Goal: Task Accomplishment & Management: Manage account settings

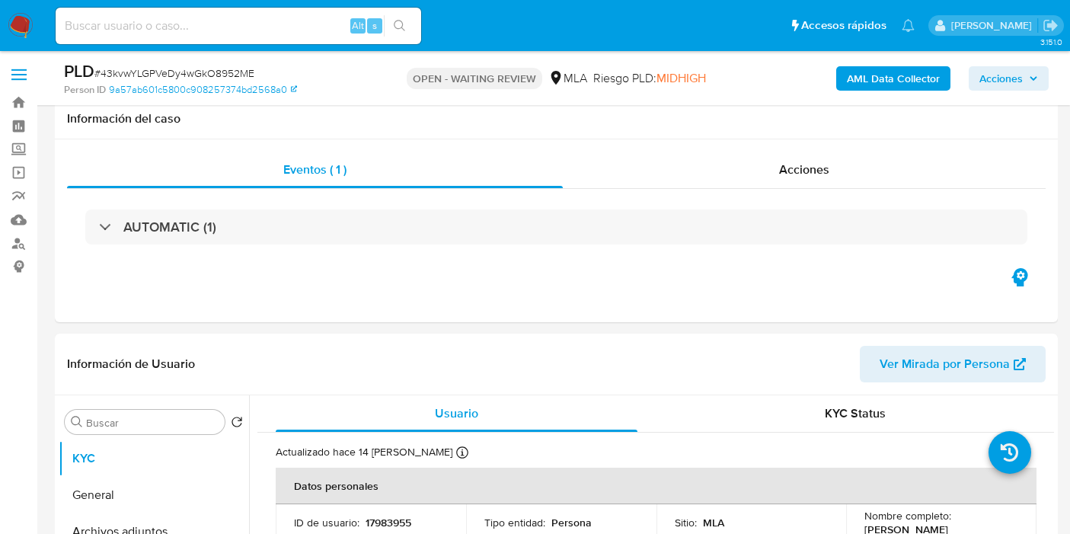
select select "10"
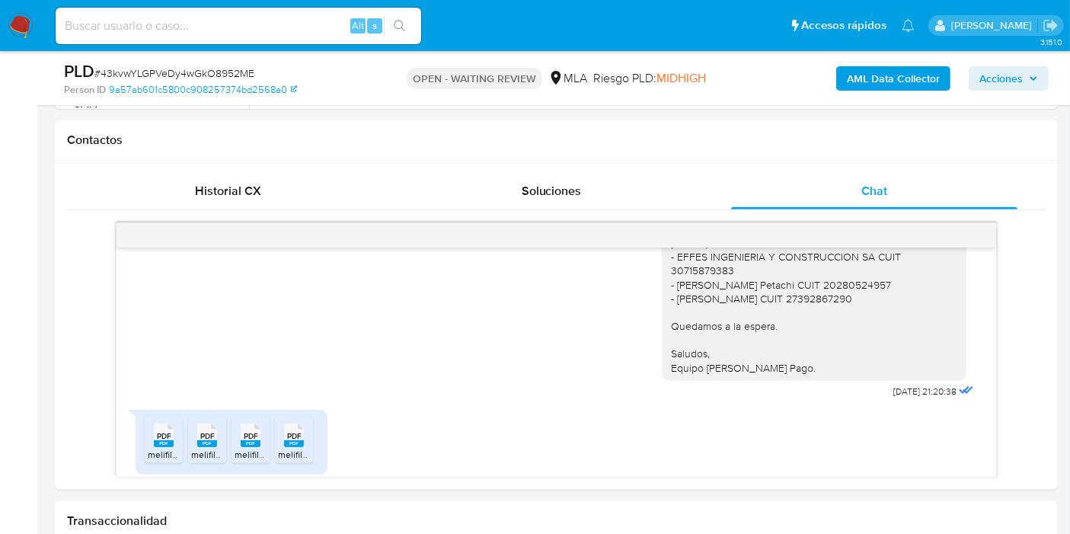
scroll to position [2300, 0]
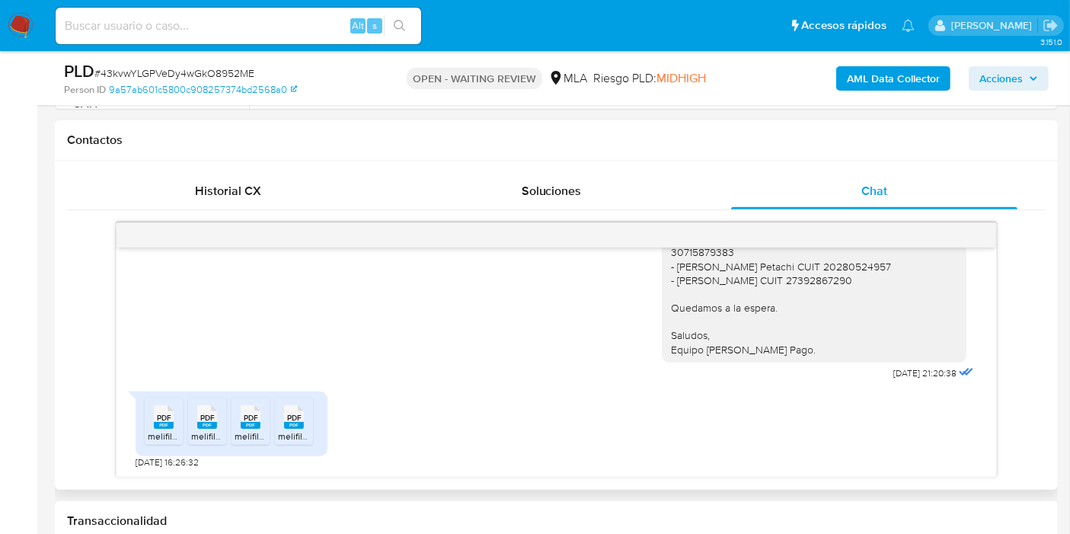
click at [162, 431] on span "melifile2937866870769971047.pdf" at bounding box center [217, 435] width 139 height 13
click at [200, 418] on span "PDF" at bounding box center [207, 418] width 14 height 10
click at [174, 414] on icon at bounding box center [164, 417] width 20 height 24
click at [282, 414] on div "PDF PDF" at bounding box center [294, 416] width 32 height 30
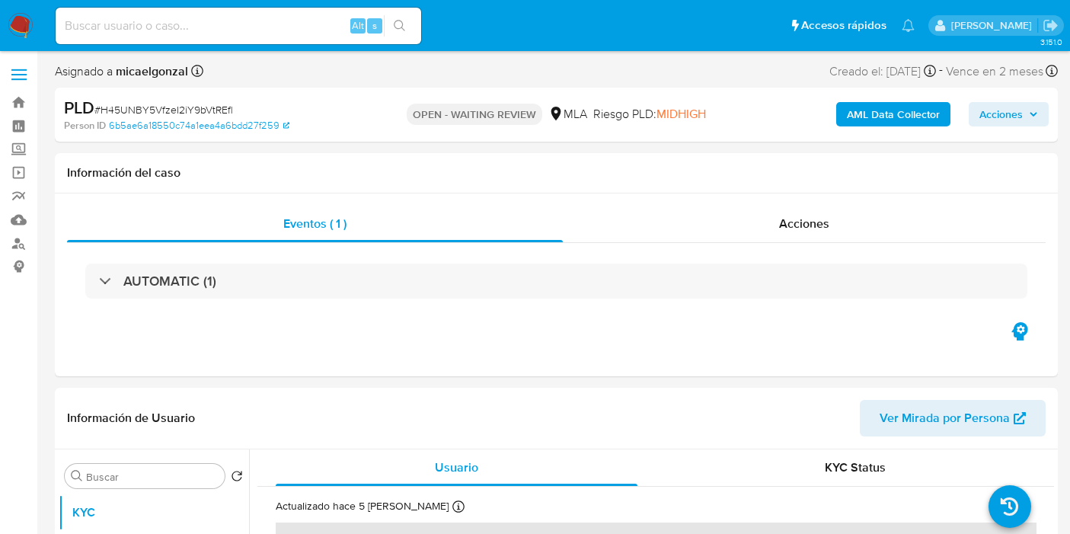
select select "10"
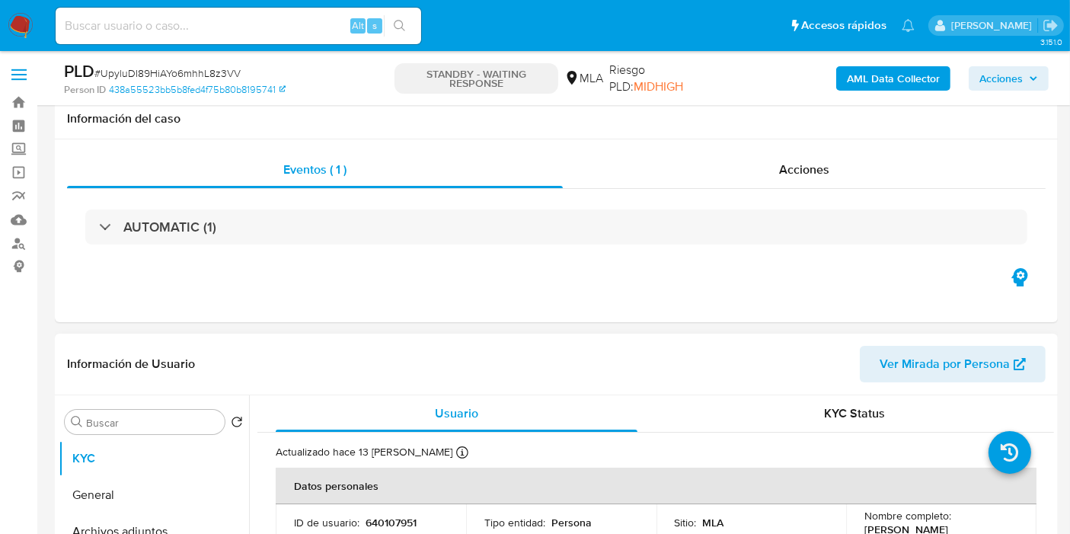
scroll to position [338, 0]
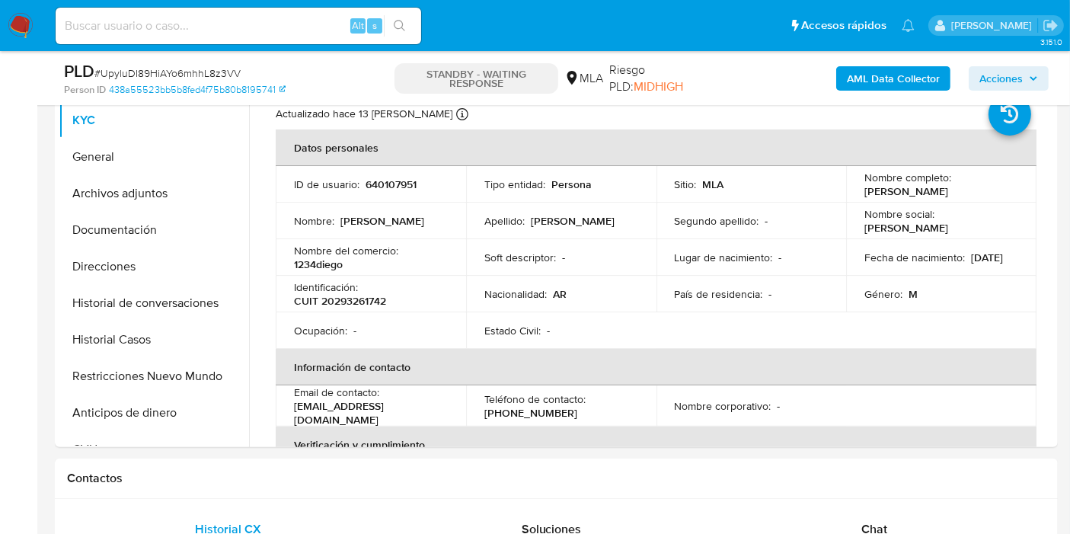
click at [147, 60] on div "PLD # UpyluDI89HiAYo6mhhL8z3VV" at bounding box center [225, 71] width 323 height 23
click at [147, 77] on span "# UpyluDI89HiAYo6mhhL8z3VV" at bounding box center [167, 72] width 146 height 15
copy span "UpyluDI89HiAYo6mhhL8z3VV"
click at [20, 21] on img at bounding box center [21, 26] width 26 height 26
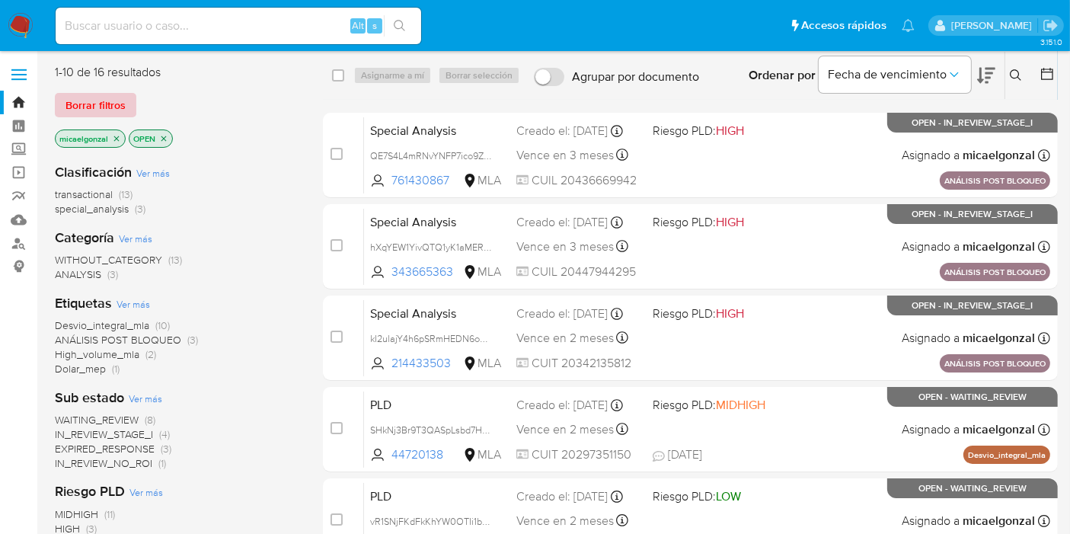
click at [99, 107] on span "Borrar filtros" at bounding box center [95, 104] width 60 height 21
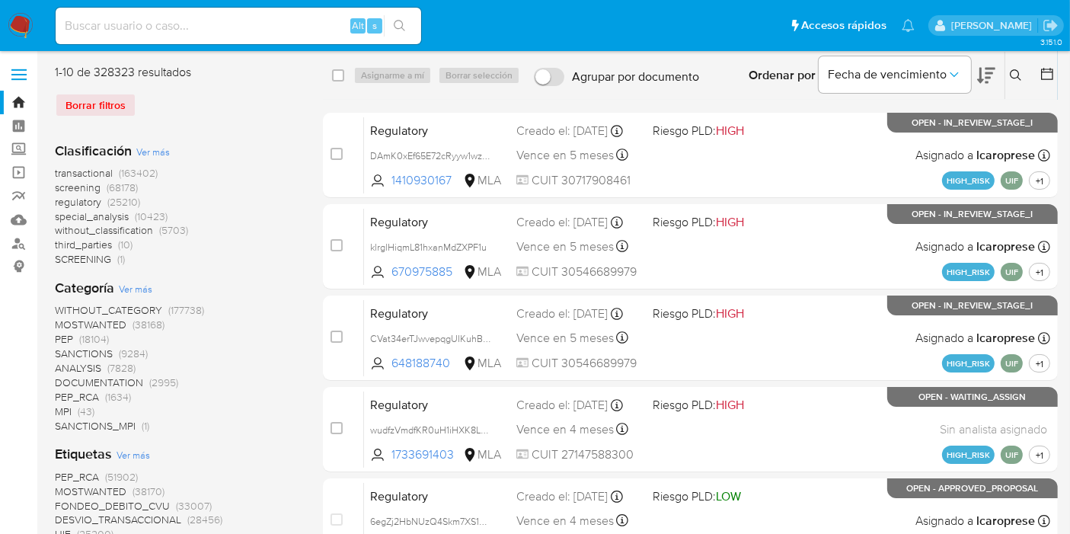
click at [1011, 81] on button at bounding box center [1017, 75] width 25 height 18
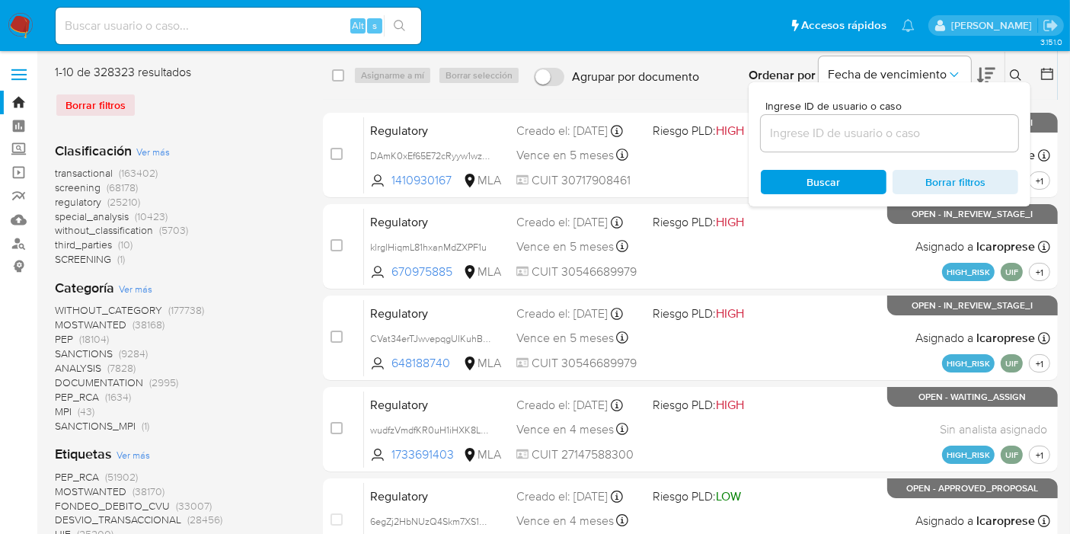
click at [891, 145] on div at bounding box center [889, 133] width 257 height 37
click at [893, 141] on input at bounding box center [889, 133] width 257 height 20
paste input "UpyluDI89HiAYo6mhhL8z3VV"
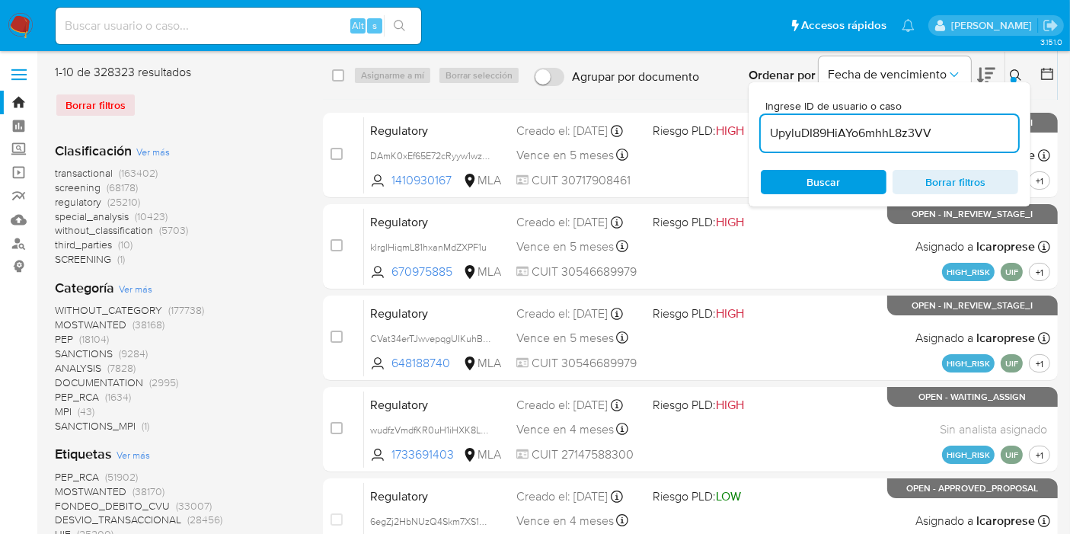
type input "UpyluDI89HiAYo6mhhL8z3VV"
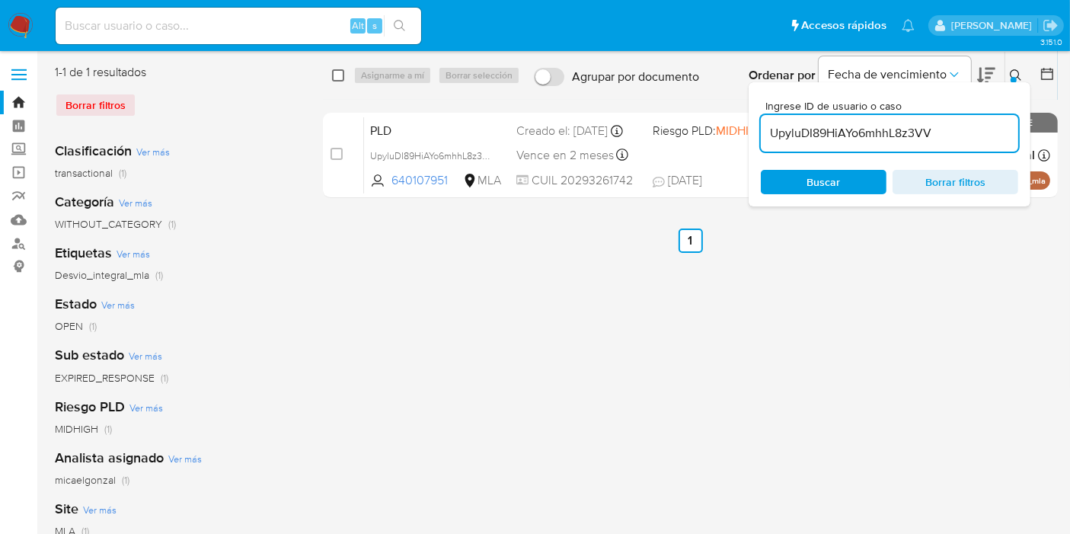
click at [340, 79] on input "checkbox" at bounding box center [338, 75] width 12 height 12
checkbox input "true"
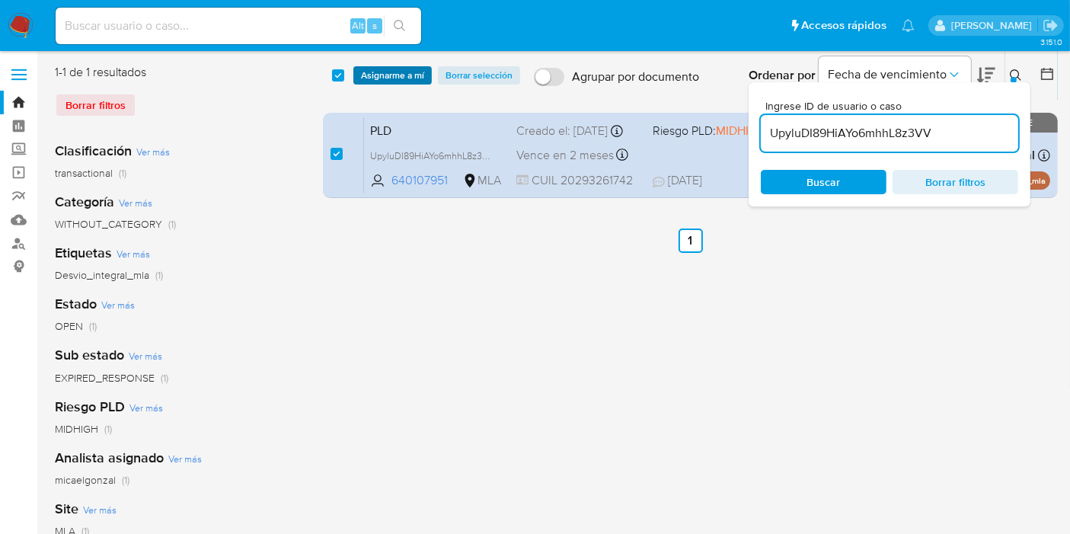
click at [412, 79] on span "Asignarme a mí" at bounding box center [392, 75] width 63 height 15
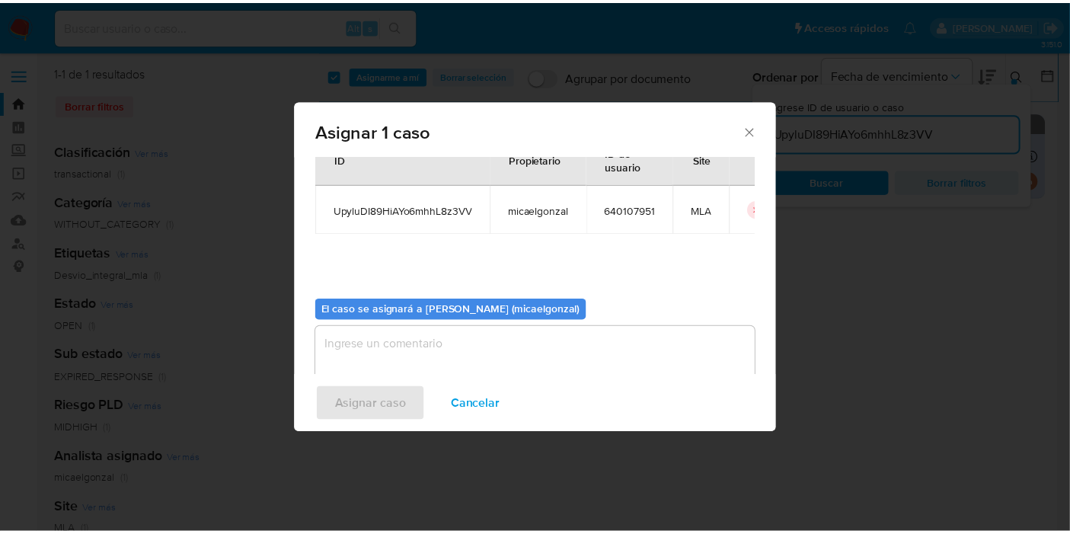
scroll to position [78, 0]
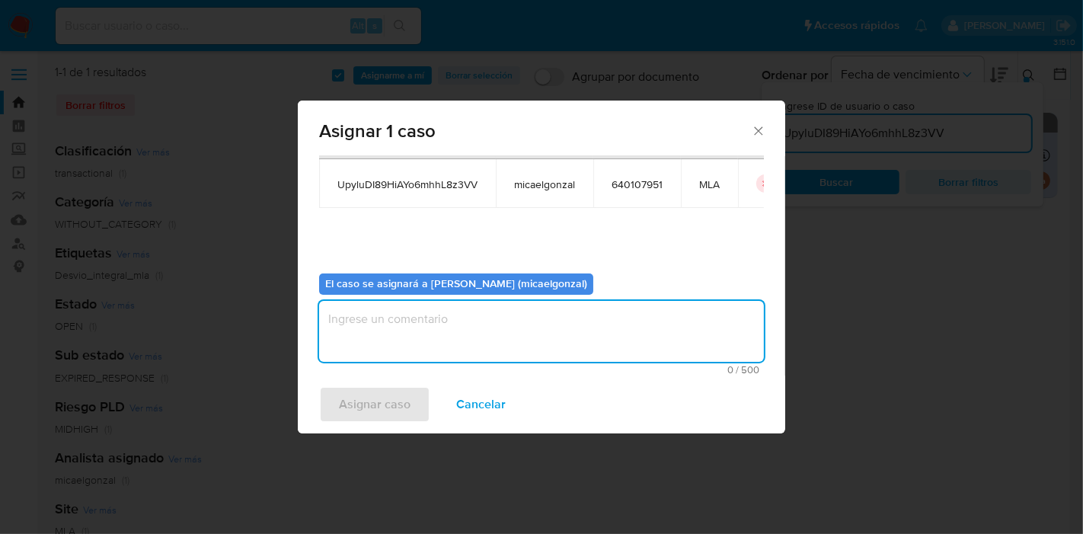
click at [485, 318] on textarea "assign-modal" at bounding box center [541, 331] width 445 height 61
click at [385, 392] on span "Asignar caso" at bounding box center [375, 405] width 72 height 34
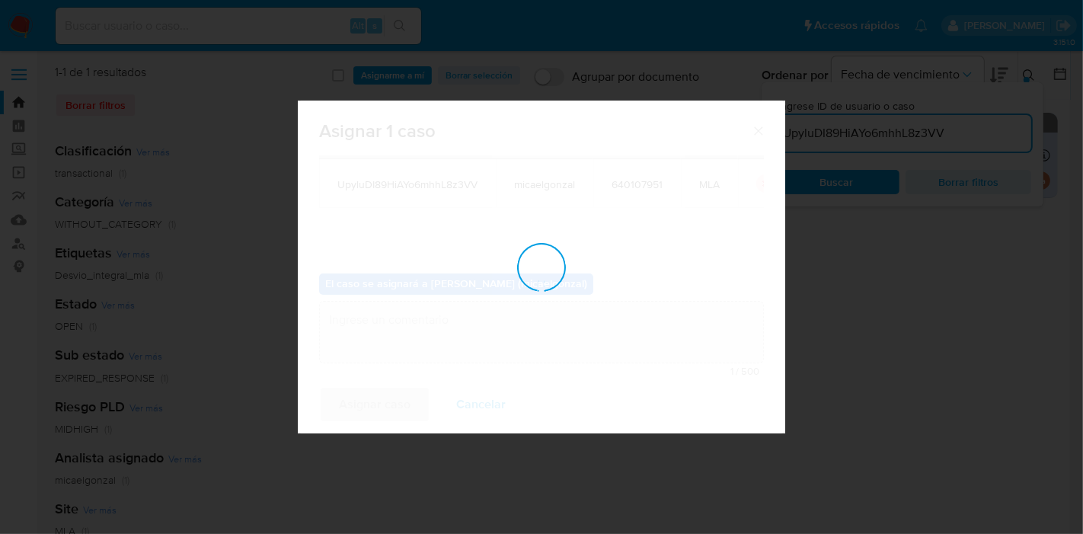
checkbox input "false"
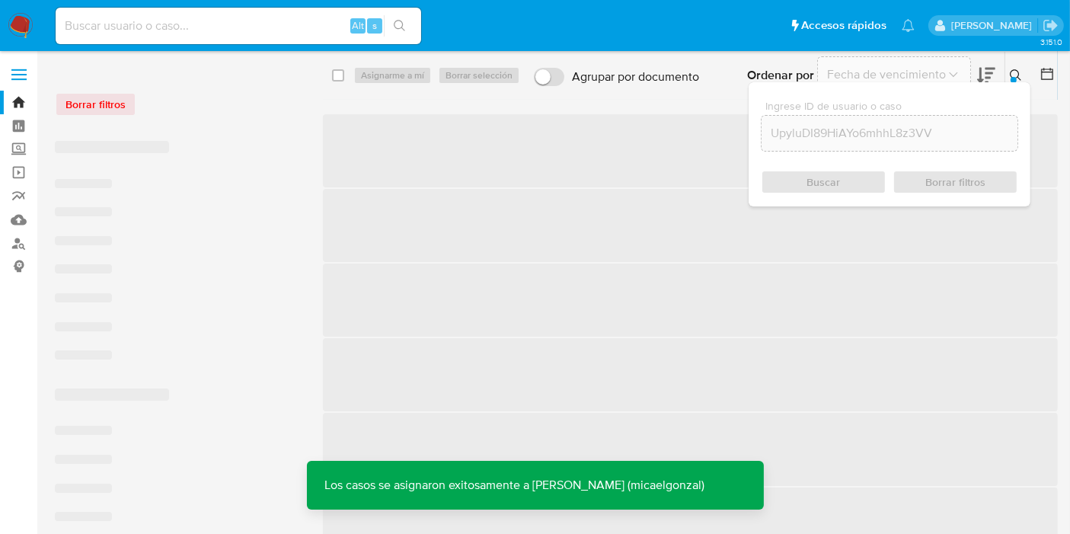
click at [143, 23] on input at bounding box center [239, 26] width 366 height 20
paste input "UpyluDI89HiAYo6mhhL8z3VV"
type input "UpyluDI89HiAYo6mhhL8z3VV"
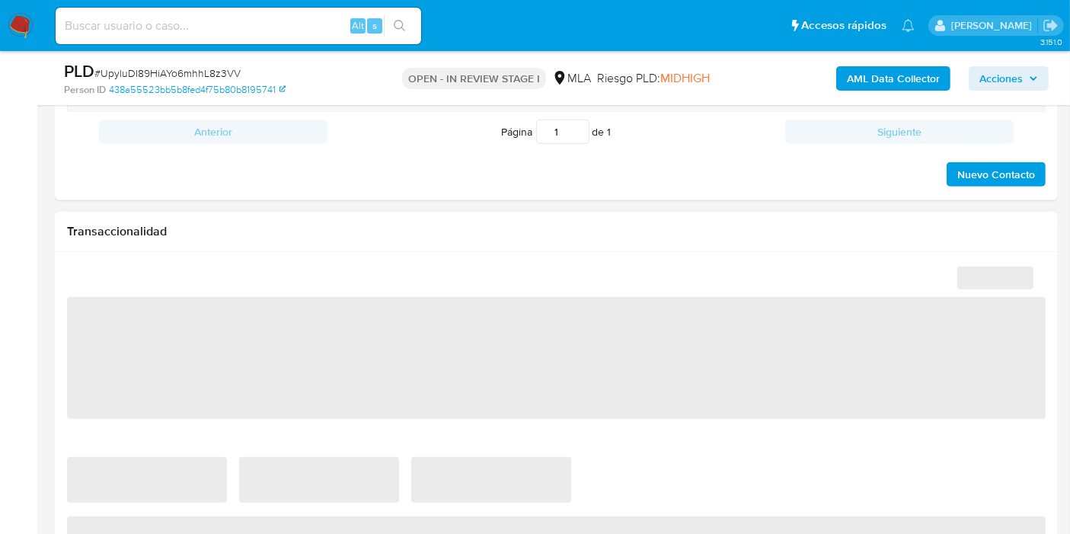
select select "10"
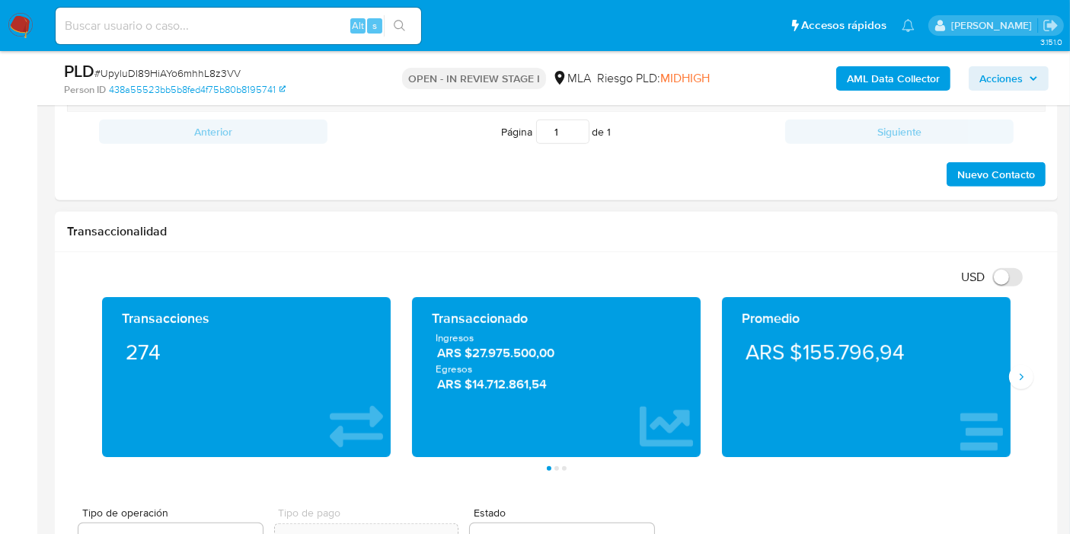
scroll to position [592, 0]
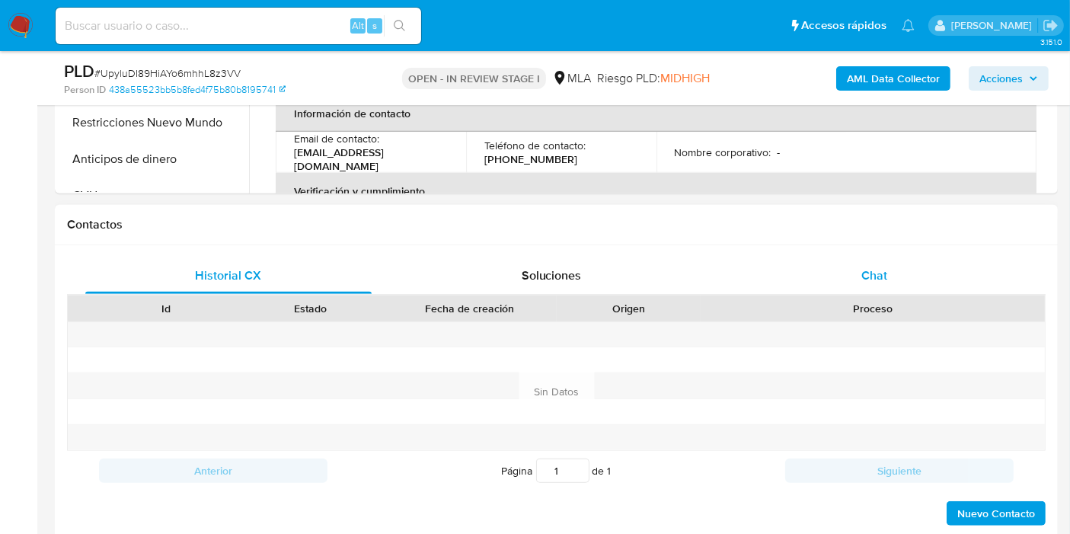
click at [953, 273] on div "Chat" at bounding box center [874, 275] width 286 height 37
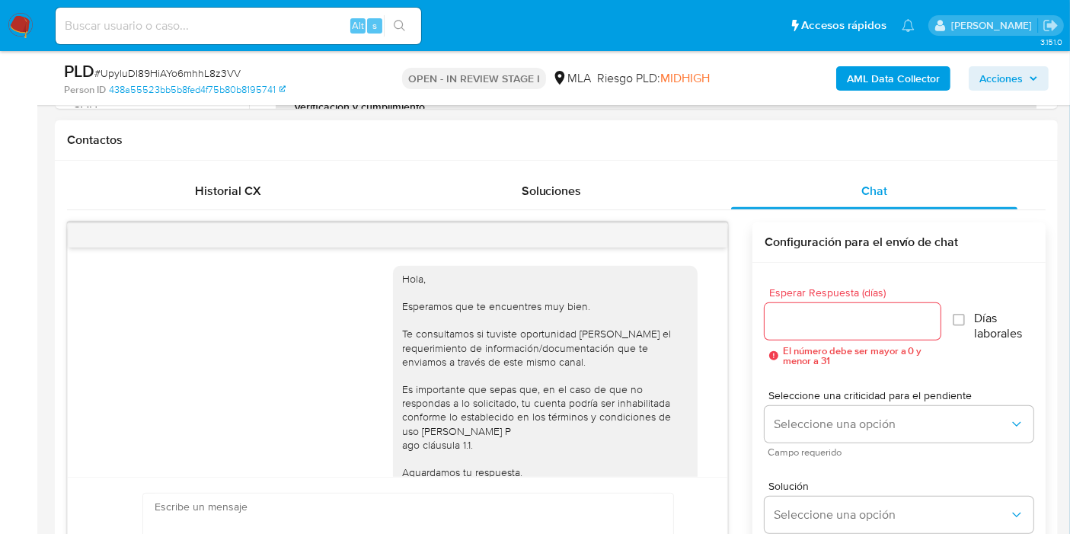
scroll to position [1177, 0]
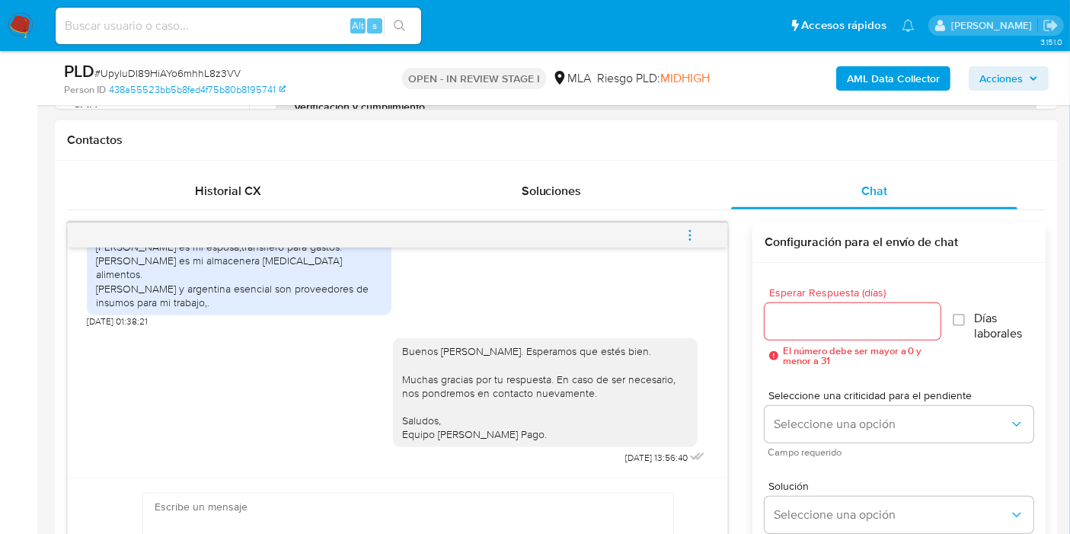
click at [688, 230] on icon "menu-action" at bounding box center [690, 235] width 14 height 14
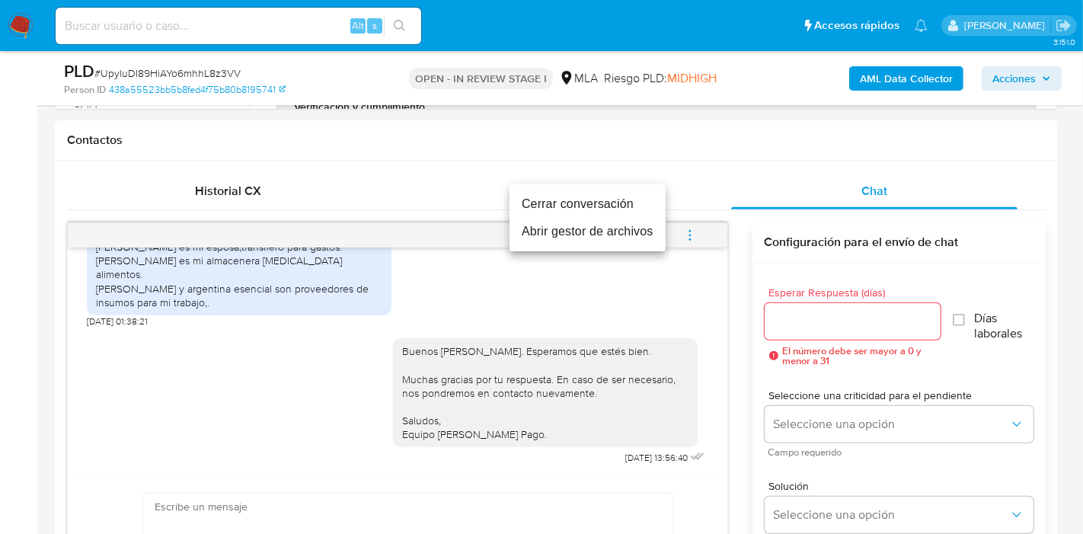
click at [580, 208] on li "Cerrar conversación" at bounding box center [587, 203] width 156 height 27
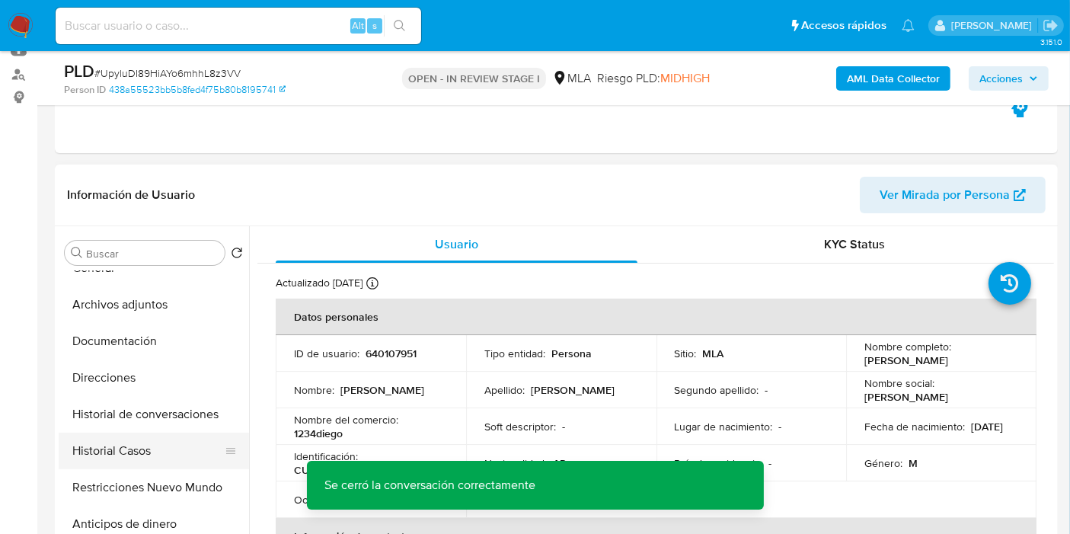
scroll to position [85, 0]
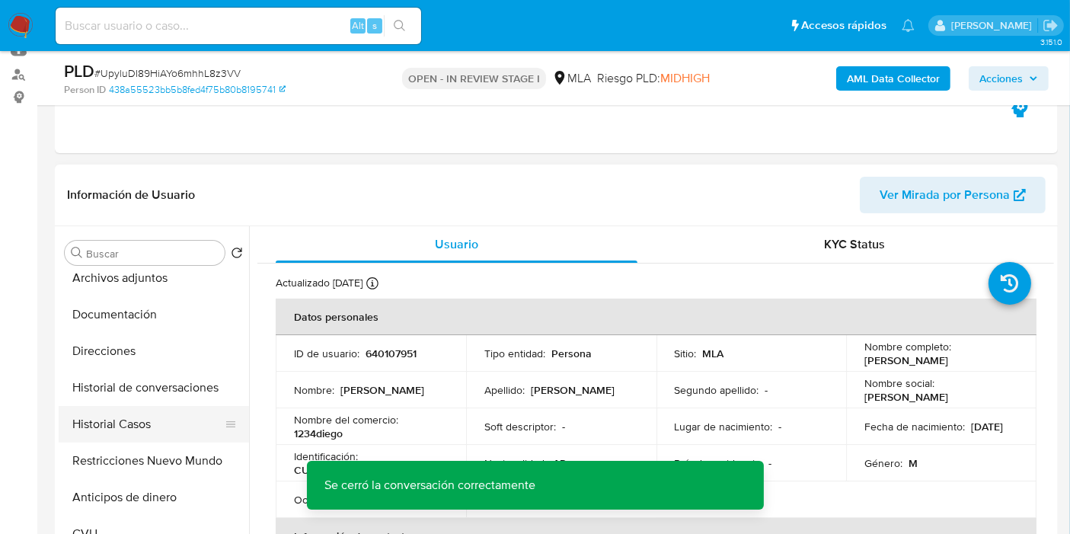
click at [104, 438] on button "Historial Casos" at bounding box center [148, 424] width 178 height 37
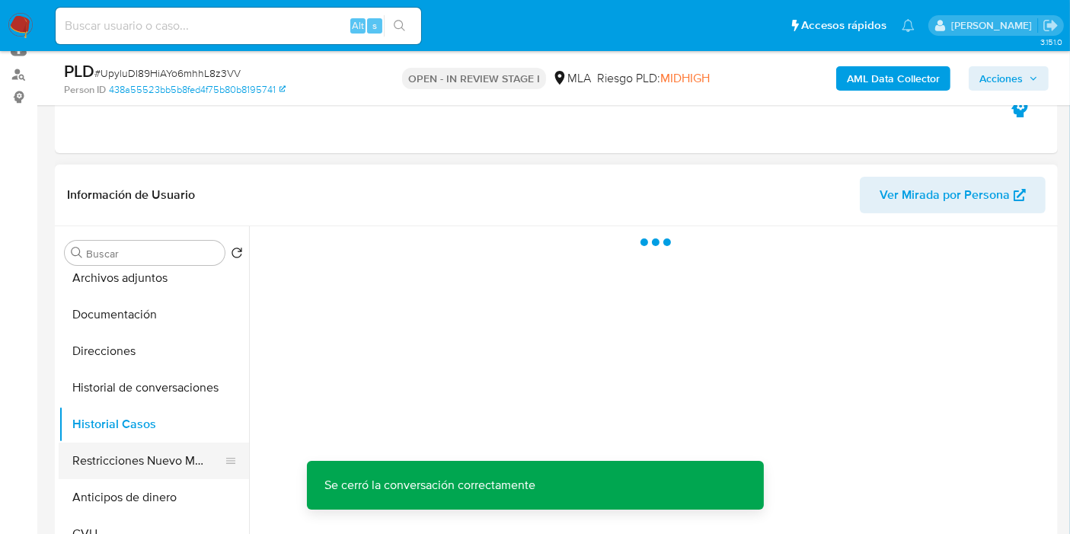
click at [110, 468] on button "Restricciones Nuevo Mundo" at bounding box center [148, 460] width 178 height 37
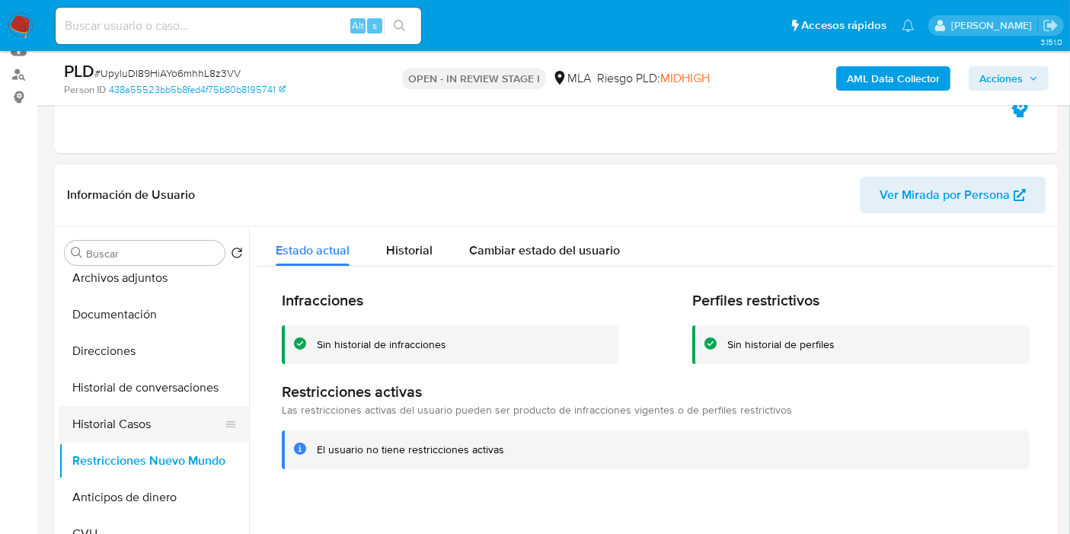
click at [142, 426] on button "Historial Casos" at bounding box center [148, 424] width 178 height 37
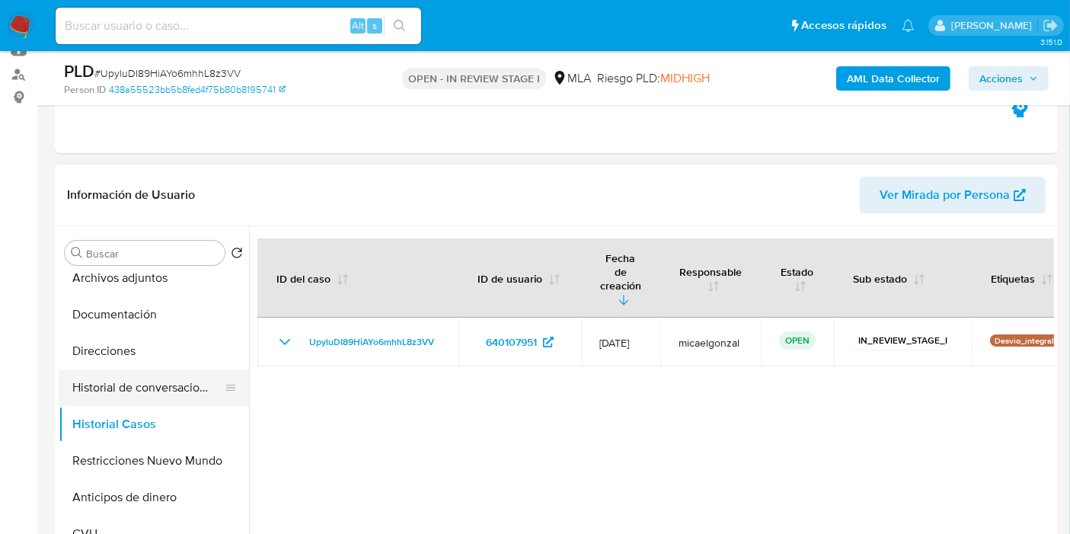
click at [132, 401] on button "Historial de conversaciones" at bounding box center [148, 387] width 178 height 37
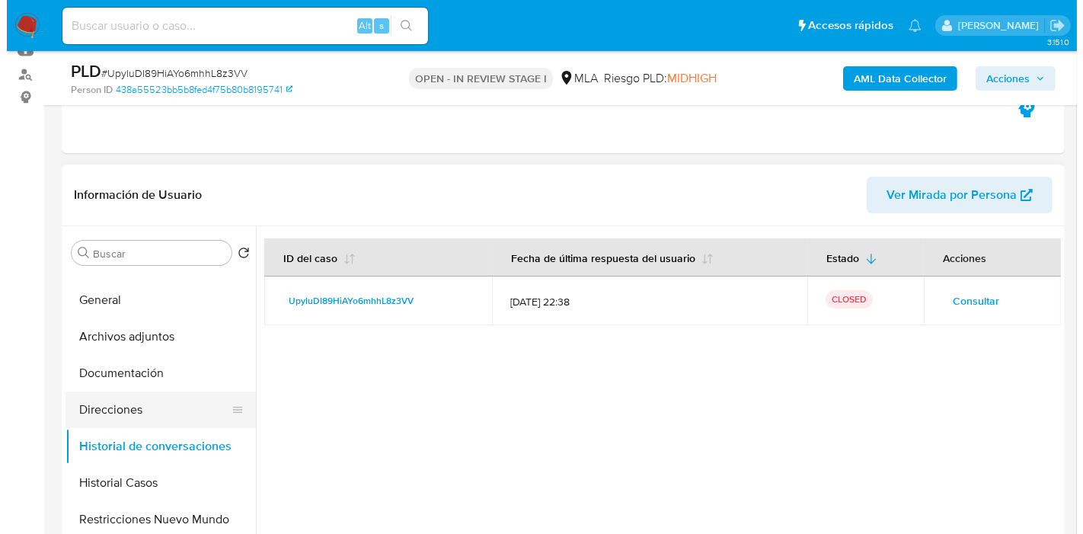
scroll to position [0, 0]
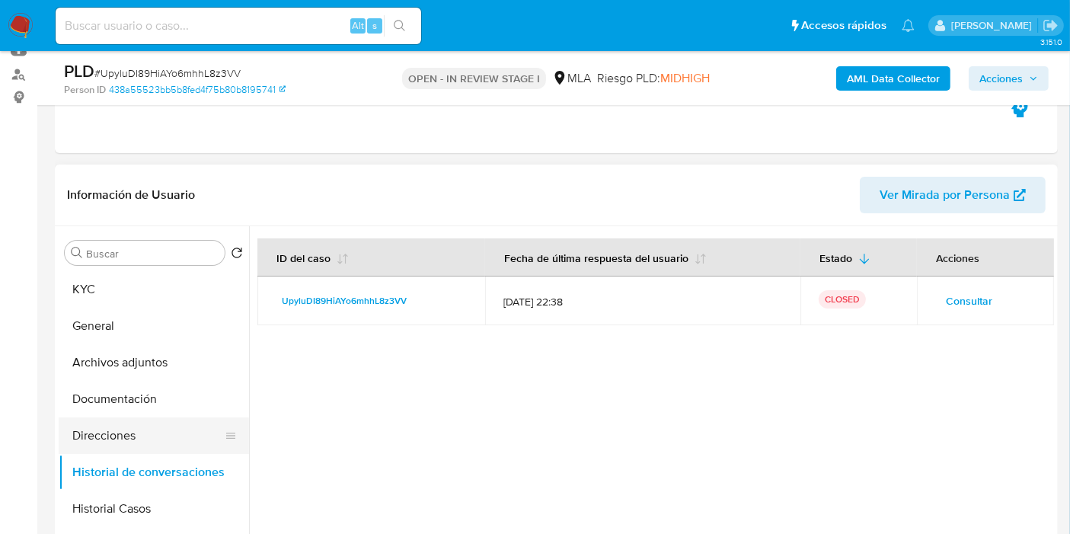
click at [132, 427] on button "Direcciones" at bounding box center [148, 435] width 178 height 37
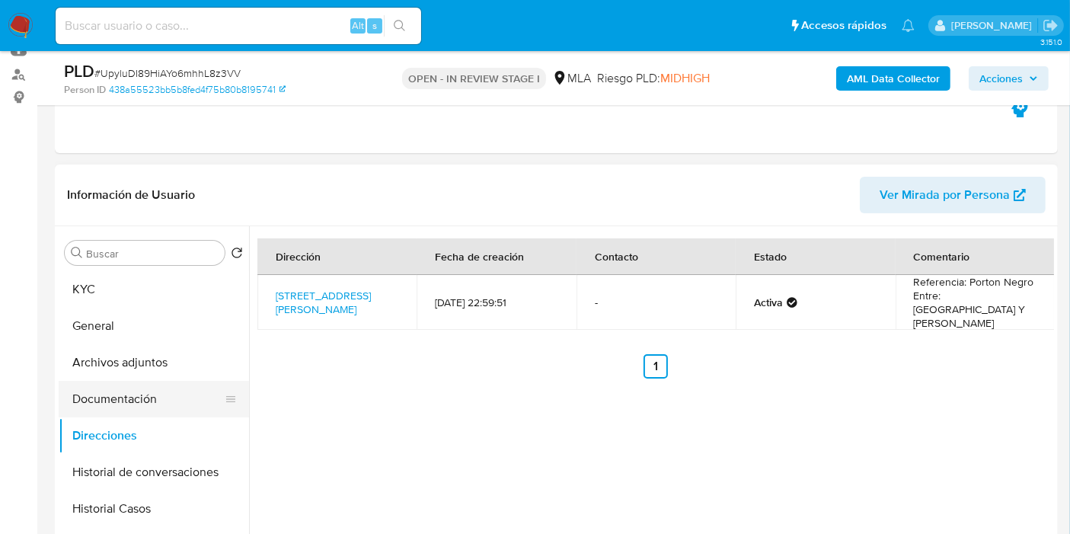
click at [125, 396] on button "Documentación" at bounding box center [148, 399] width 178 height 37
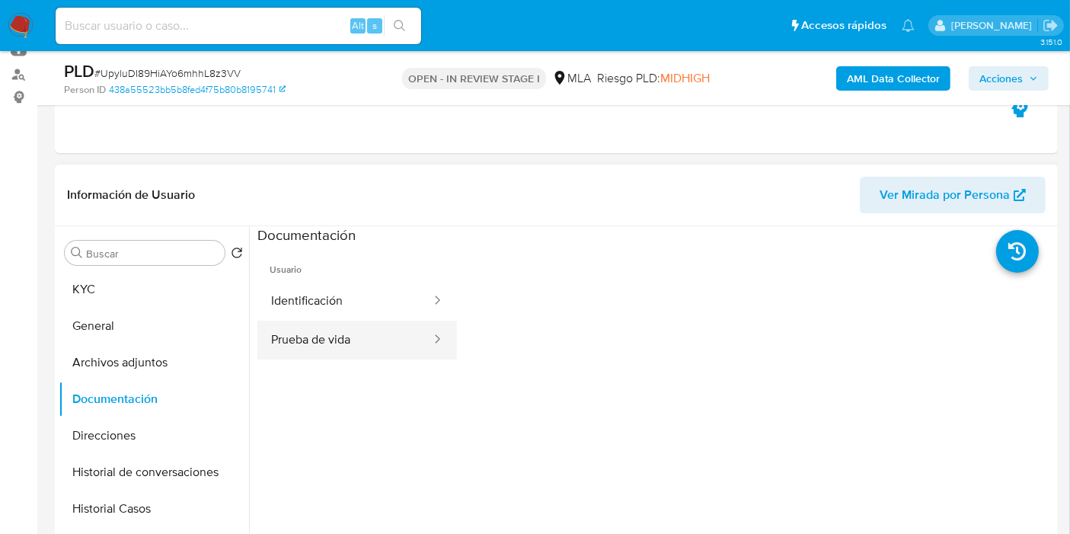
click at [315, 349] on button "Prueba de vida" at bounding box center [344, 340] width 175 height 39
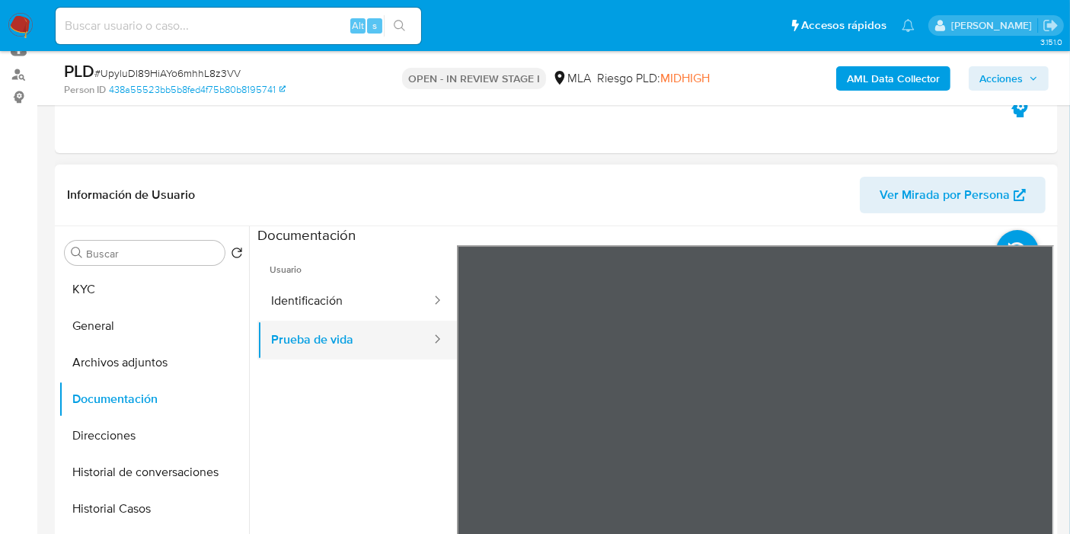
click at [385, 318] on button "Identificación" at bounding box center [344, 301] width 175 height 39
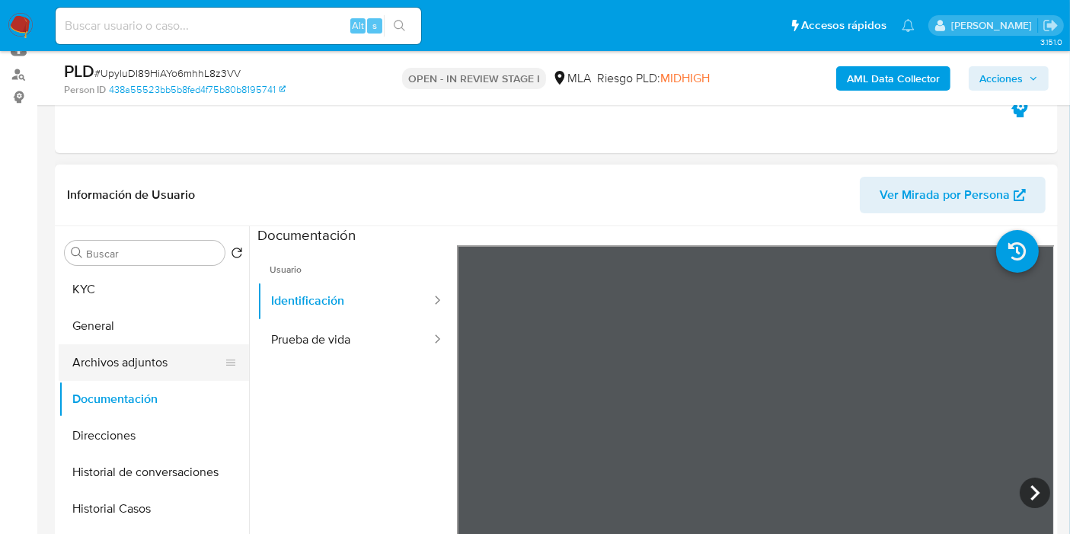
click at [180, 362] on button "Archivos adjuntos" at bounding box center [148, 362] width 178 height 37
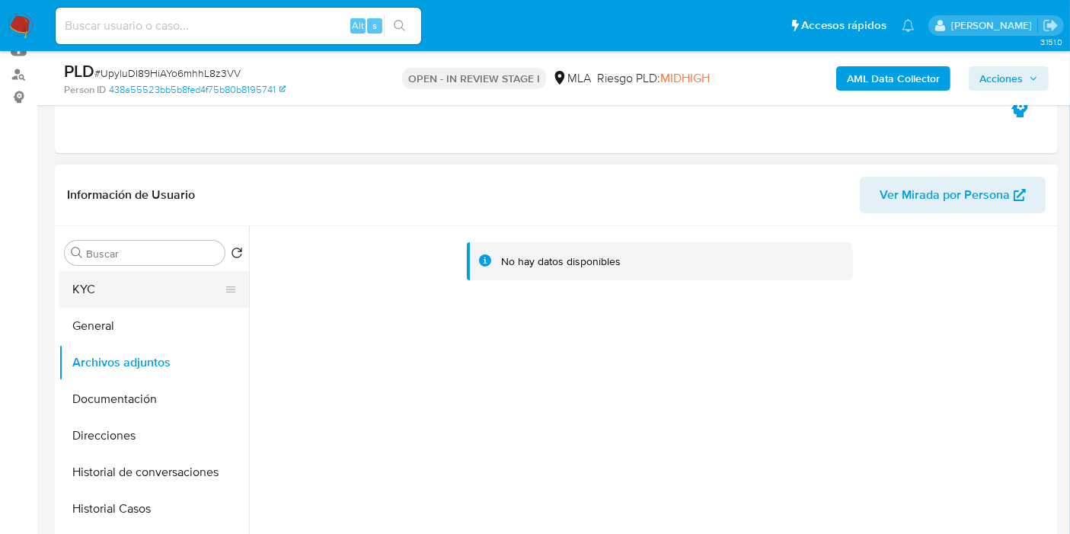
drag, startPoint x: 153, startPoint y: 297, endPoint x: 149, endPoint y: 304, distance: 7.8
click at [149, 304] on button "KYC" at bounding box center [148, 289] width 178 height 37
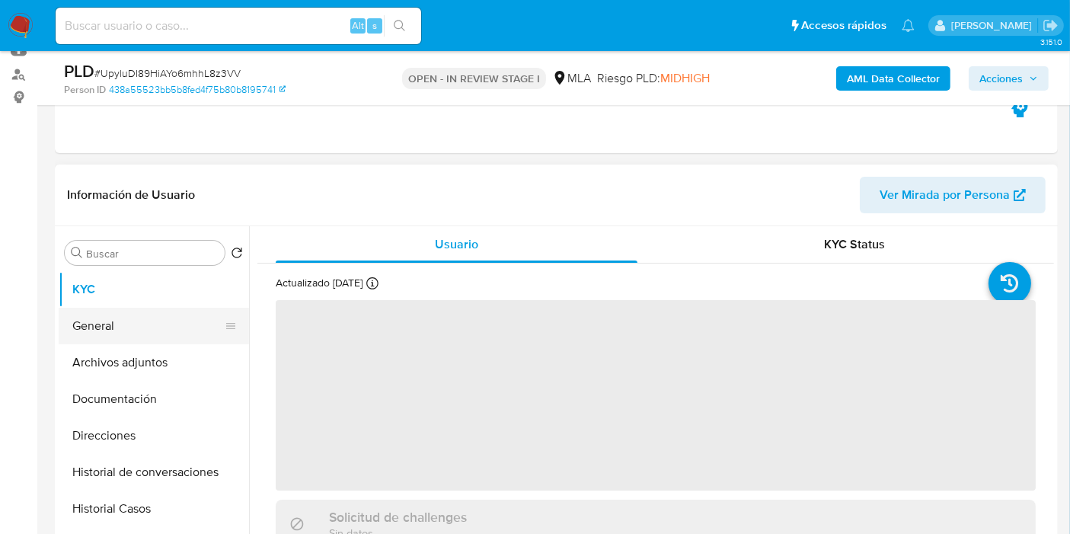
click at [157, 325] on button "General" at bounding box center [148, 326] width 178 height 37
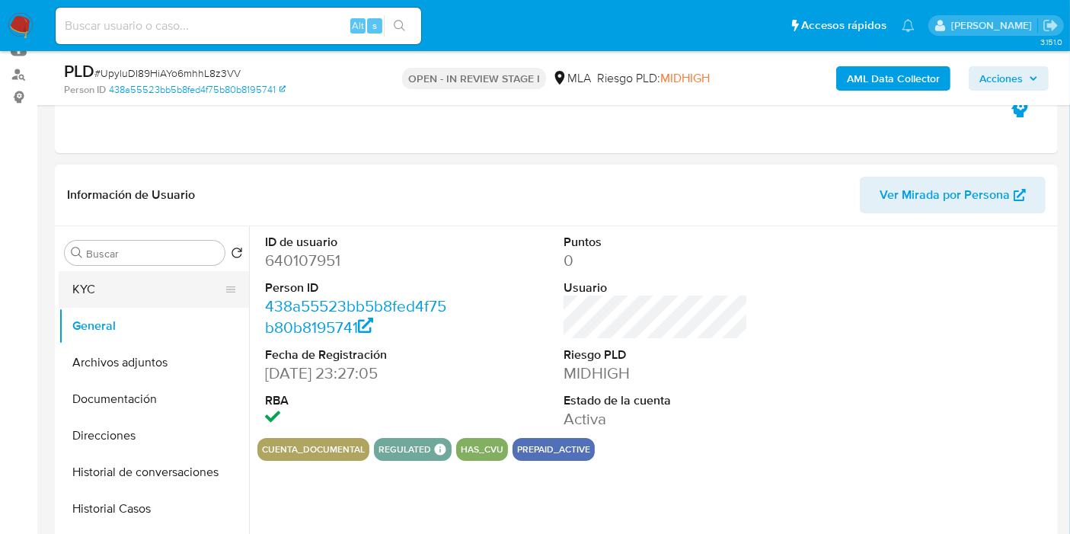
click at [164, 302] on button "KYC" at bounding box center [148, 289] width 178 height 37
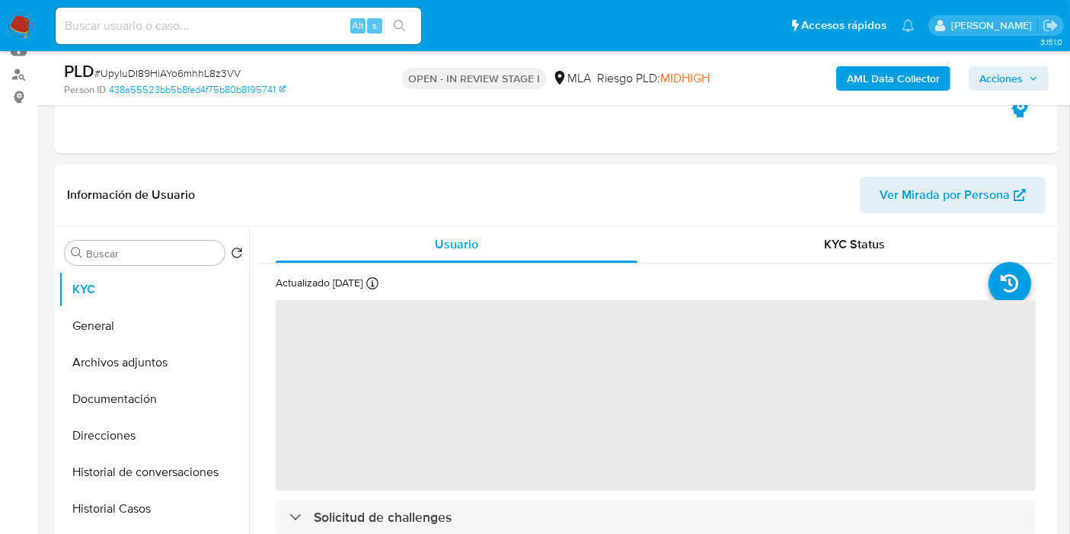
click at [922, 94] on div "AML Data Collector Acciones" at bounding box center [886, 78] width 324 height 36
click at [928, 78] on b "AML Data Collector" at bounding box center [893, 78] width 93 height 24
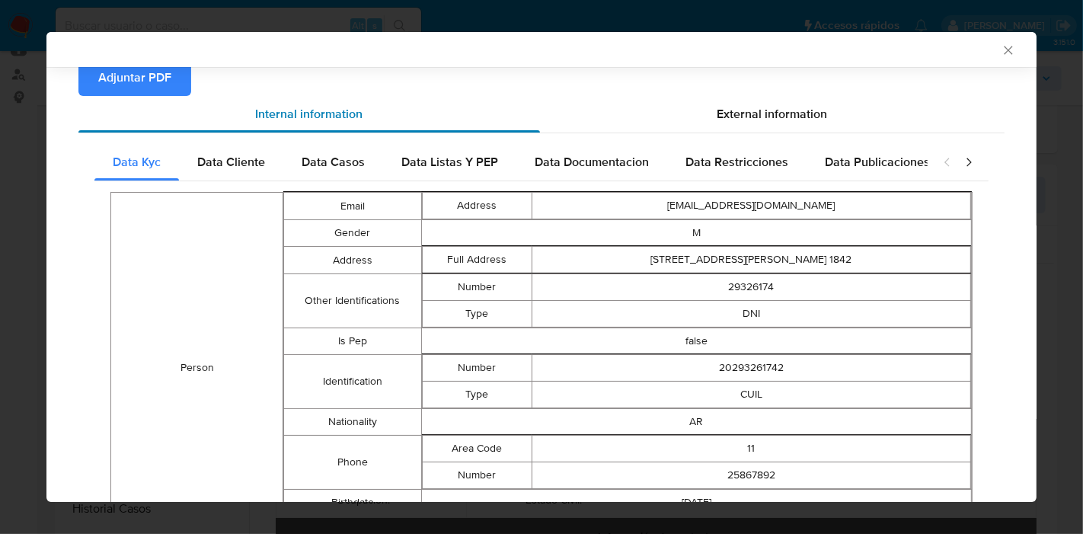
scroll to position [166, 0]
drag, startPoint x: 272, startPoint y: 295, endPoint x: 205, endPoint y: 279, distance: 68.7
click at [252, 289] on td "Person" at bounding box center [197, 367] width 172 height 351
click at [0, 314] on div "AML Data Collector Case Id - UpyluDI89HiAYo6mhhL8z3VV Los datos detallados a co…" at bounding box center [541, 267] width 1083 height 534
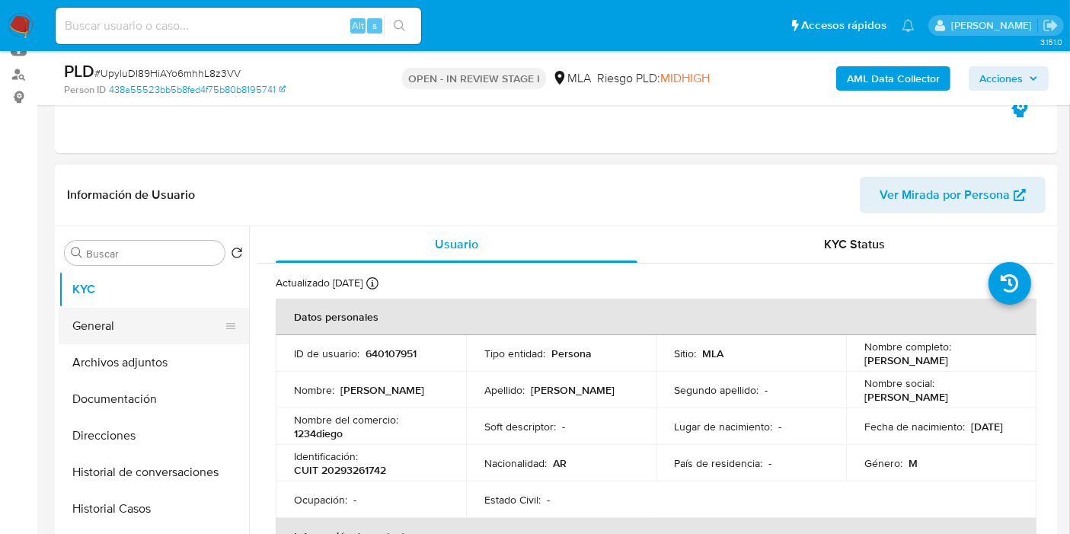
click at [164, 330] on button "General" at bounding box center [148, 326] width 178 height 37
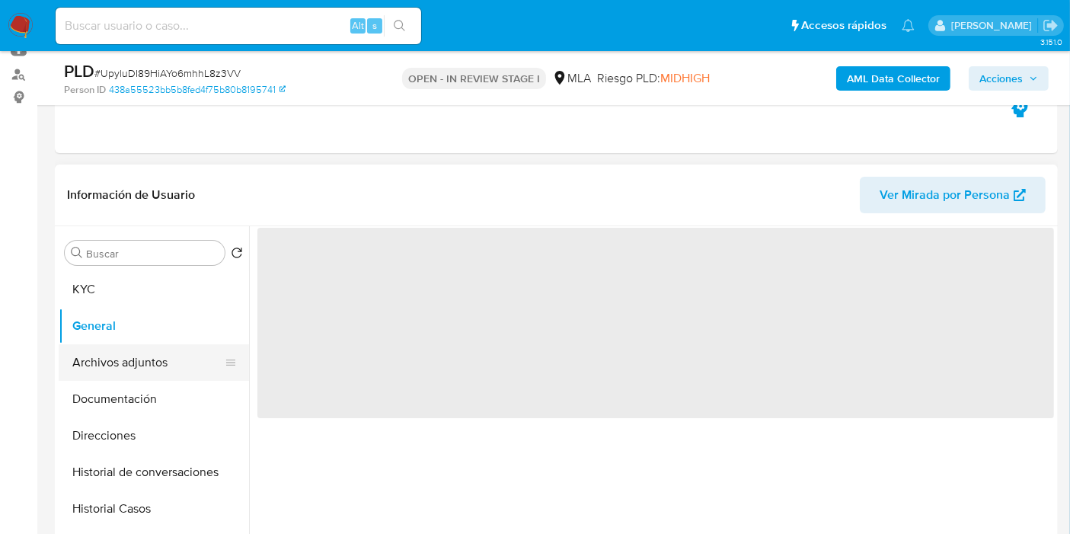
click at [145, 353] on button "Archivos adjuntos" at bounding box center [148, 362] width 178 height 37
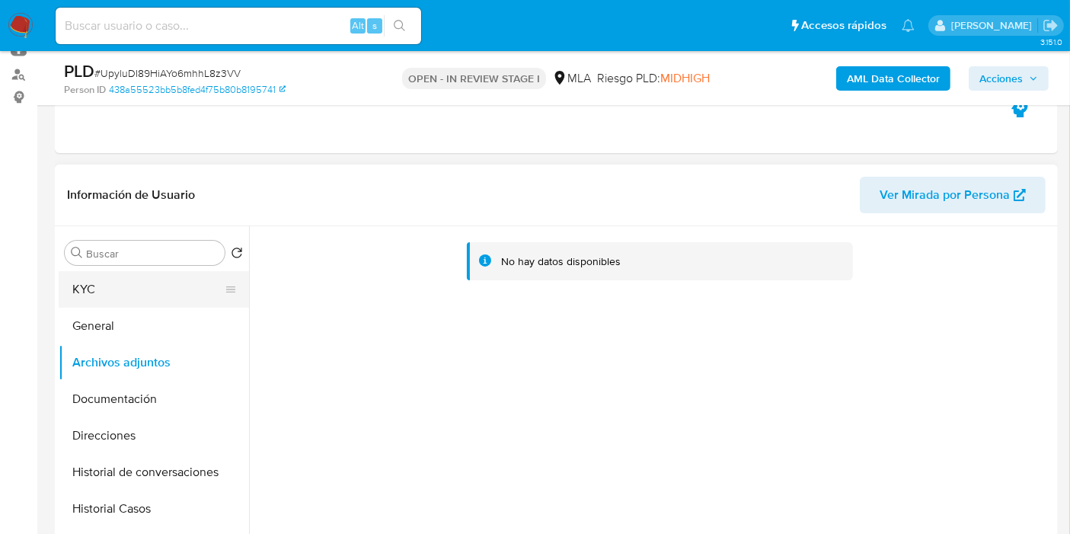
click at [174, 291] on button "KYC" at bounding box center [148, 289] width 178 height 37
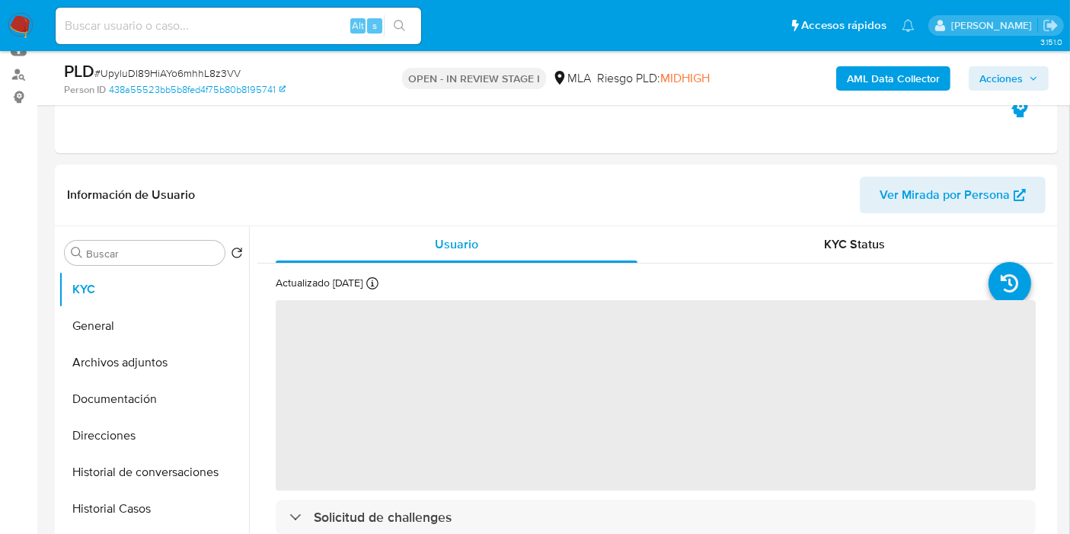
click at [868, 84] on b "AML Data Collector" at bounding box center [893, 78] width 93 height 24
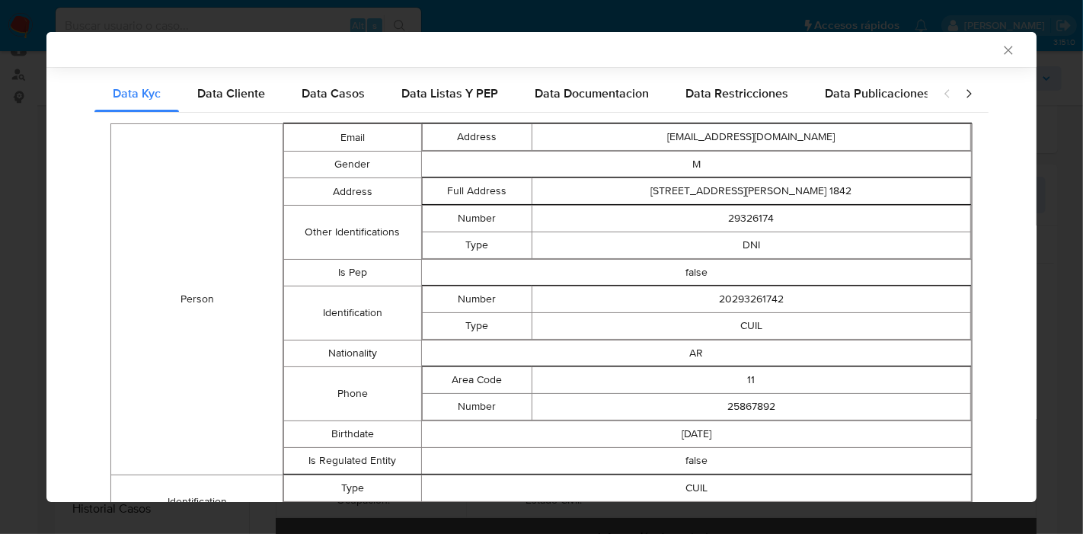
scroll to position [192, 0]
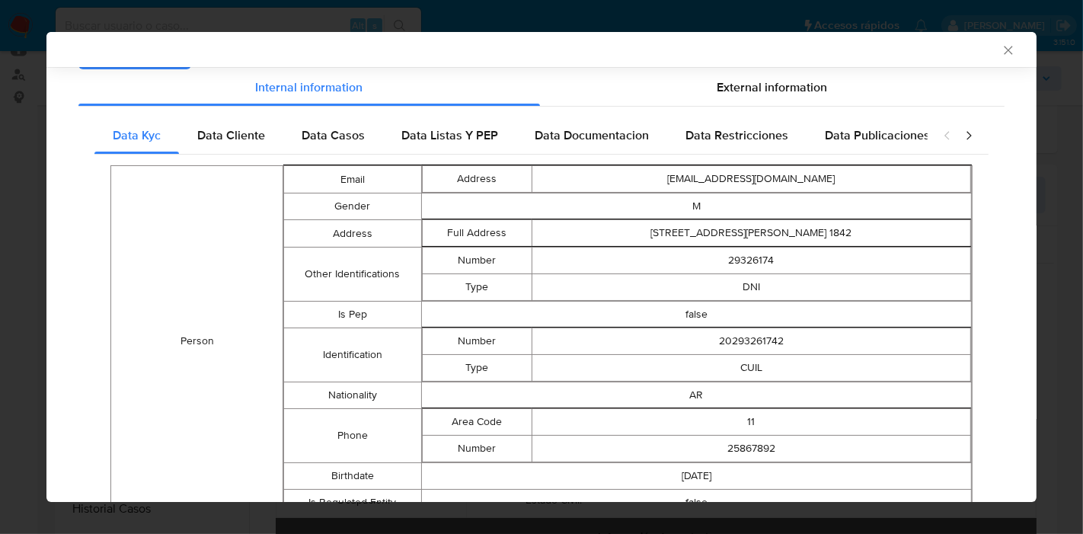
click at [254, 109] on div "Data Kyc Data Cliente Data Casos Data Listas Y PEP Data Documentacion Data Rest…" at bounding box center [541, 457] width 926 height 701
click at [244, 149] on div "Data Cliente" at bounding box center [231, 135] width 104 height 37
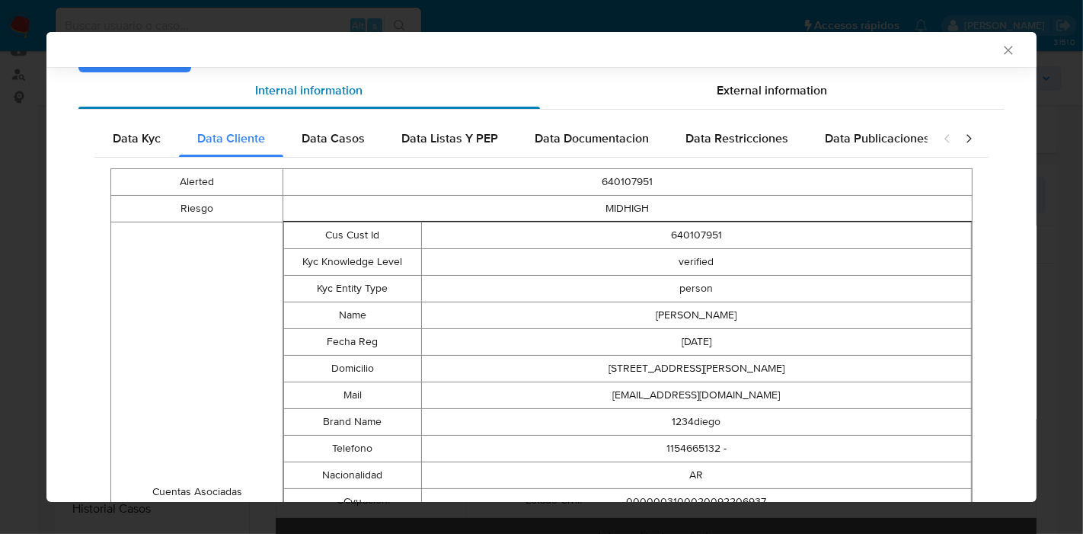
click at [340, 141] on span "Data Casos" at bounding box center [333, 138] width 63 height 18
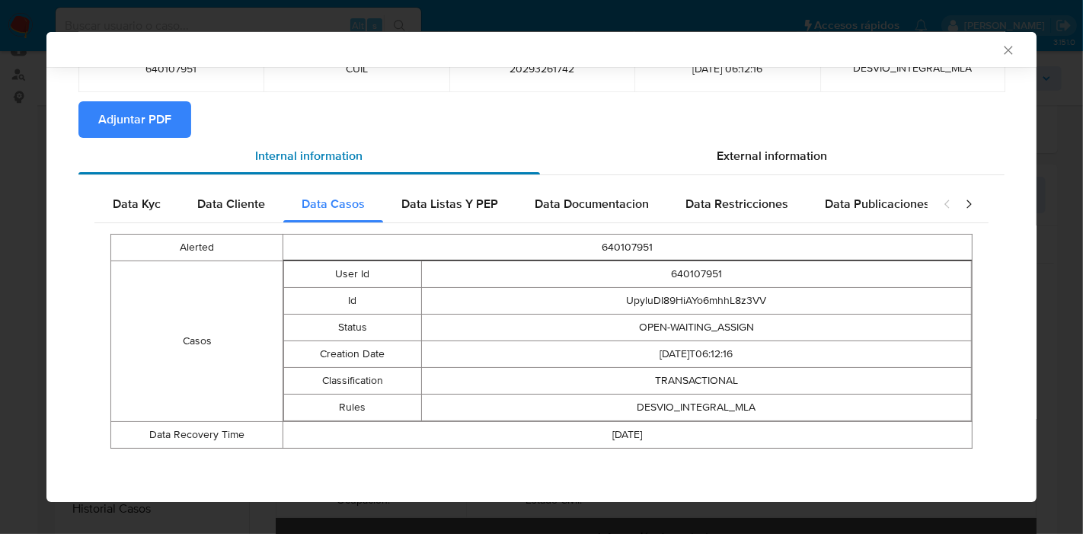
scroll to position [123, 0]
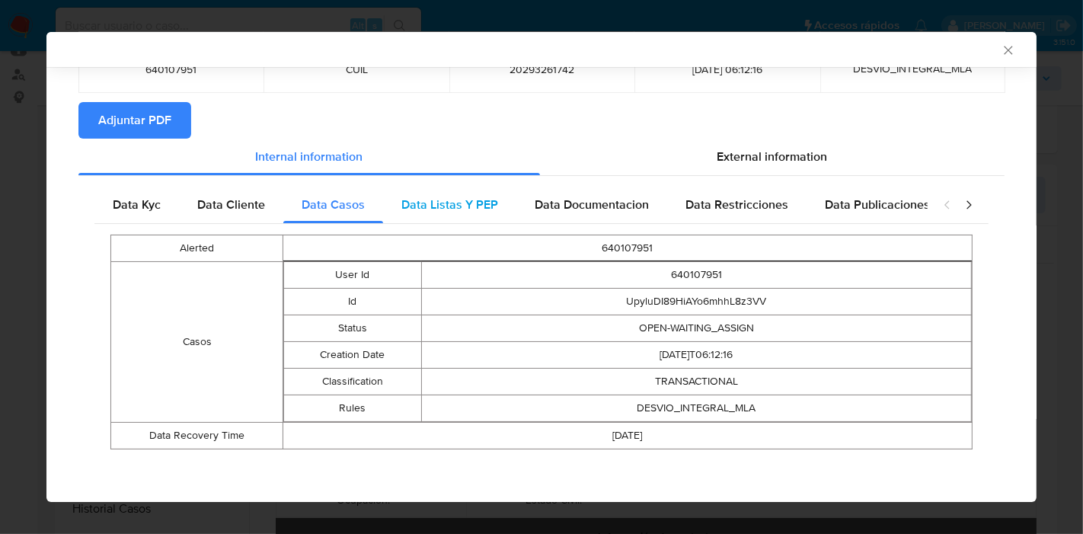
click at [422, 197] on span "Data Listas Y PEP" at bounding box center [449, 205] width 97 height 18
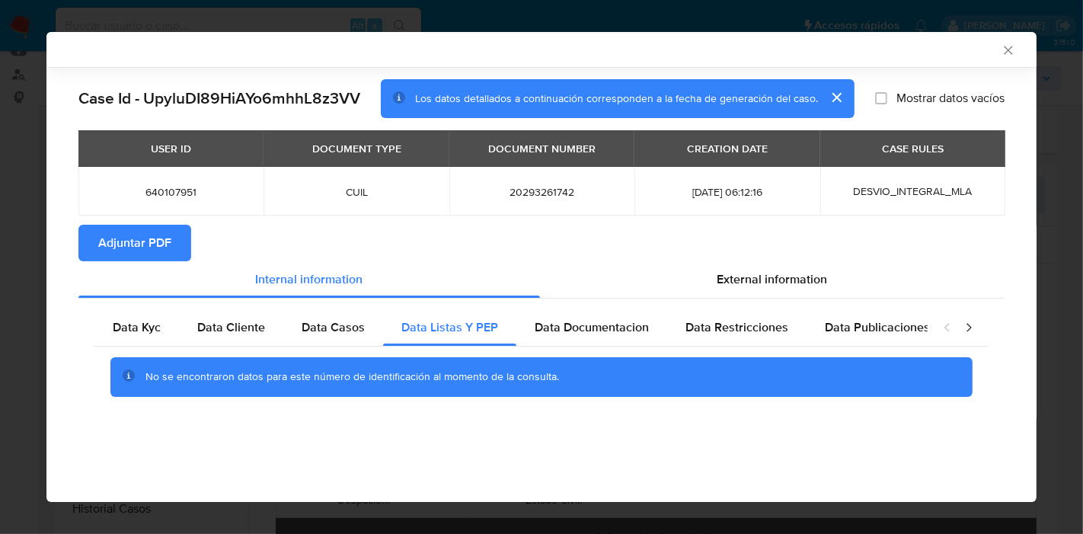
scroll to position [0, 0]
click at [592, 319] on span "Data Documentacion" at bounding box center [592, 327] width 114 height 18
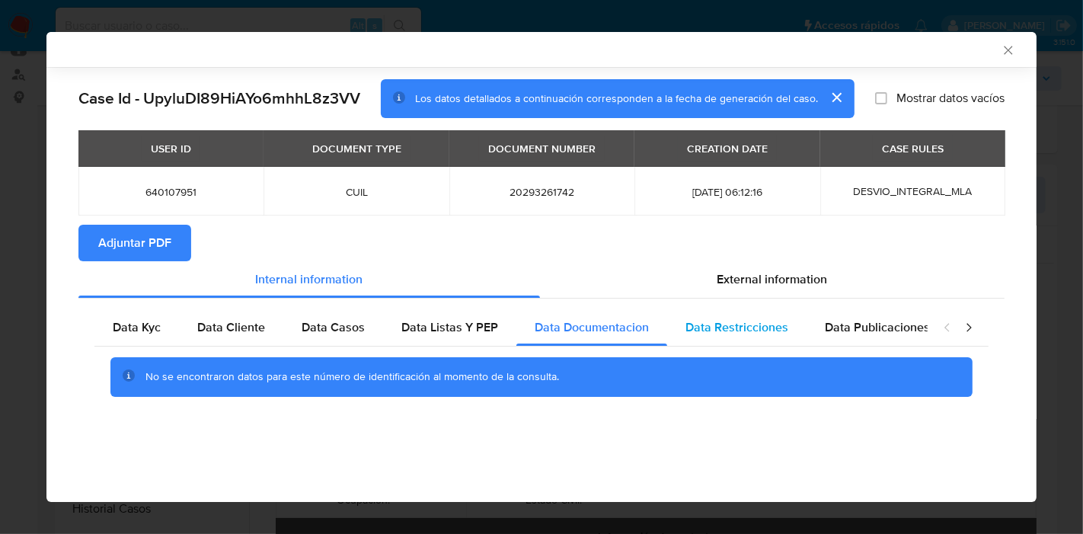
click at [785, 309] on div "Data Restricciones" at bounding box center [736, 327] width 139 height 37
drag, startPoint x: 854, startPoint y: 328, endPoint x: 964, endPoint y: 341, distance: 110.4
click at [872, 331] on span "Data Publicaciones" at bounding box center [877, 327] width 105 height 18
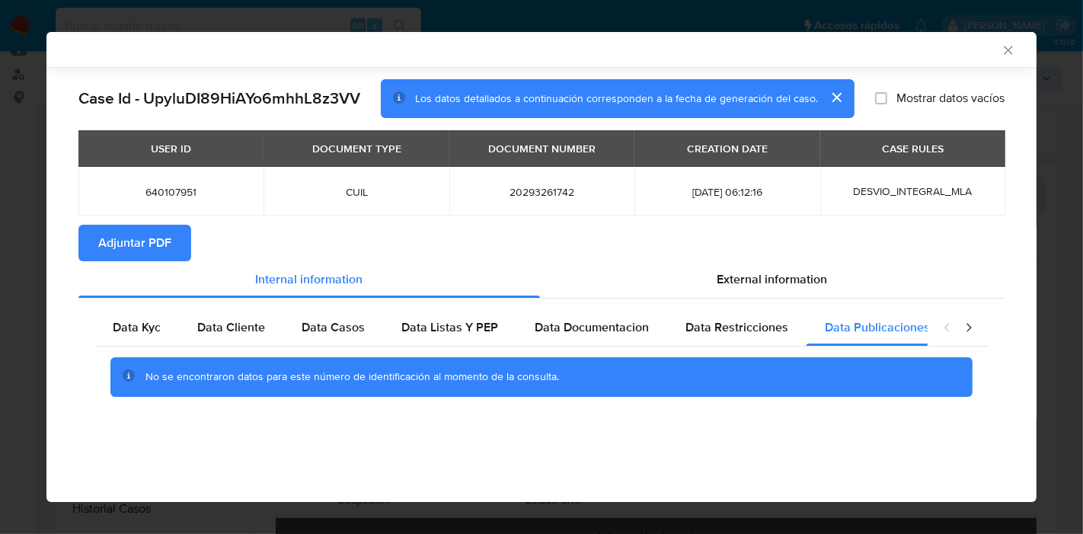
click at [959, 327] on div "closure-recommendation-modal" at bounding box center [957, 327] width 61 height 37
click at [970, 328] on icon "closure-recommendation-modal" at bounding box center [968, 328] width 5 height 8
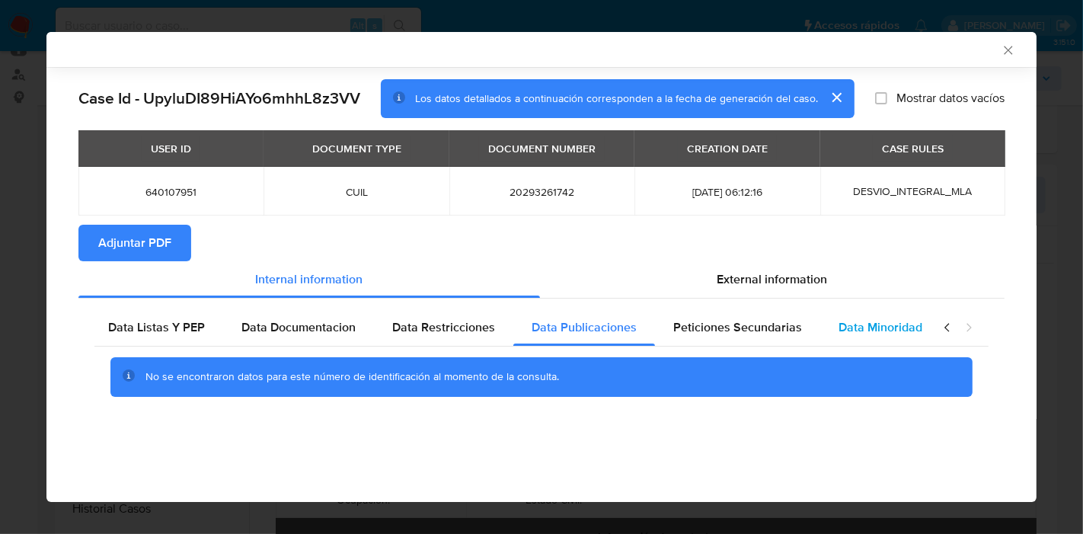
scroll to position [0, 298]
click at [913, 327] on div "Data Minoridad" at bounding box center [876, 327] width 120 height 37
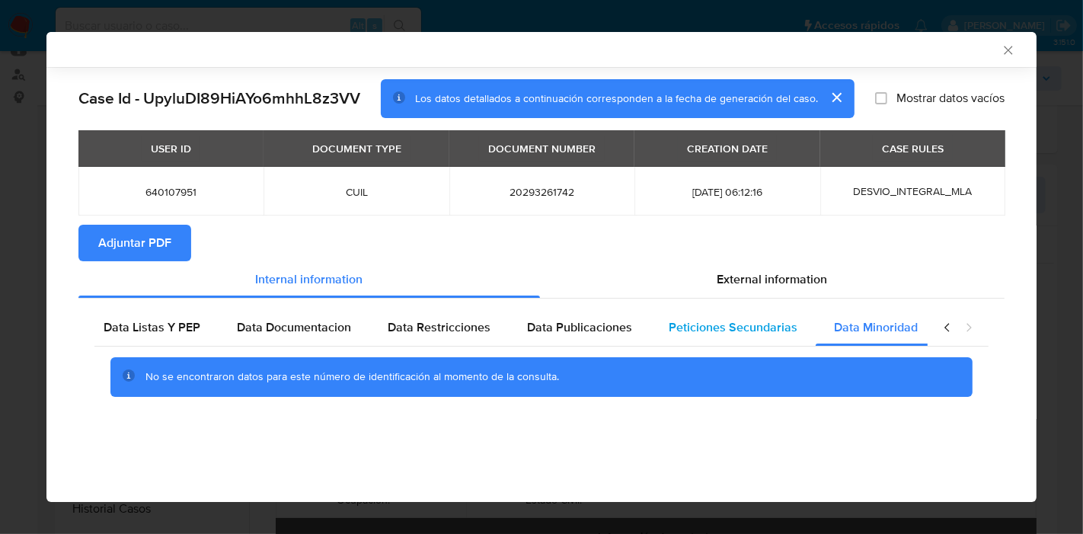
click at [747, 319] on span "Peticiones Secundarias" at bounding box center [733, 327] width 129 height 18
click at [950, 327] on icon "closure-recommendation-modal" at bounding box center [947, 327] width 15 height 15
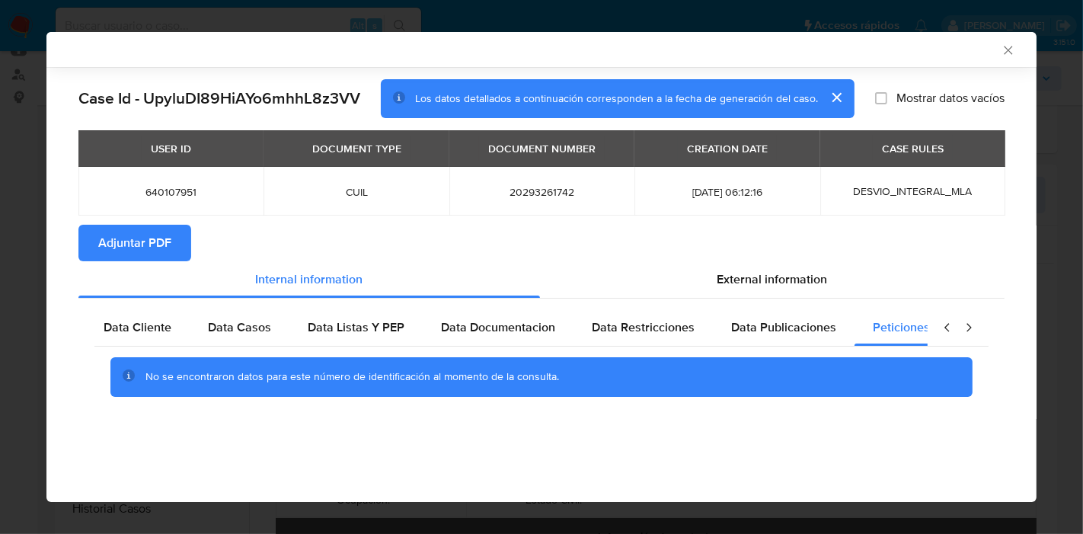
scroll to position [0, 0]
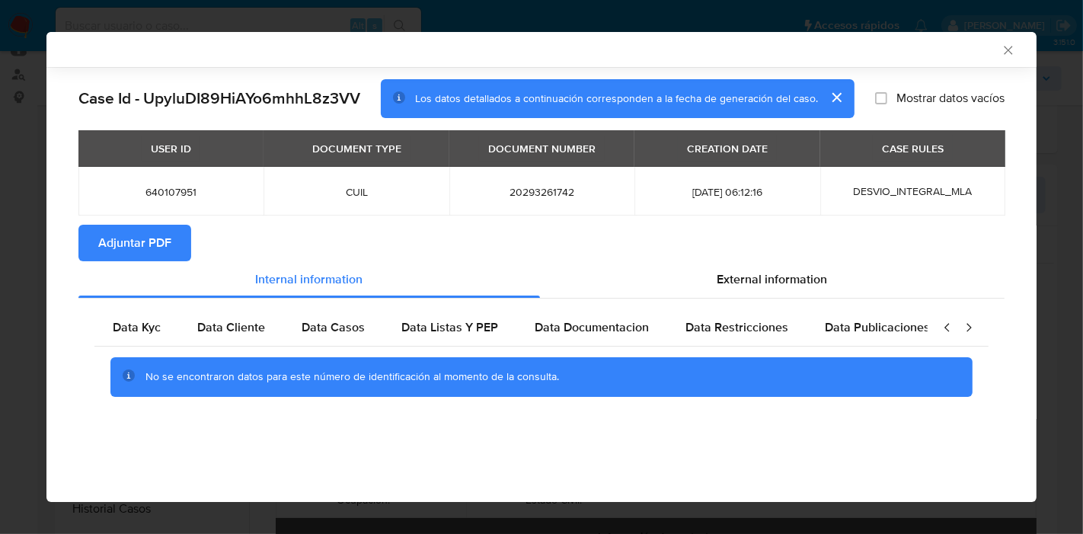
click at [950, 327] on icon "closure-recommendation-modal" at bounding box center [947, 327] width 15 height 15
click at [128, 324] on span "Data Kyc" at bounding box center [137, 327] width 48 height 18
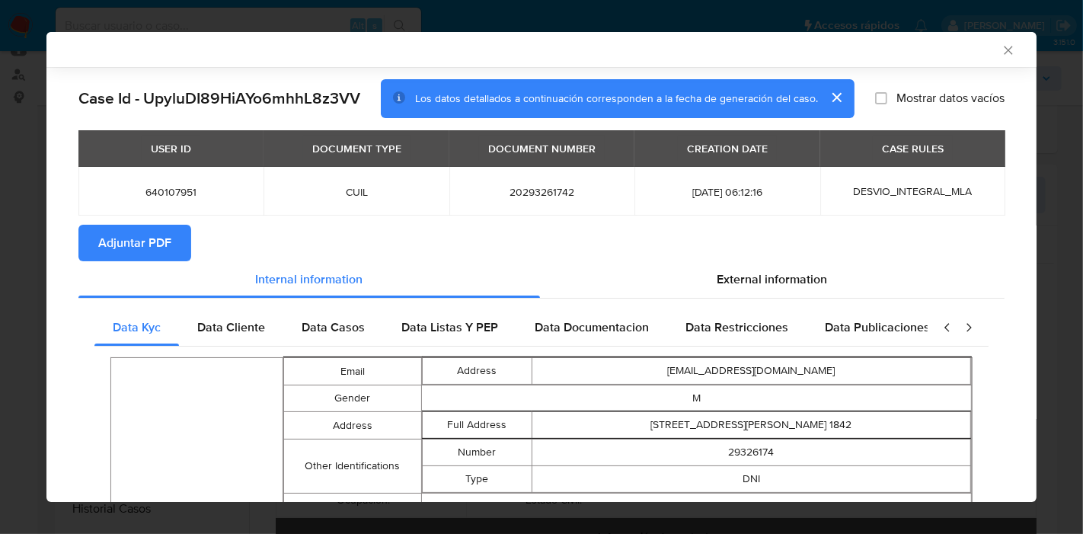
click at [721, 260] on section "Adjuntar PDF" at bounding box center [541, 243] width 926 height 37
click at [743, 291] on div "External information" at bounding box center [772, 279] width 464 height 37
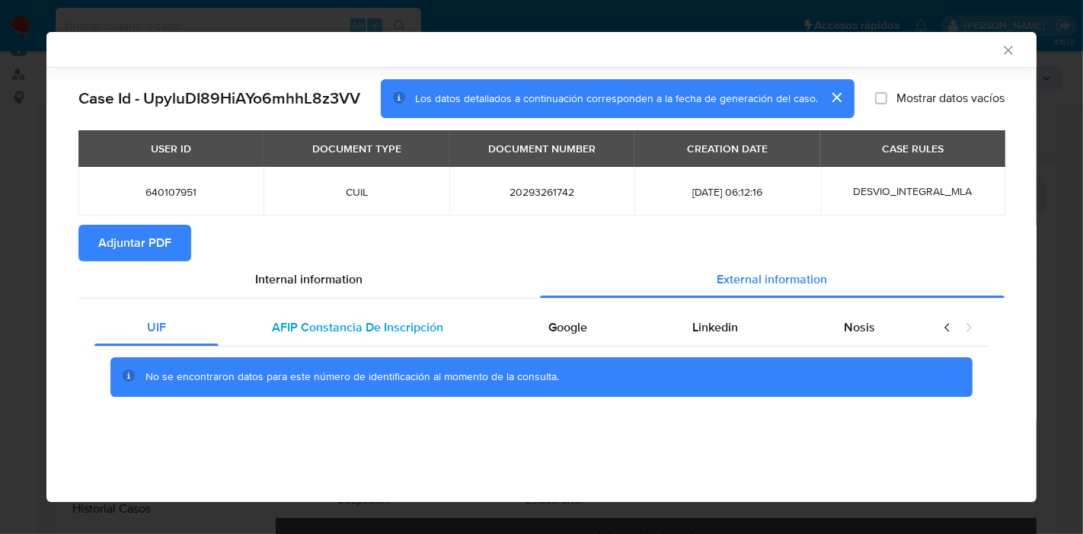
click at [298, 331] on span "AFIP Constancia De Inscripción" at bounding box center [357, 327] width 171 height 18
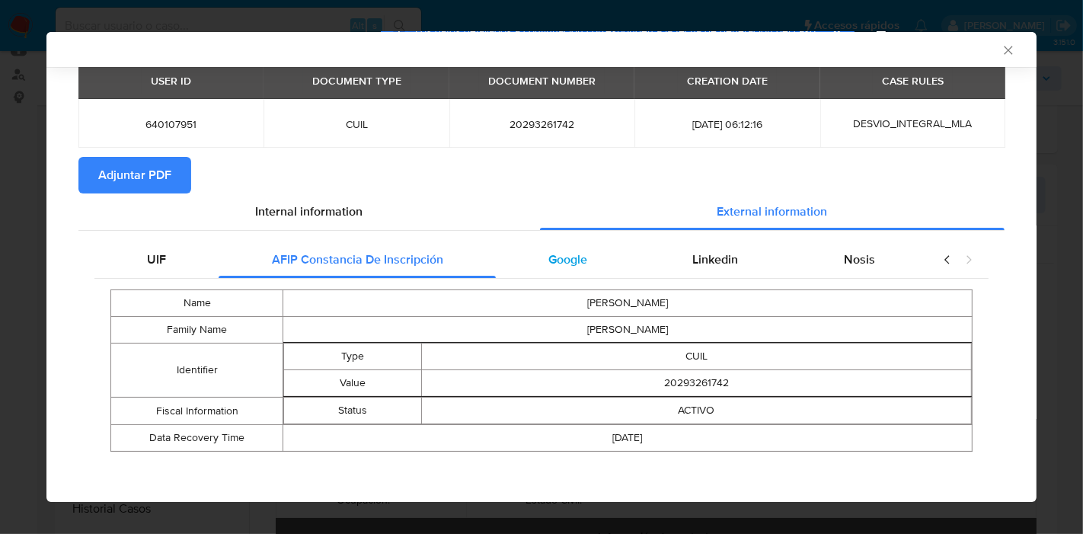
scroll to position [70, 0]
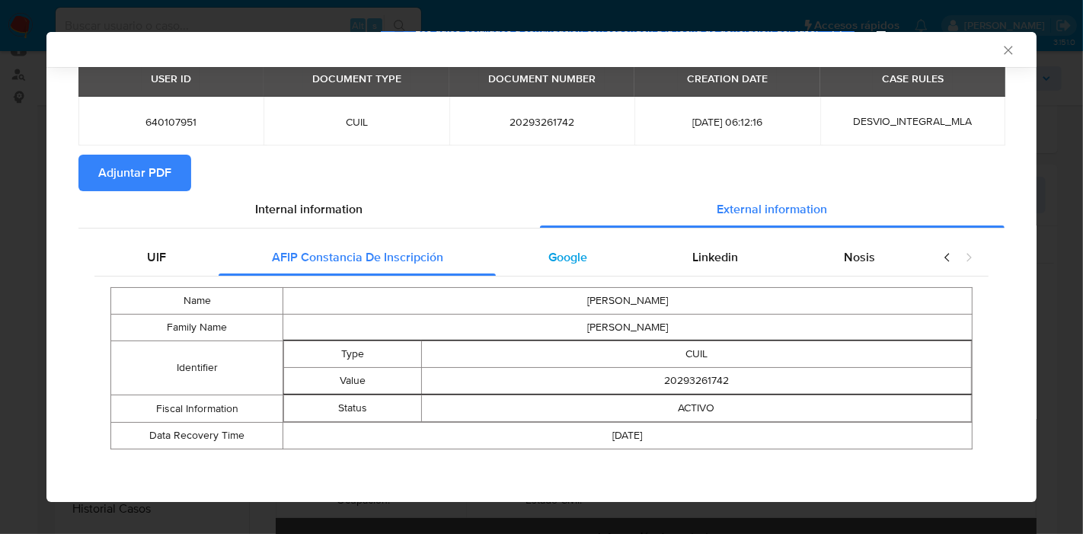
click at [571, 263] on span "Google" at bounding box center [567, 257] width 39 height 18
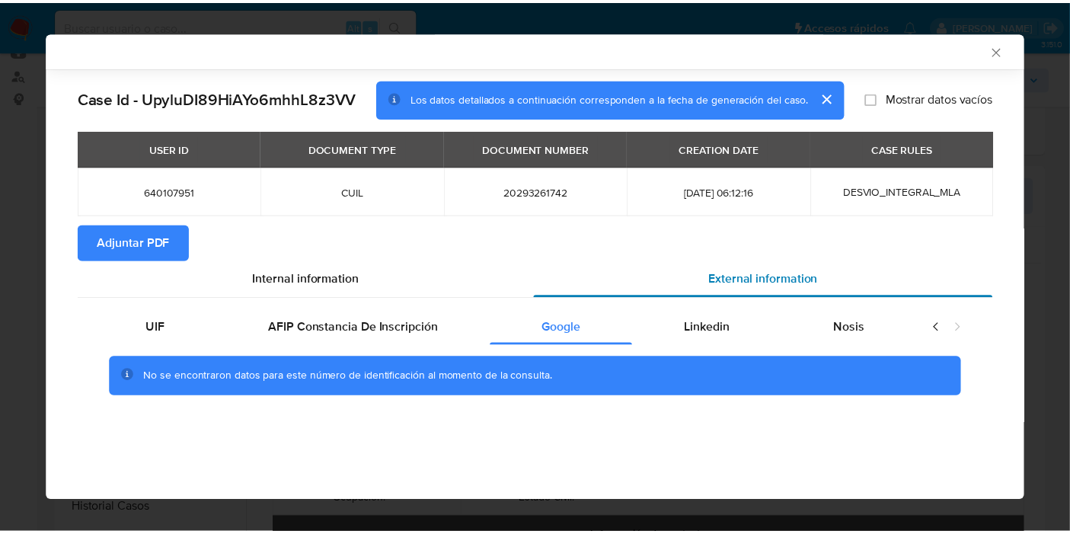
scroll to position [0, 0]
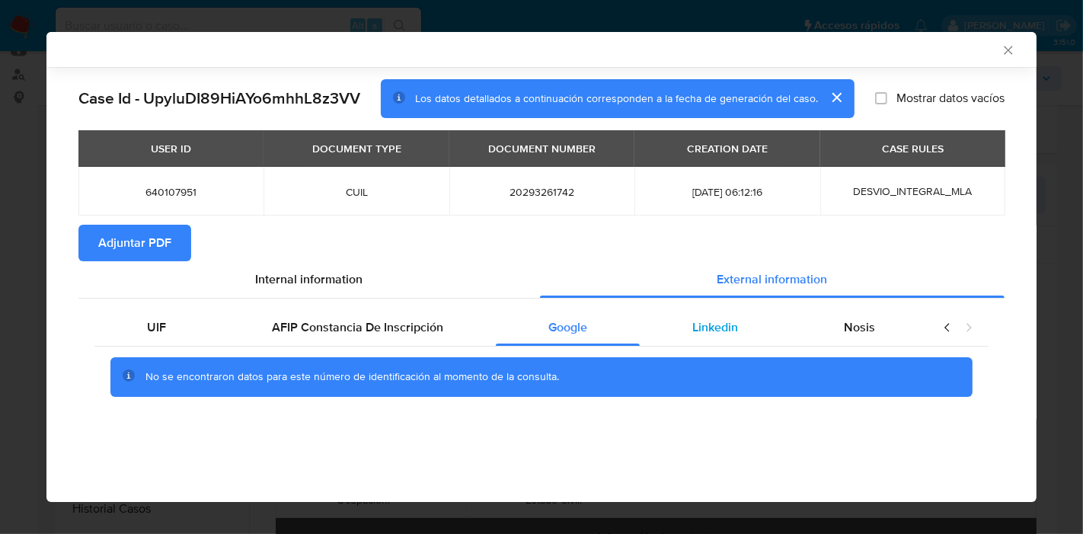
click at [737, 324] on span "Linkedin" at bounding box center [715, 327] width 46 height 18
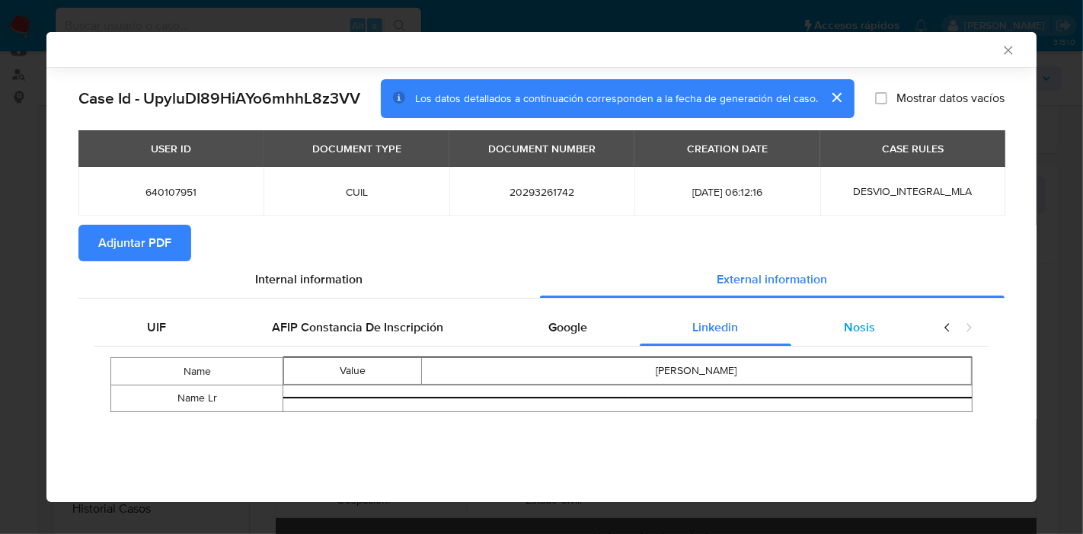
click at [859, 334] on span "Nosis" at bounding box center [859, 327] width 31 height 18
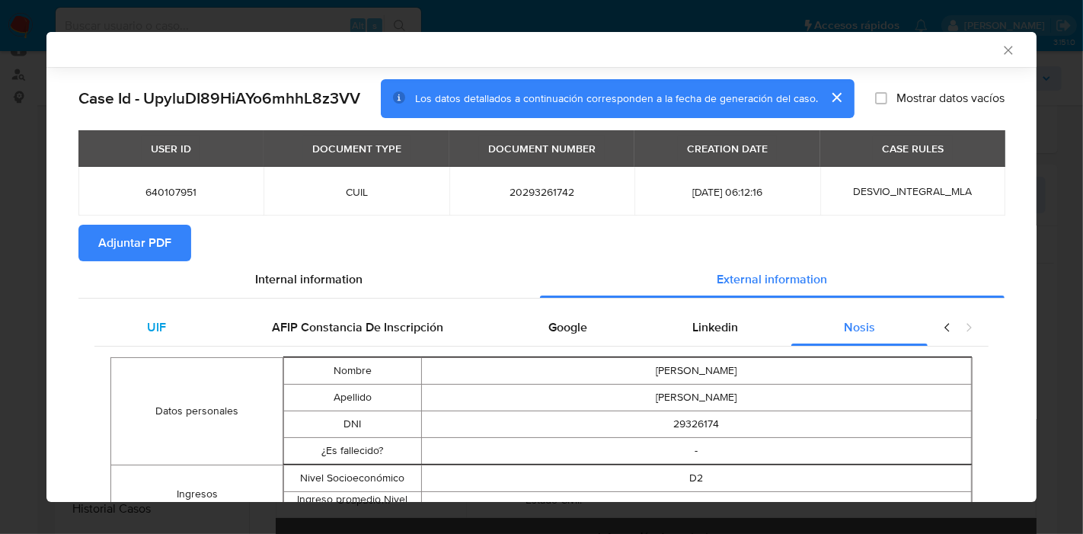
click at [209, 328] on div "UIF" at bounding box center [156, 327] width 124 height 37
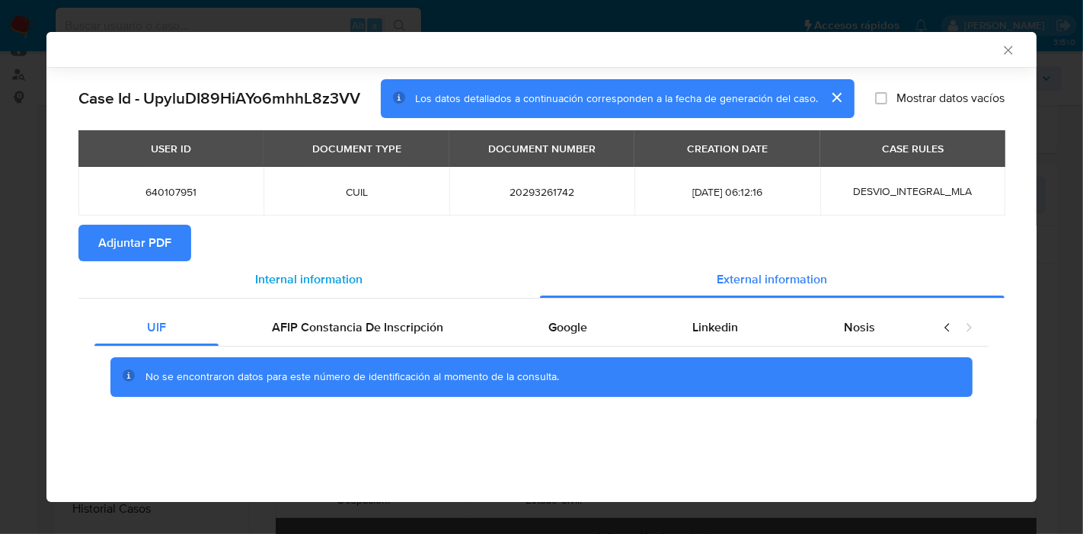
click at [337, 279] on span "Internal information" at bounding box center [309, 279] width 107 height 18
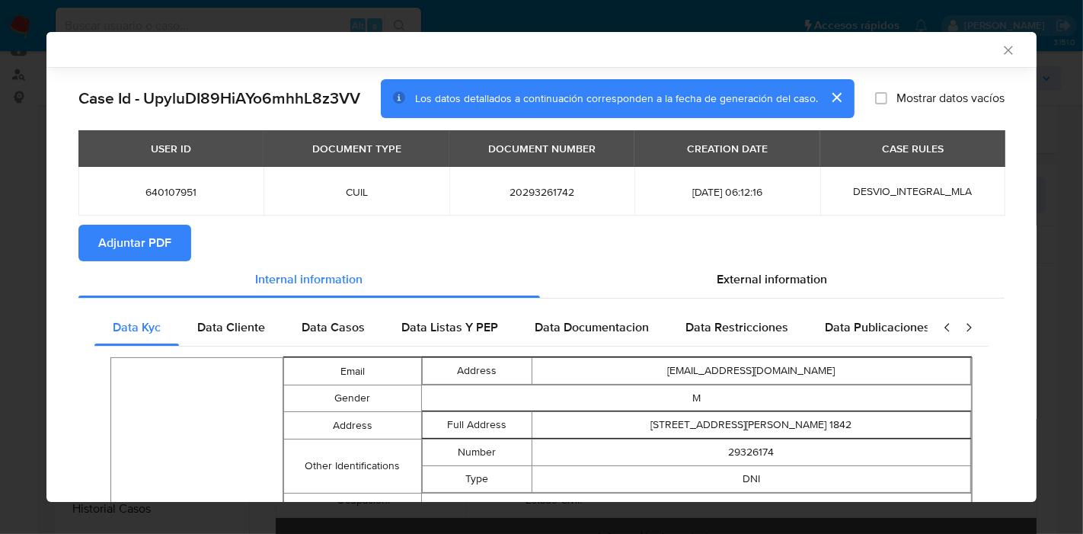
click at [117, 238] on span "Adjuntar PDF" at bounding box center [134, 243] width 73 height 34
click at [0, 273] on div "AML Data Collector Case Id - UpyluDI89HiAYo6mhhL8z3VV Los datos detallados a co…" at bounding box center [541, 267] width 1083 height 534
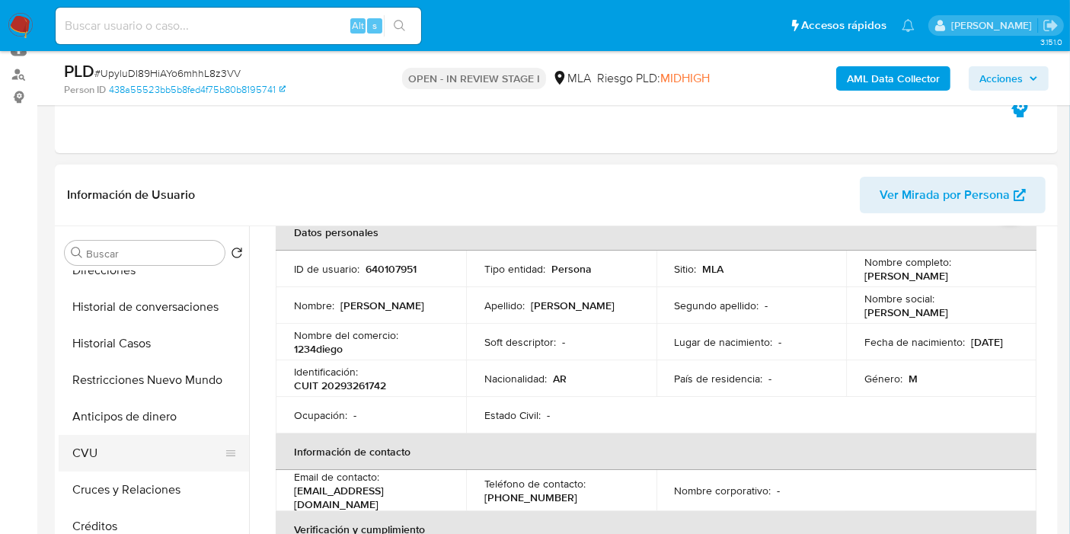
scroll to position [169, 0]
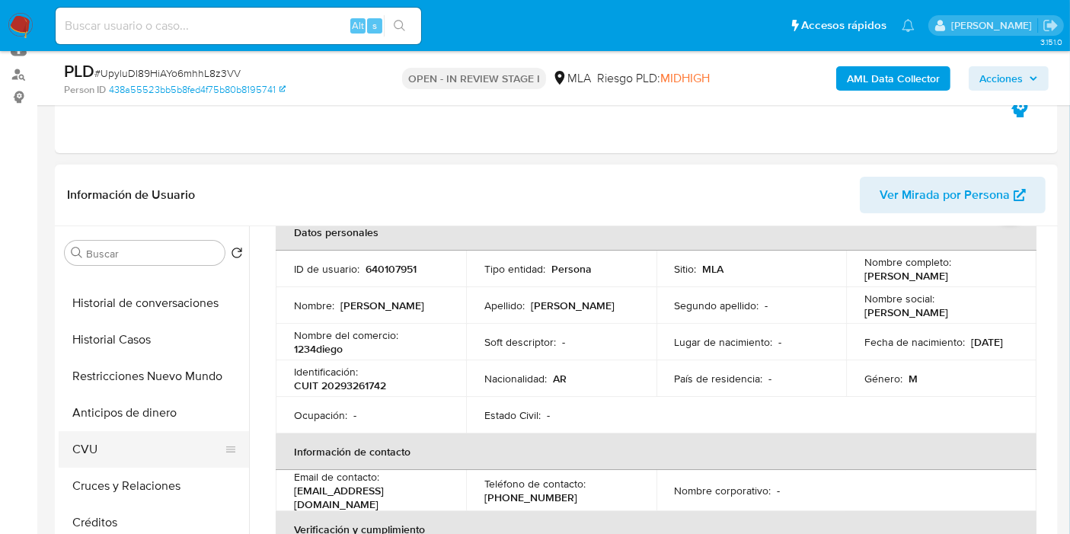
click at [120, 444] on button "CVU" at bounding box center [148, 449] width 178 height 37
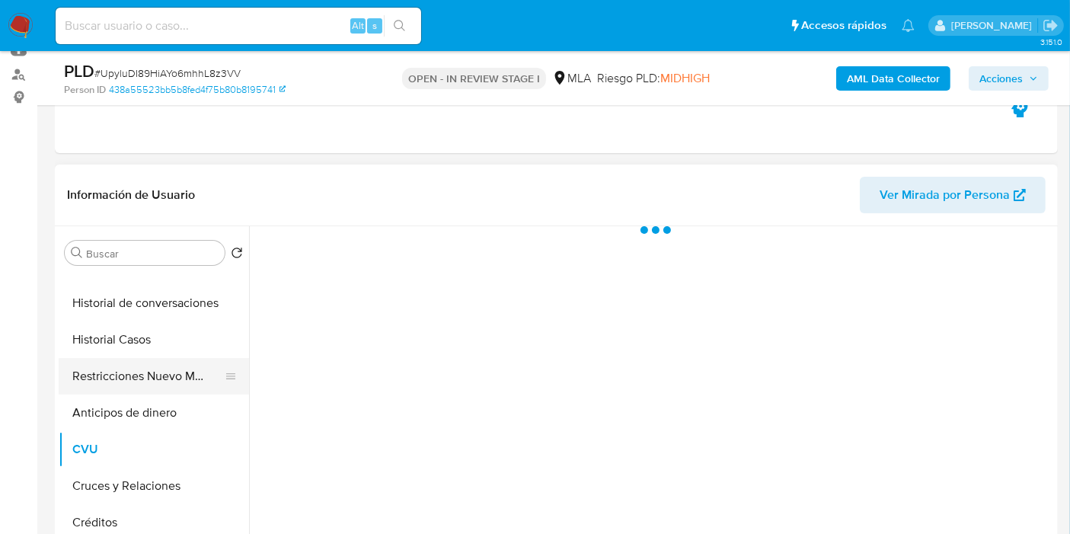
click at [136, 366] on button "Restricciones Nuevo Mundo" at bounding box center [148, 376] width 178 height 37
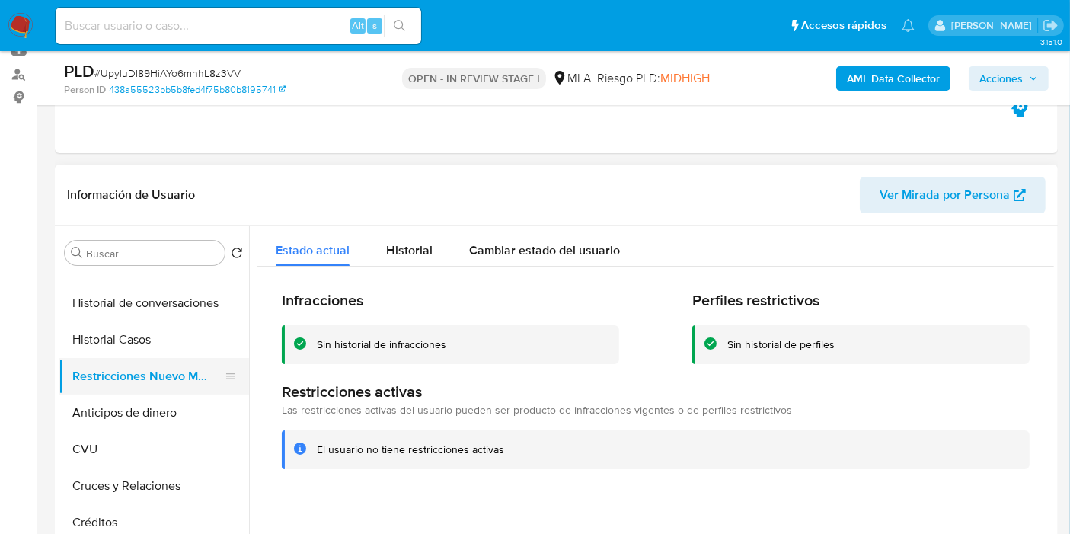
scroll to position [85, 0]
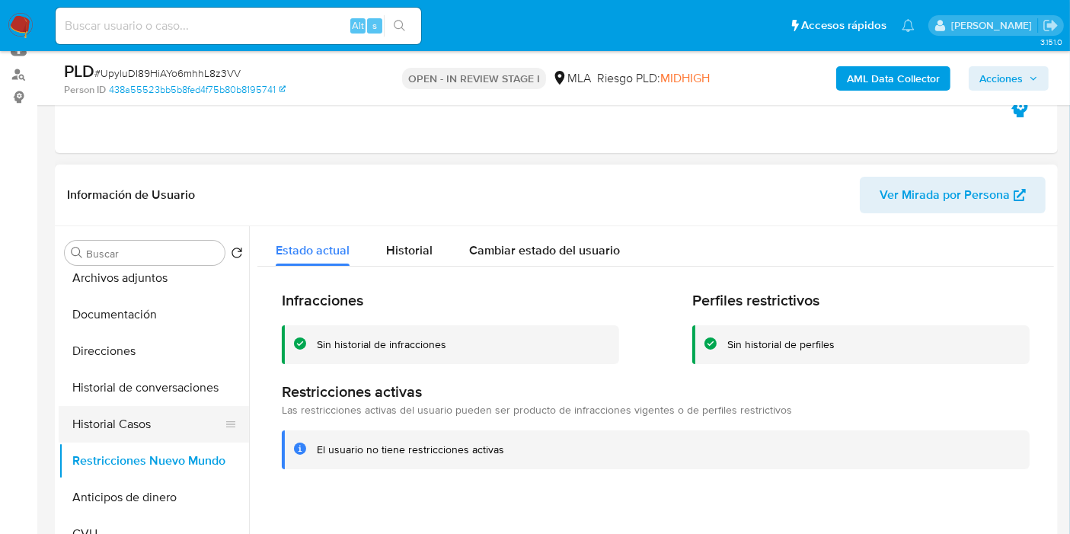
click at [148, 412] on button "Historial Casos" at bounding box center [148, 424] width 178 height 37
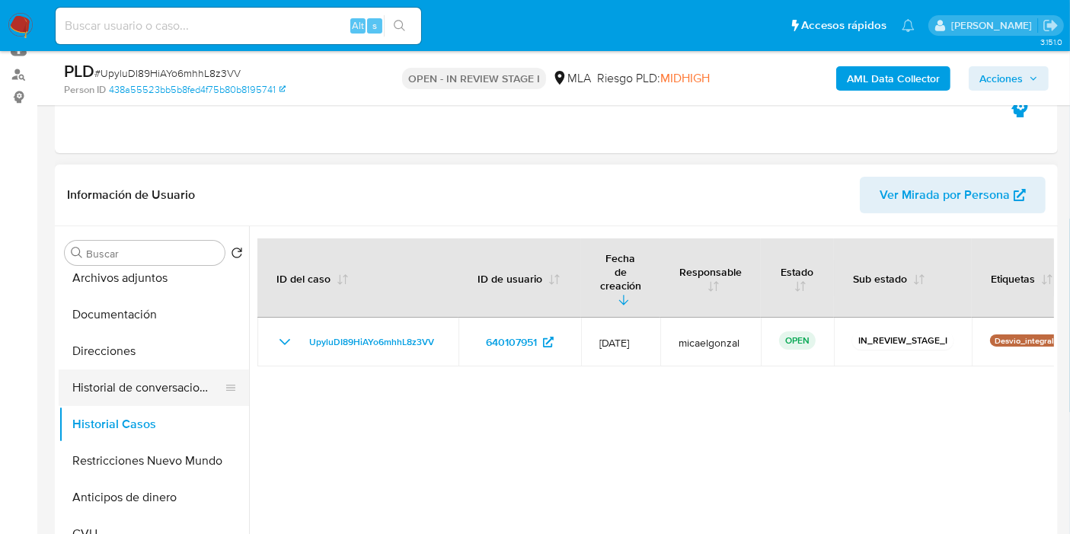
click at [101, 379] on button "Historial de conversaciones" at bounding box center [148, 387] width 178 height 37
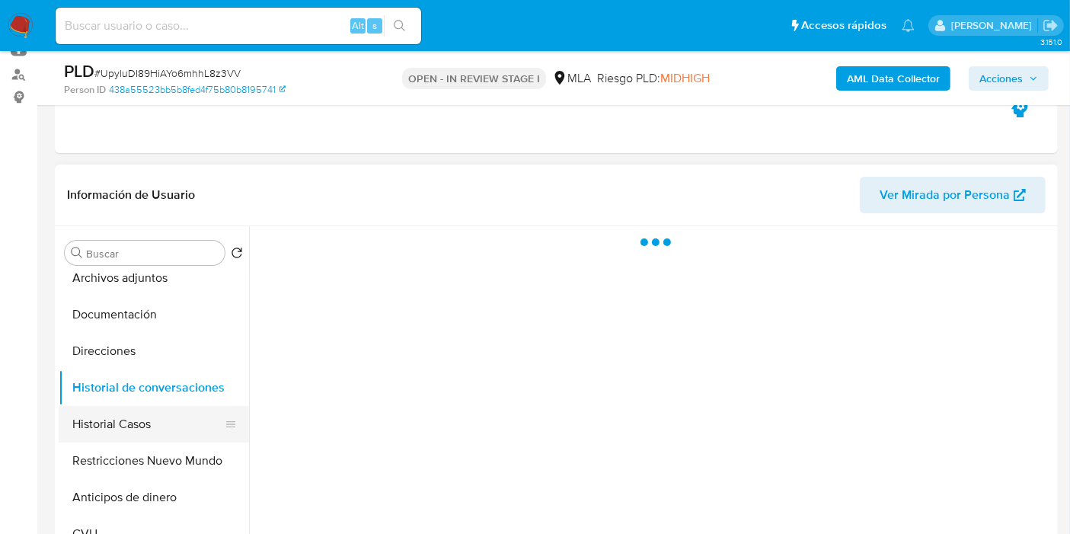
scroll to position [0, 0]
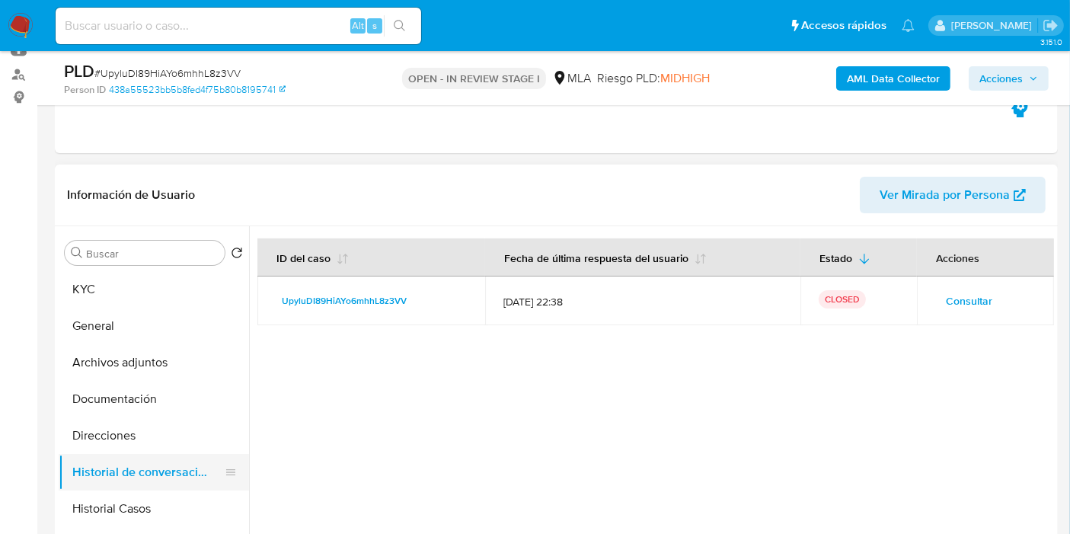
click at [169, 460] on button "Historial de conversaciones" at bounding box center [148, 472] width 178 height 37
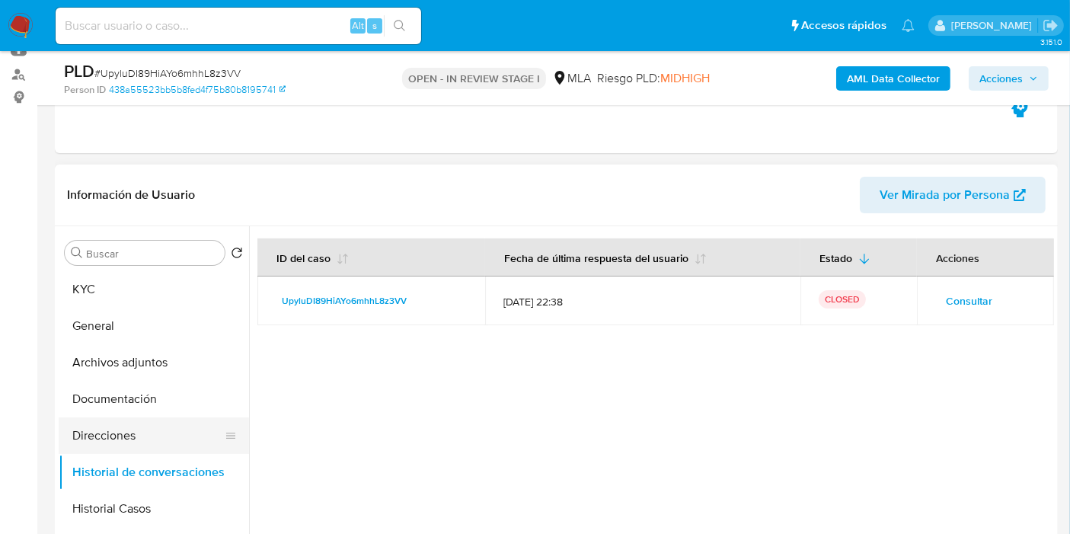
click at [141, 431] on button "Direcciones" at bounding box center [148, 435] width 178 height 37
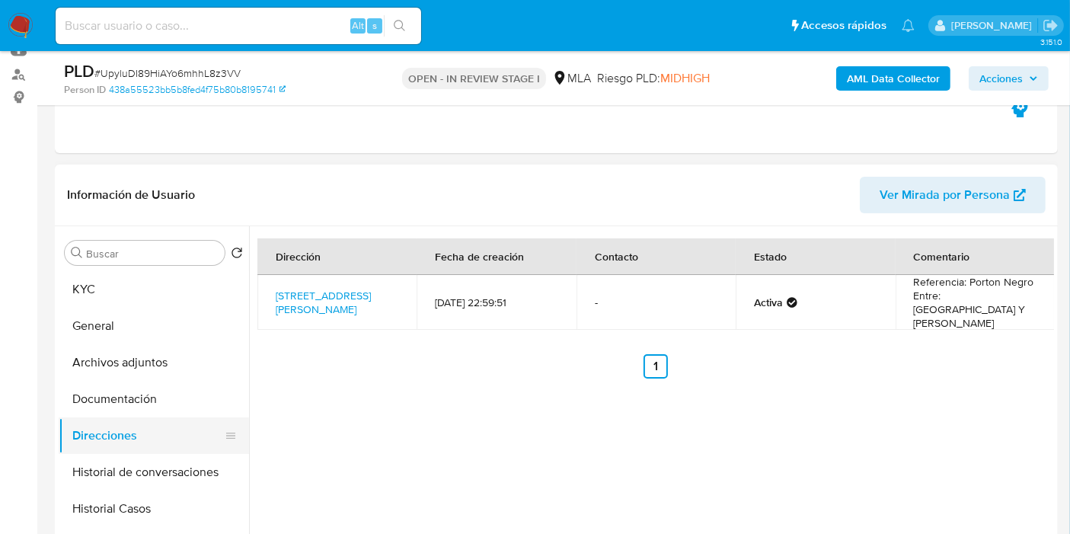
click at [117, 418] on button "Direcciones" at bounding box center [148, 435] width 178 height 37
click at [158, 388] on button "Documentación" at bounding box center [148, 399] width 178 height 37
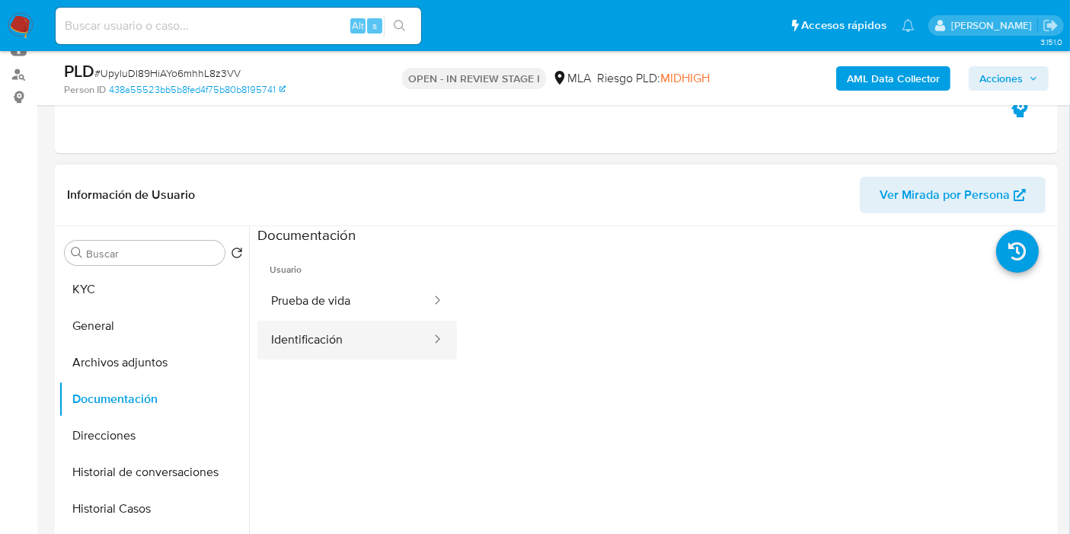
click at [420, 351] on div at bounding box center [432, 340] width 24 height 39
click at [388, 334] on button "Identificación" at bounding box center [344, 340] width 175 height 39
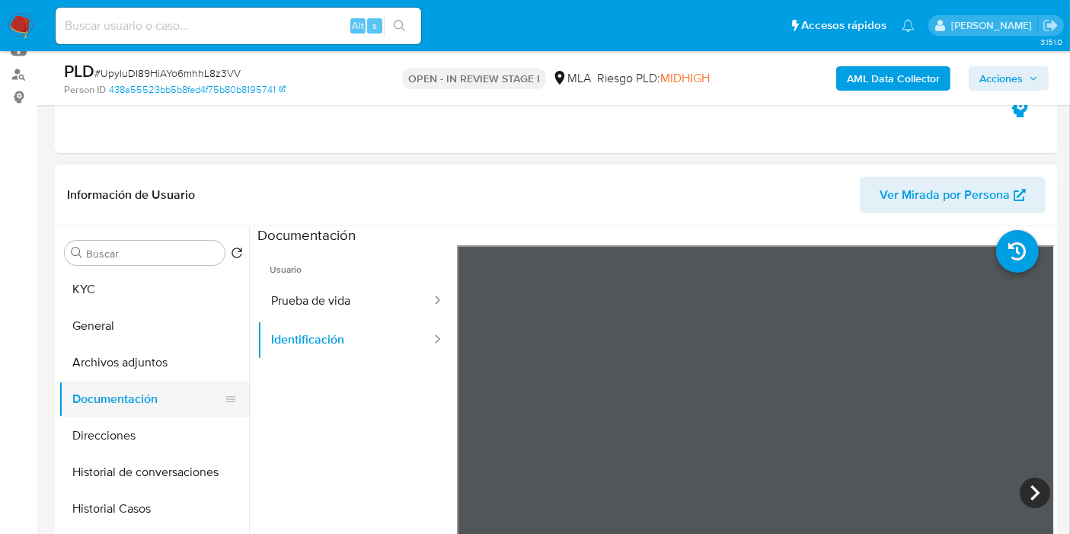
drag, startPoint x: 75, startPoint y: 420, endPoint x: 97, endPoint y: 400, distance: 30.7
click at [81, 414] on ul "KYC General Archivos adjuntos Documentación Direcciones Historial de conversaci…" at bounding box center [154, 442] width 190 height 343
click at [155, 358] on button "Archivos adjuntos" at bounding box center [148, 362] width 178 height 37
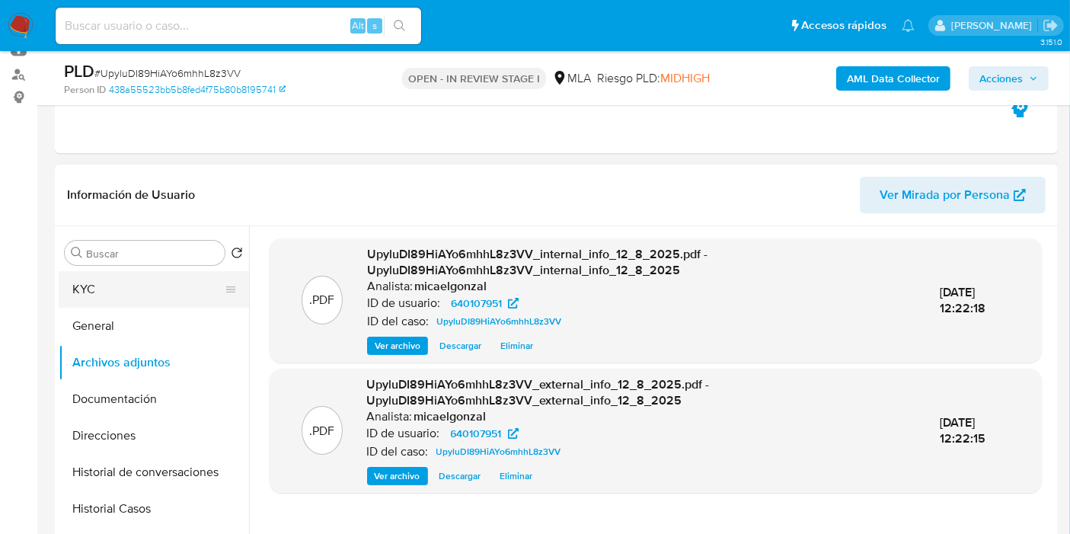
click at [62, 278] on button "KYC" at bounding box center [148, 289] width 178 height 37
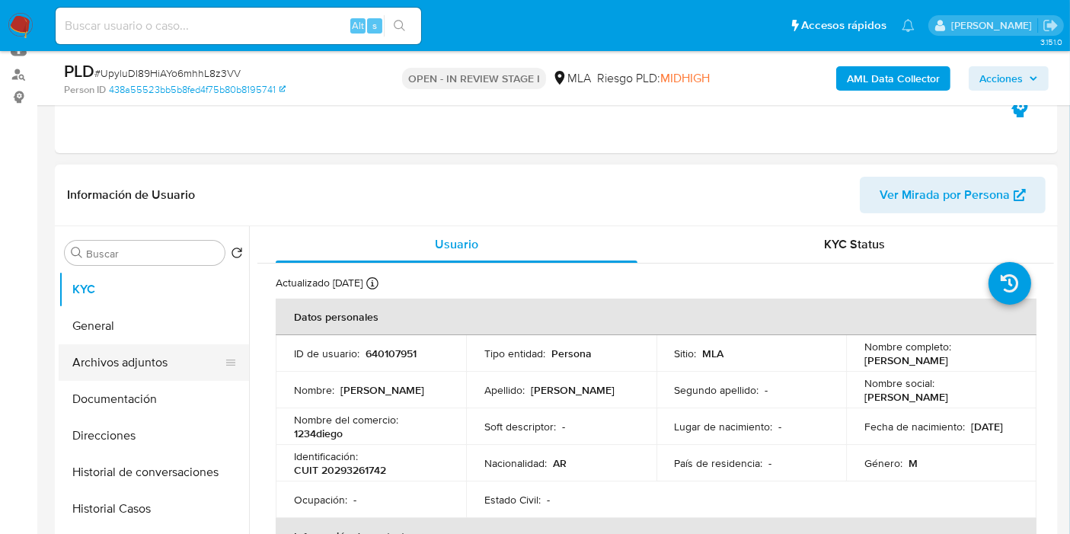
click at [115, 371] on button "Archivos adjuntos" at bounding box center [148, 362] width 178 height 37
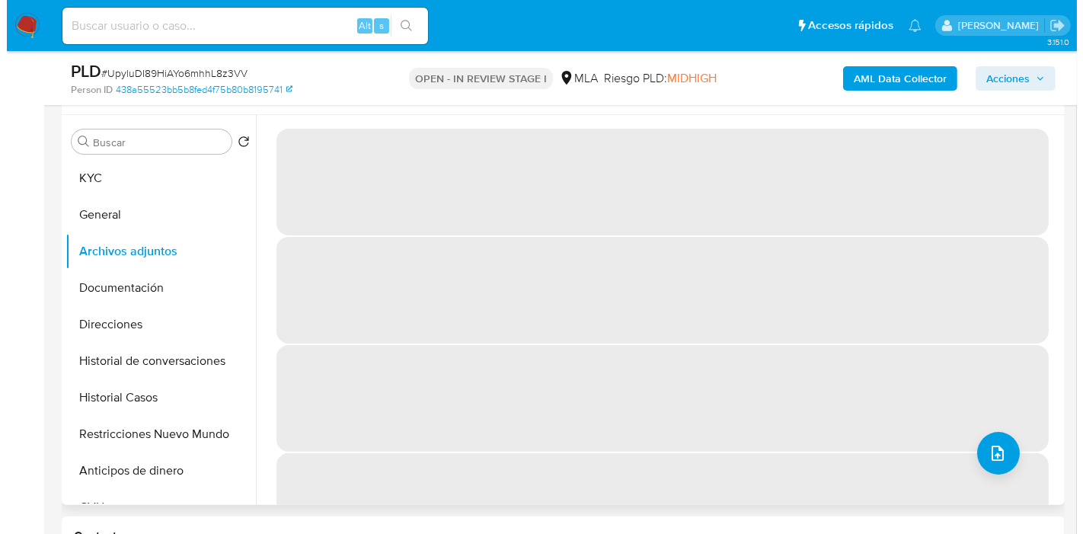
scroll to position [254, 0]
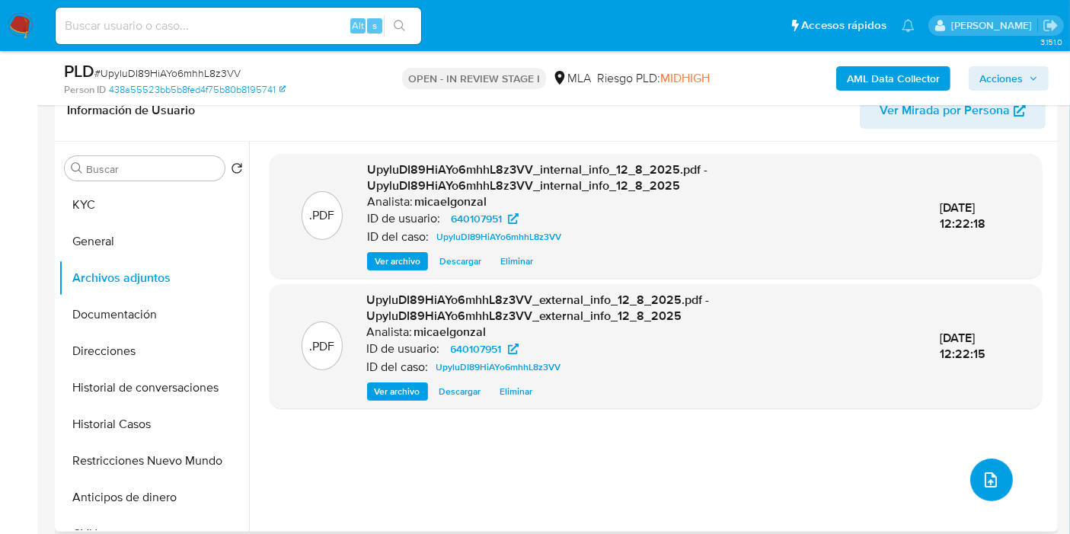
click at [983, 490] on button "upload-file" at bounding box center [991, 479] width 43 height 43
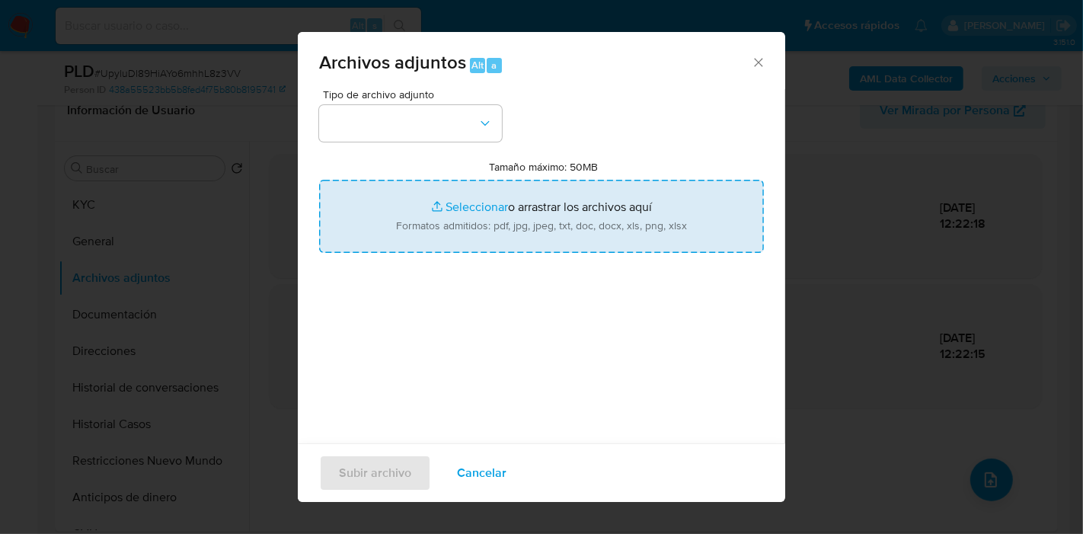
click at [433, 184] on input "Tamaño máximo: 50MB Seleccionar archivos" at bounding box center [541, 216] width 445 height 73
type input "C:\fakepath\AFIP - Administración Federal de Ingresos Públicos.pdf"
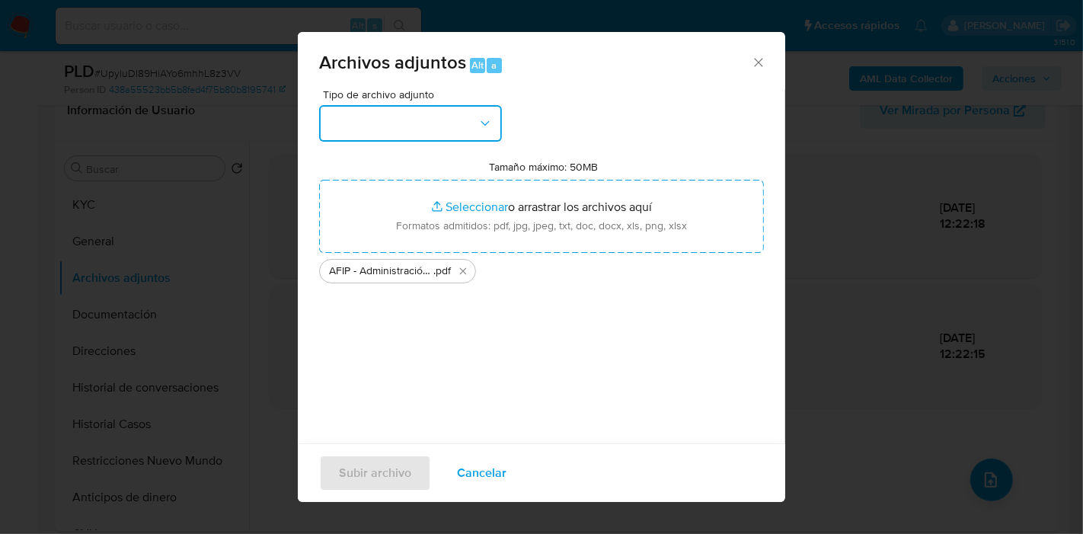
click at [467, 124] on button "button" at bounding box center [410, 123] width 183 height 37
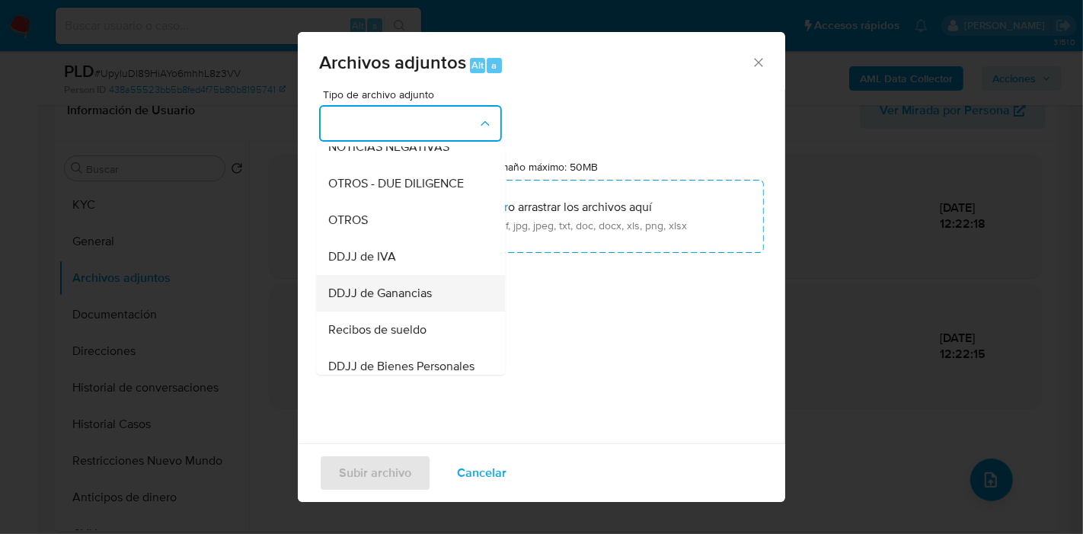
scroll to position [191, 0]
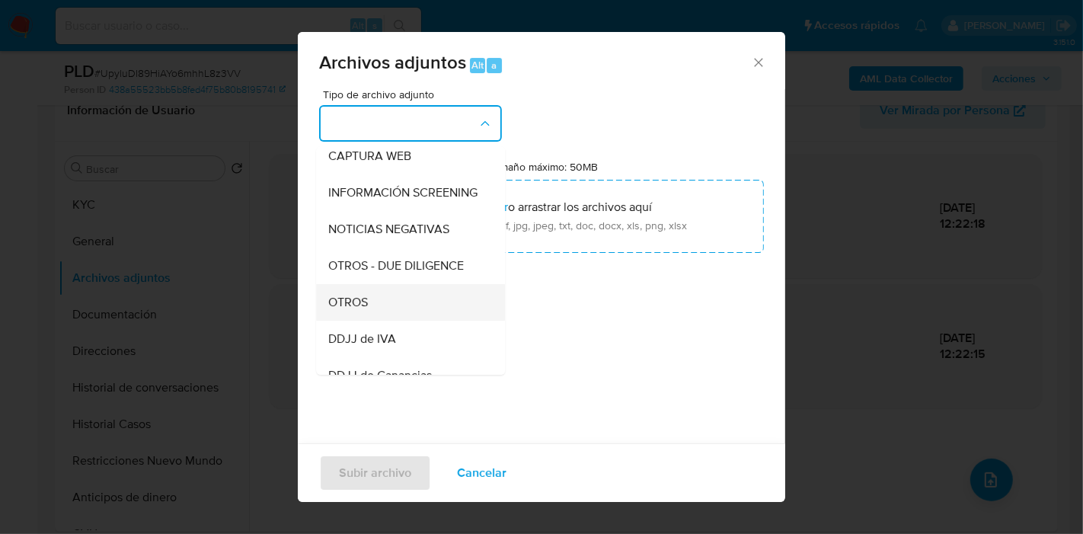
click at [404, 318] on div "OTROS" at bounding box center [405, 302] width 155 height 37
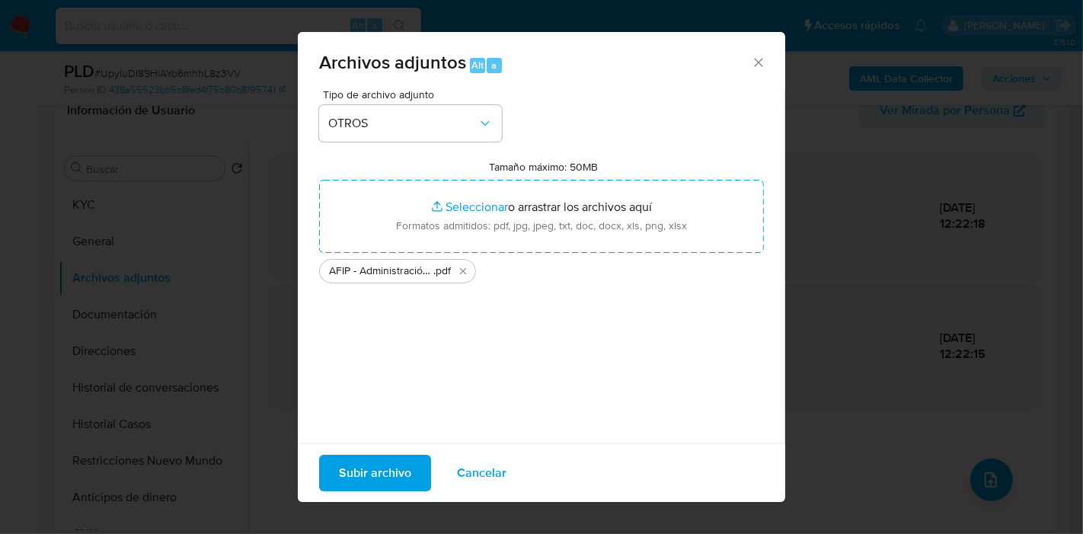
click at [417, 372] on div "Tipo de archivo adjunto OTROS Tamaño máximo: 50MB Seleccionar archivos Seleccio…" at bounding box center [541, 268] width 445 height 359
click at [359, 468] on span "Subir archivo" at bounding box center [375, 473] width 72 height 34
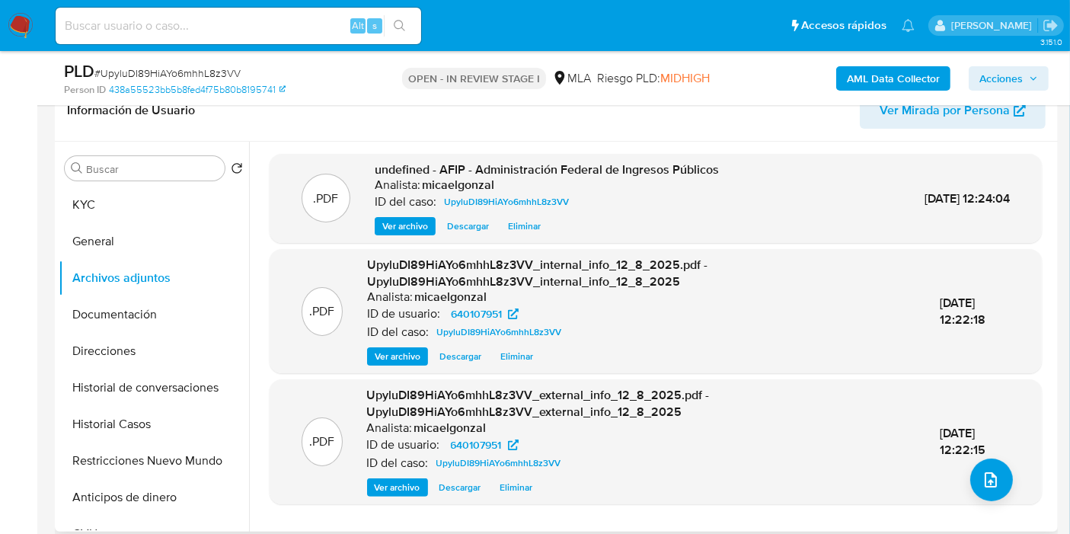
click at [963, 471] on div ".PDF UpyluDI89HiAYo6mhhL8z3VV_external_info_12_8_2025.pdf - UpyluDI89HiAYo6mhhL…" at bounding box center [655, 441] width 757 height 109
click at [994, 474] on button "upload-file" at bounding box center [991, 479] width 43 height 43
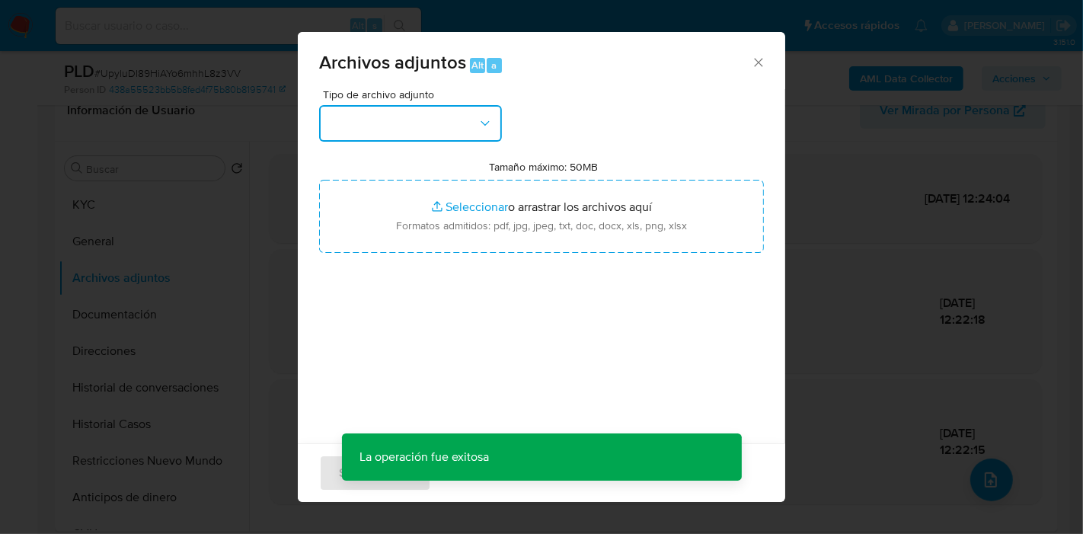
click at [460, 140] on button "button" at bounding box center [410, 123] width 183 height 37
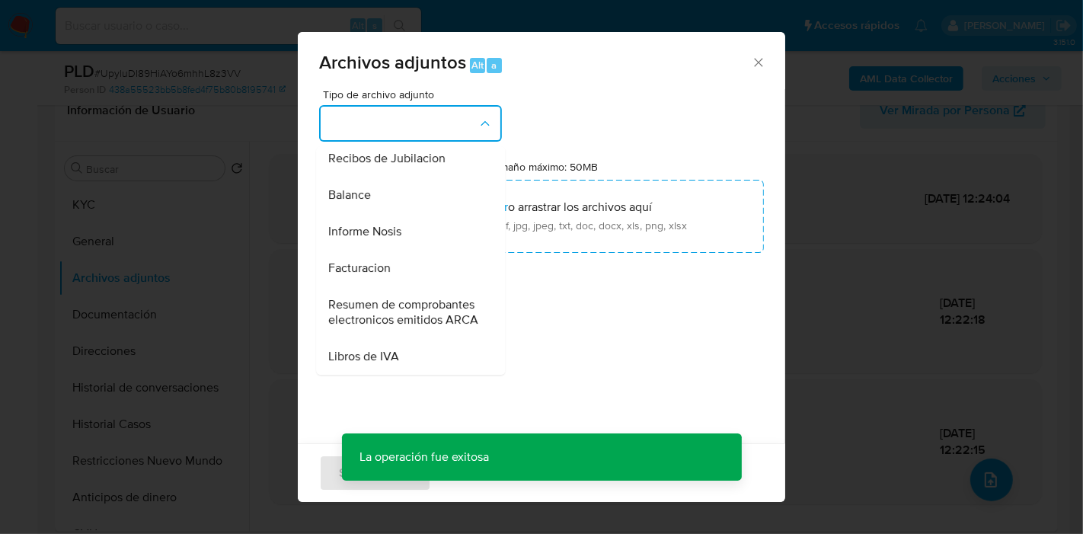
scroll to position [615, 0]
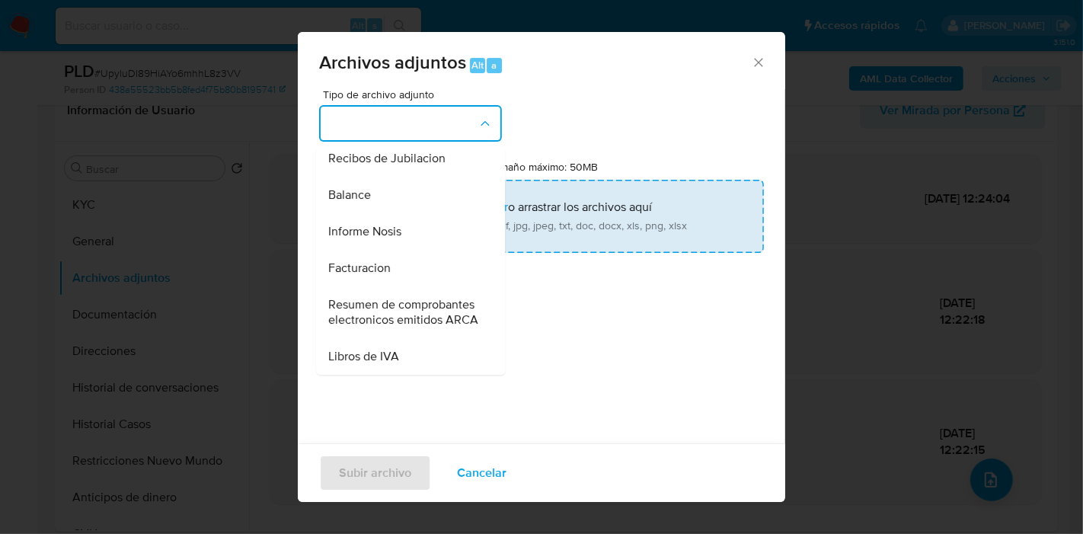
click at [429, 213] on div "Informe Nosis" at bounding box center [405, 231] width 155 height 37
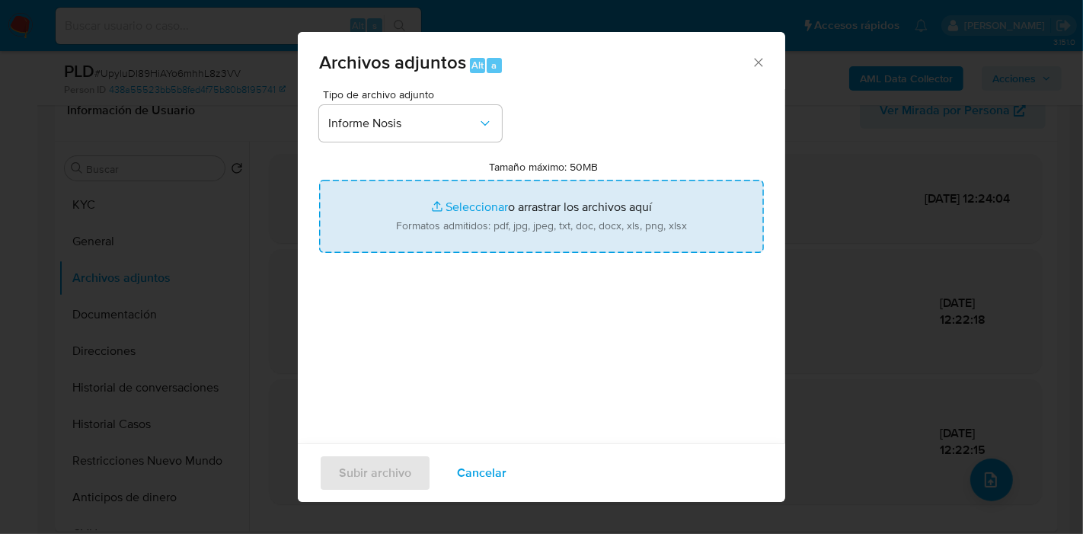
click at [476, 209] on input "Tamaño máximo: 50MB Seleccionar archivos" at bounding box center [541, 216] width 445 height 73
type input "C:\fakepath\NOSIS de Gregorio Benito Melgarejo.pdf"
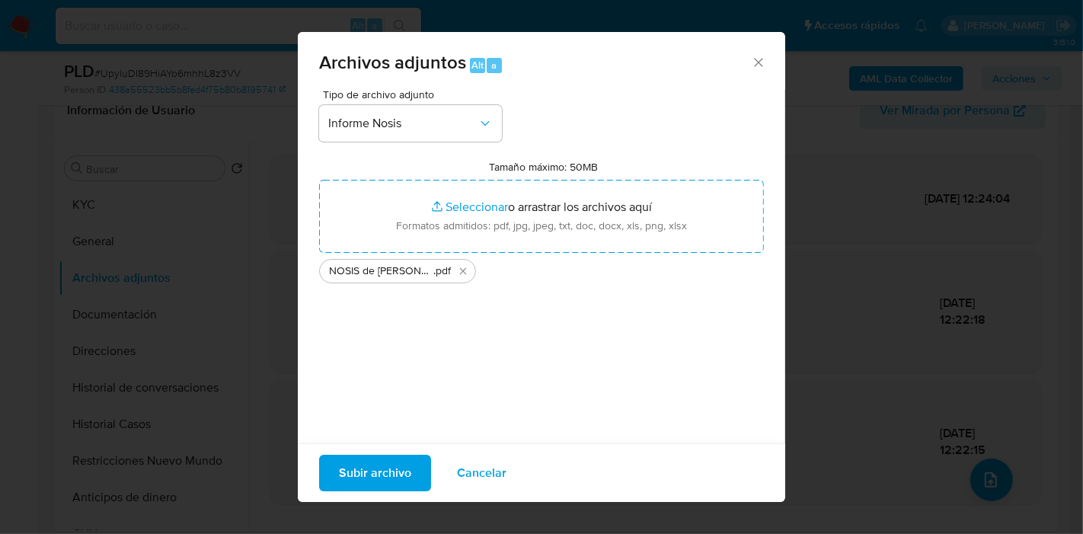
click at [354, 471] on span "Subir archivo" at bounding box center [375, 473] width 72 height 34
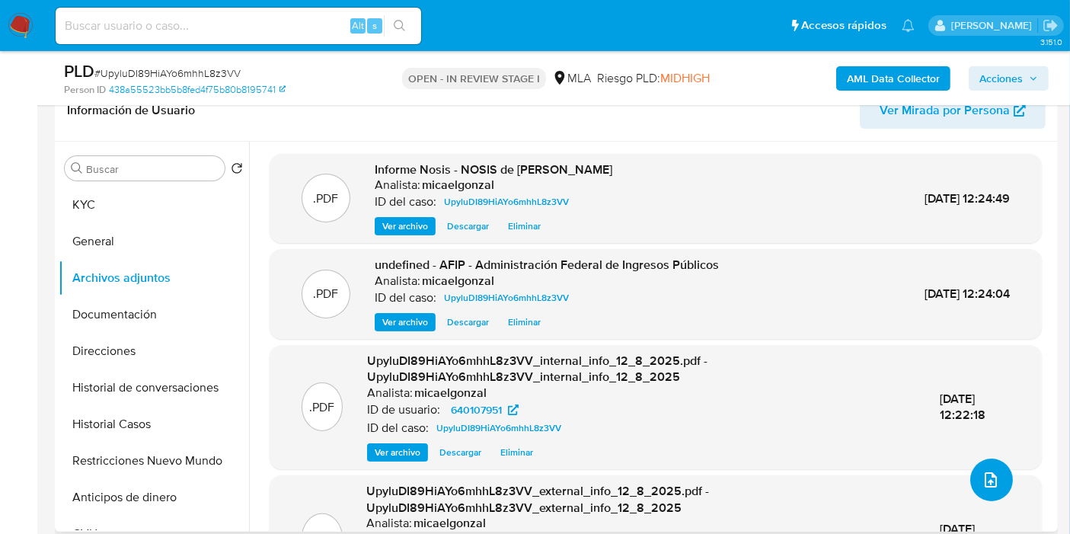
click at [998, 480] on button "upload-file" at bounding box center [991, 479] width 43 height 43
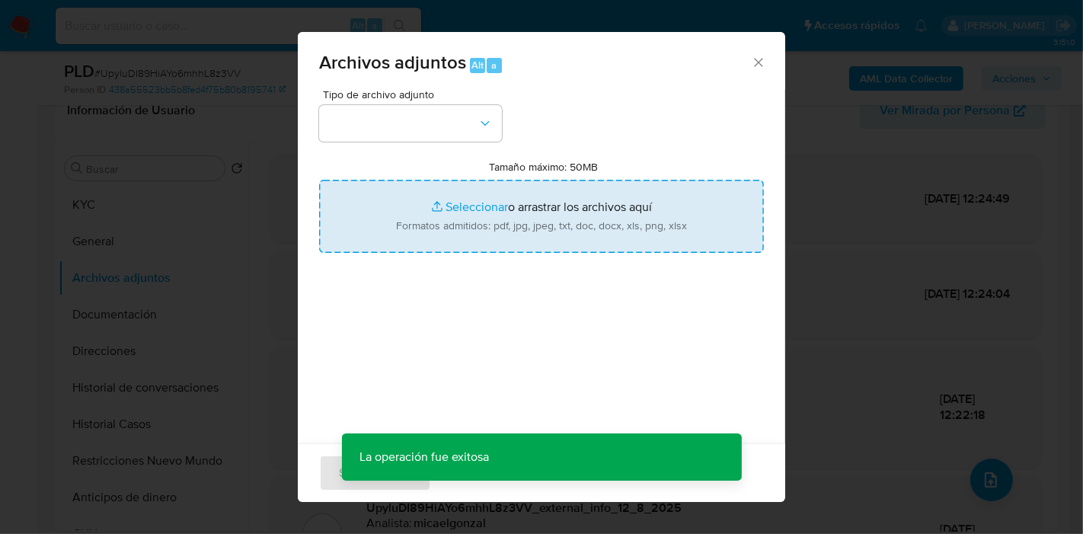
click at [475, 207] on input "Tamaño máximo: 50MB Seleccionar archivos" at bounding box center [541, 216] width 445 height 73
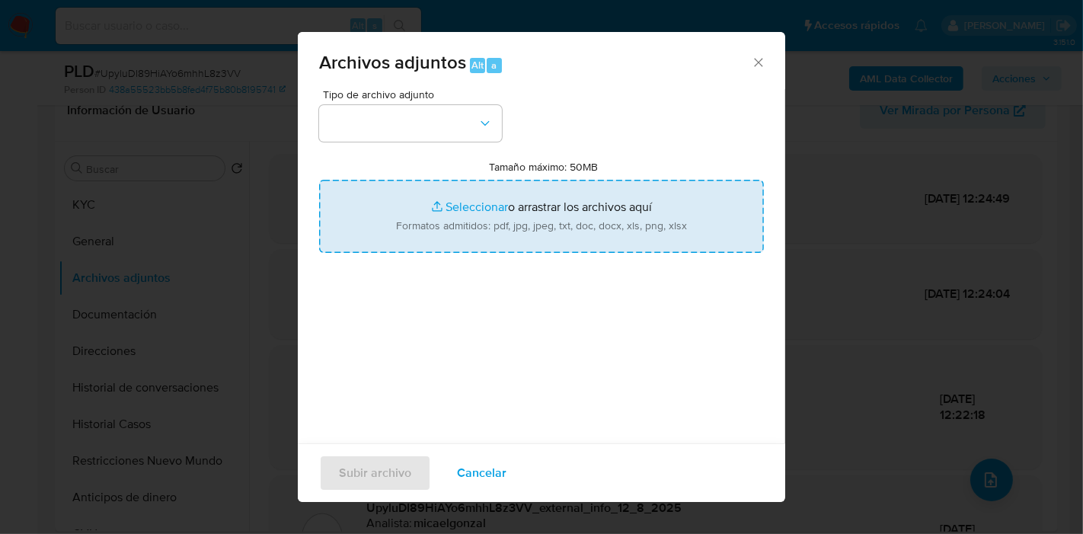
type input "C:\fakepath\Comprobantes Electrónicos Emitidos - Período 2025.pdf"
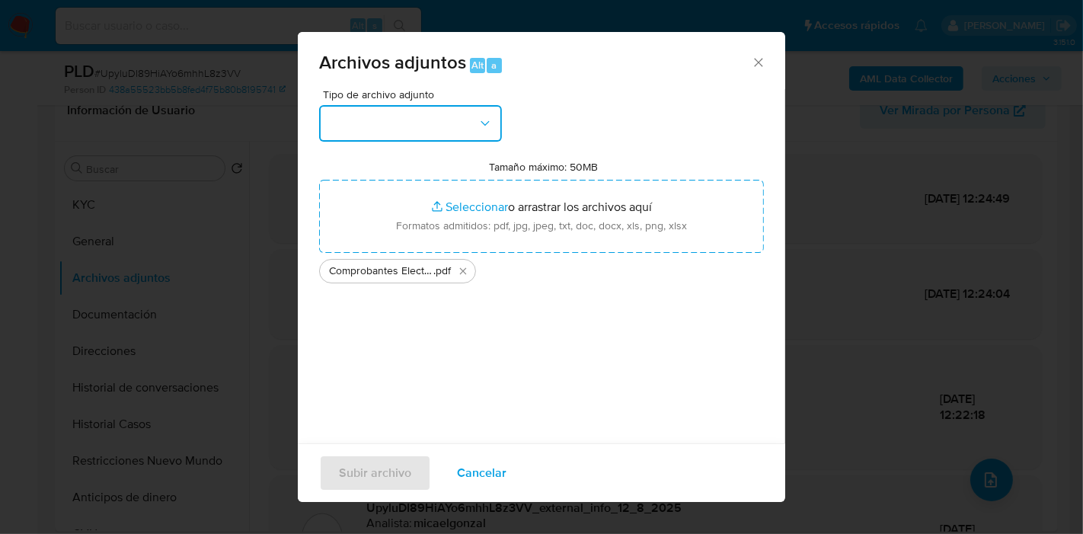
click at [416, 129] on button "button" at bounding box center [410, 123] width 183 height 37
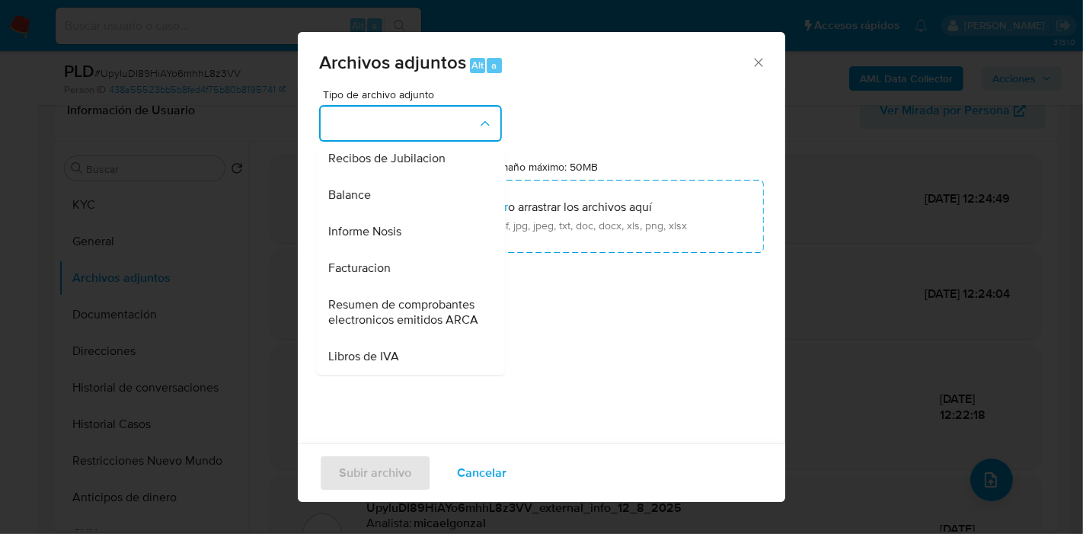
click at [394, 297] on span "Resumen de comprobantes electronicos emitidos ARCA" at bounding box center [405, 312] width 155 height 30
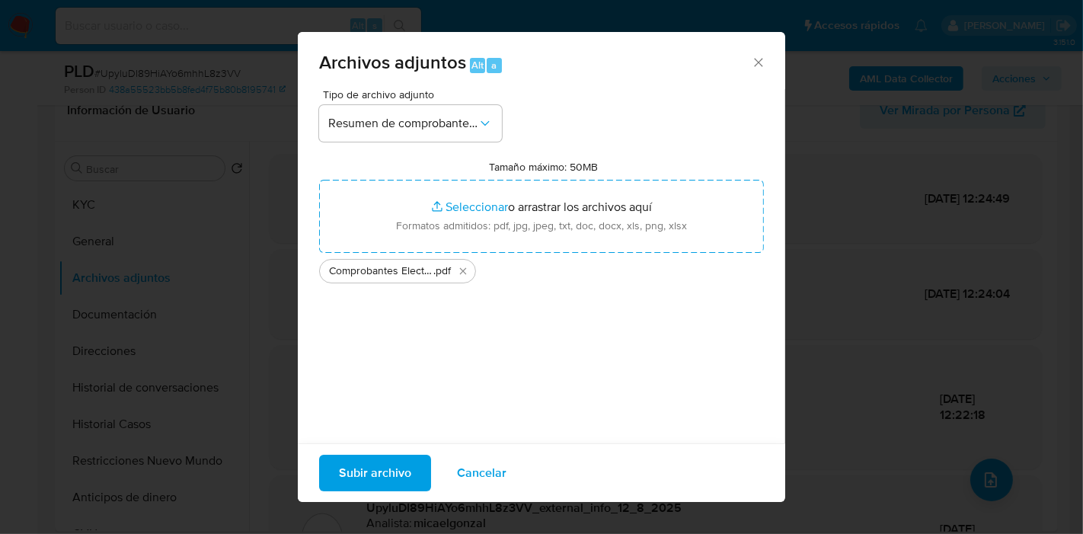
click at [374, 464] on span "Subir archivo" at bounding box center [375, 473] width 72 height 34
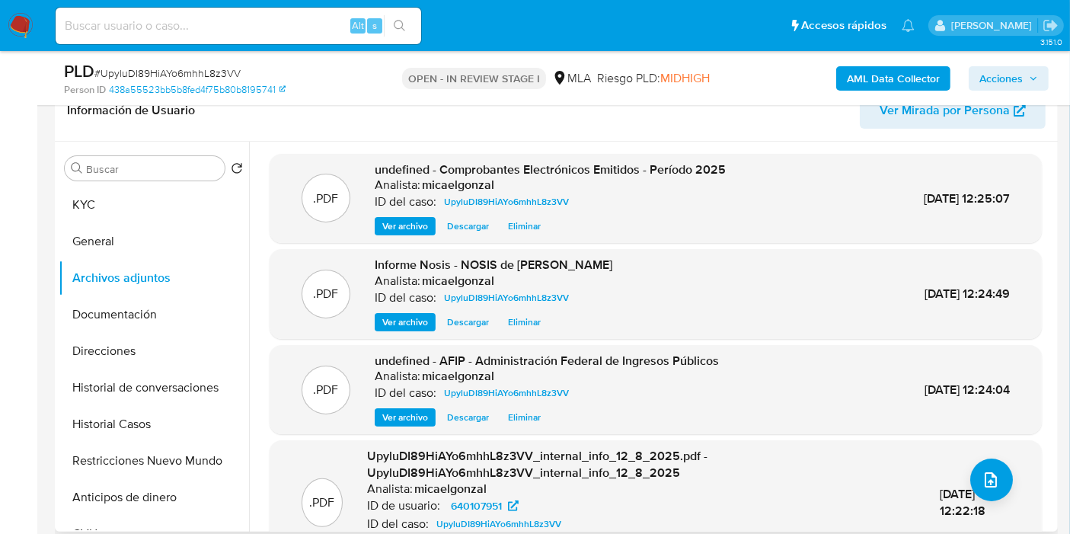
click at [999, 501] on div "12/Ago/2025 12:22:18" at bounding box center [975, 502] width 70 height 33
click at [983, 471] on icon "upload-file" at bounding box center [991, 480] width 18 height 18
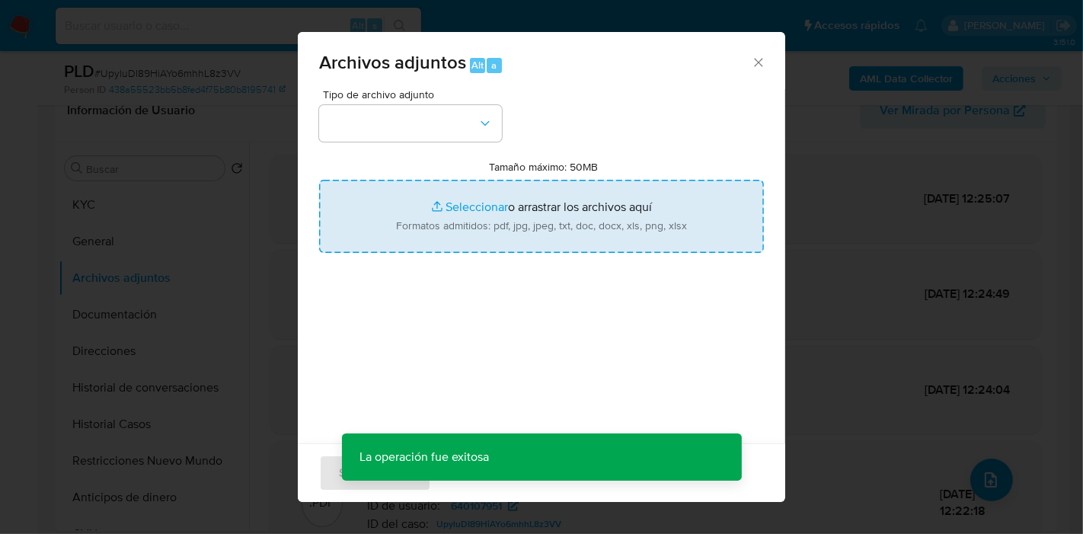
click at [445, 237] on input "Tamaño máximo: 50MB Seleccionar archivos" at bounding box center [541, 216] width 445 height 73
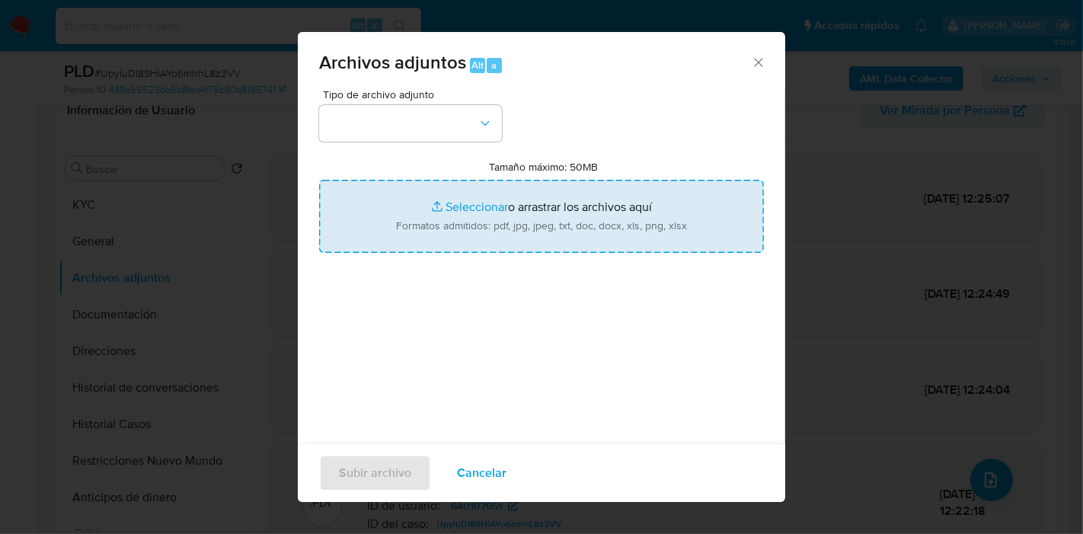
type input "C:\fakepath\Movimientos de Gregorio Benito Melgarejo.xlsx"
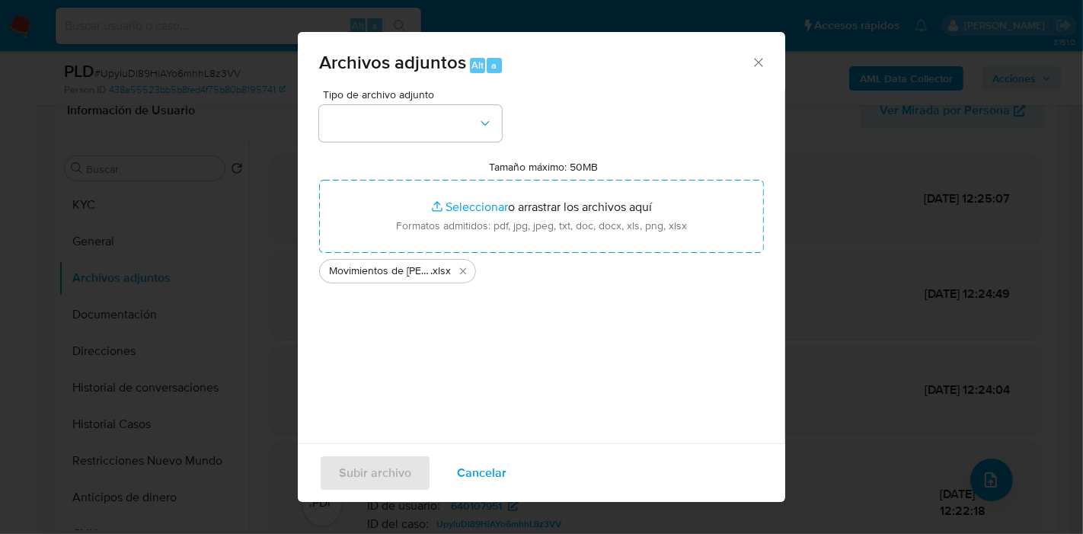
click at [458, 89] on span "Tipo de archivo adjunto" at bounding box center [414, 94] width 183 height 11
click at [458, 122] on button "button" at bounding box center [410, 123] width 183 height 37
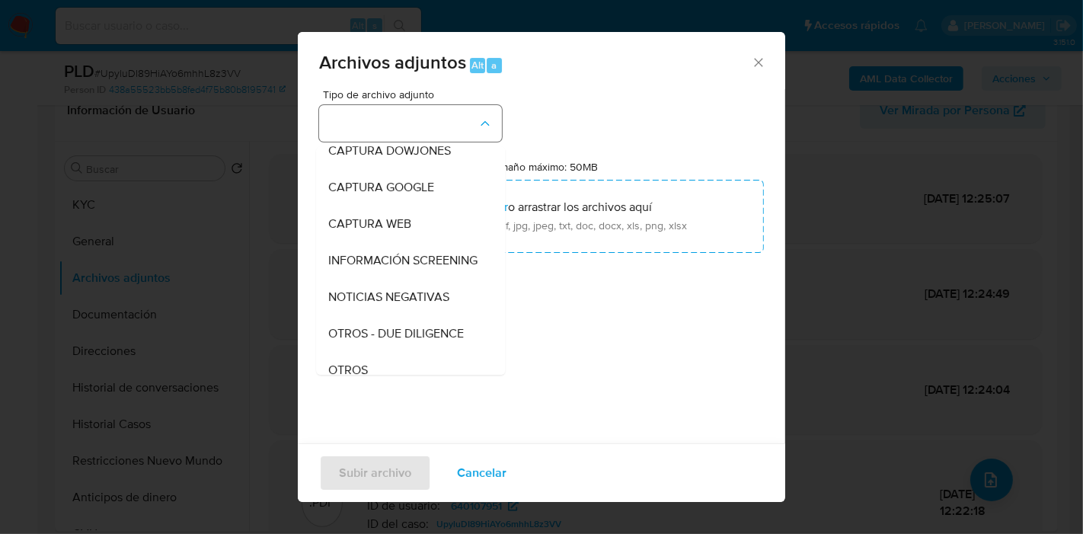
scroll to position [254, 0]
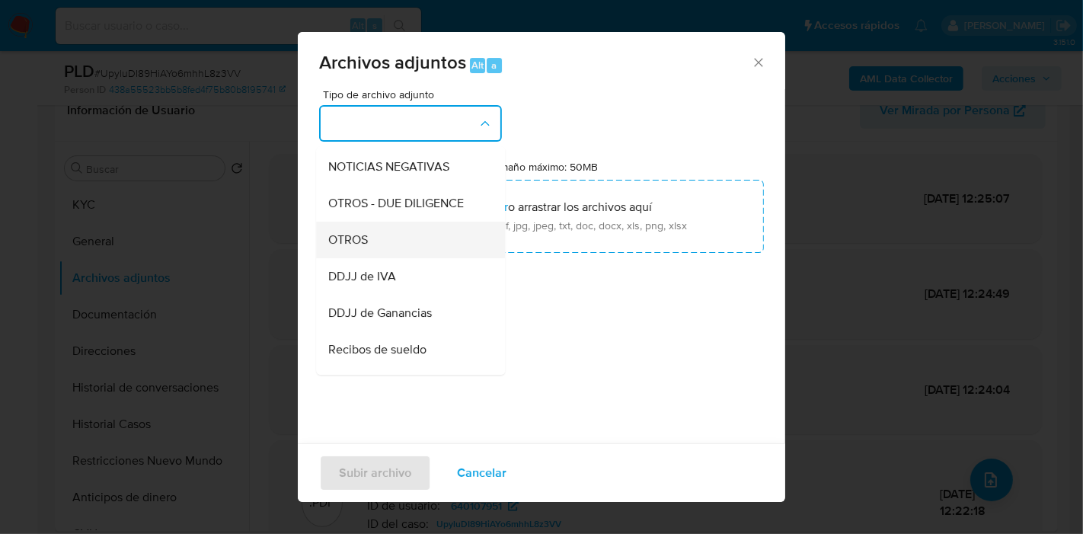
click at [348, 247] on span "OTROS" at bounding box center [348, 239] width 40 height 15
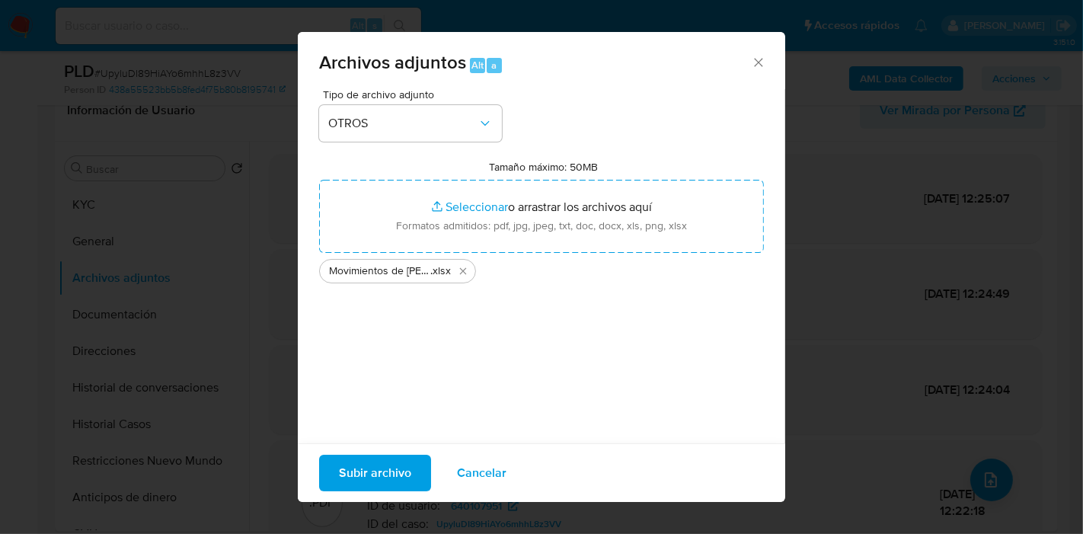
click at [380, 484] on span "Subir archivo" at bounding box center [375, 473] width 72 height 34
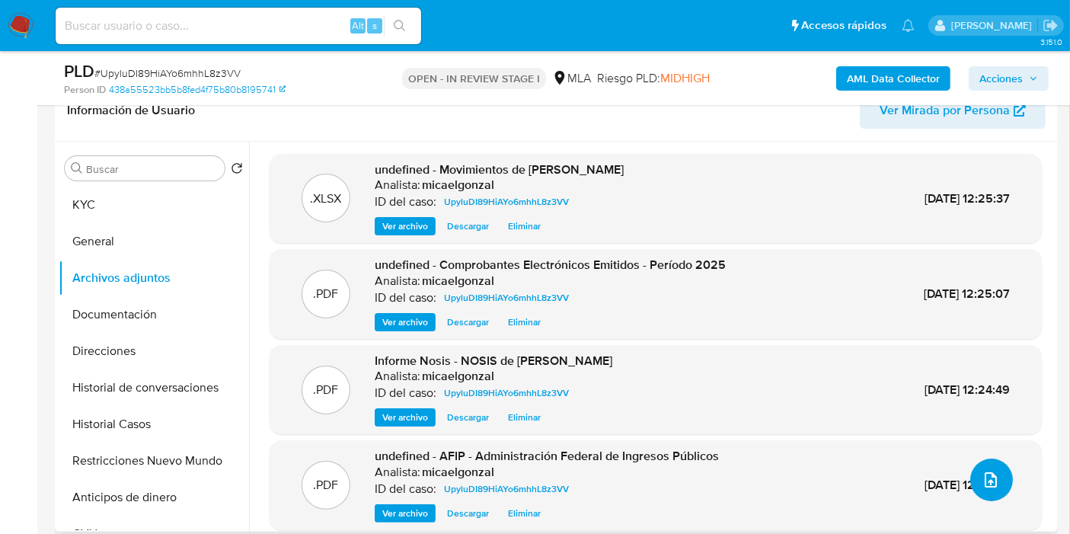
click at [1001, 467] on button "upload-file" at bounding box center [991, 479] width 43 height 43
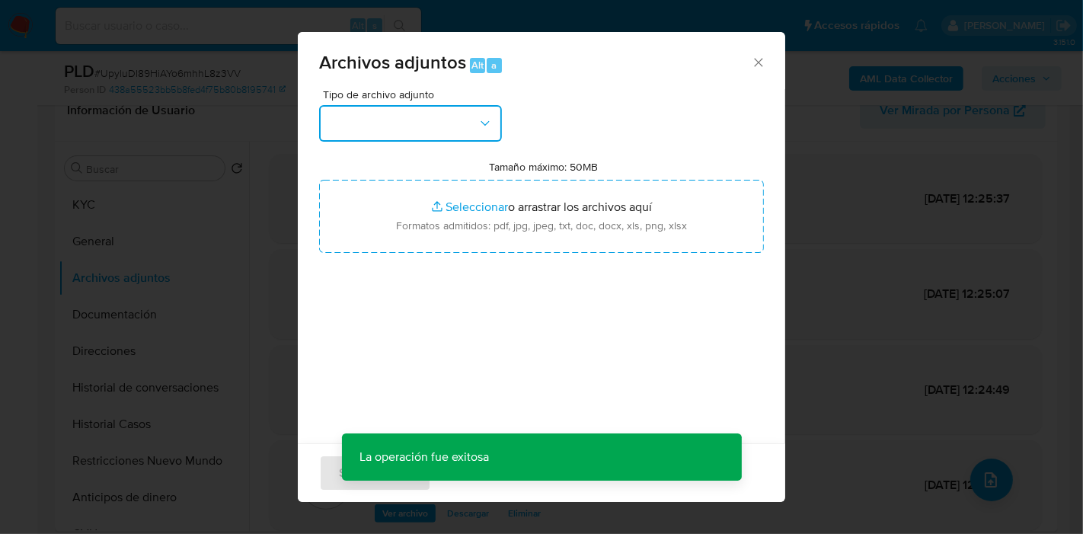
click at [426, 119] on button "button" at bounding box center [410, 123] width 183 height 37
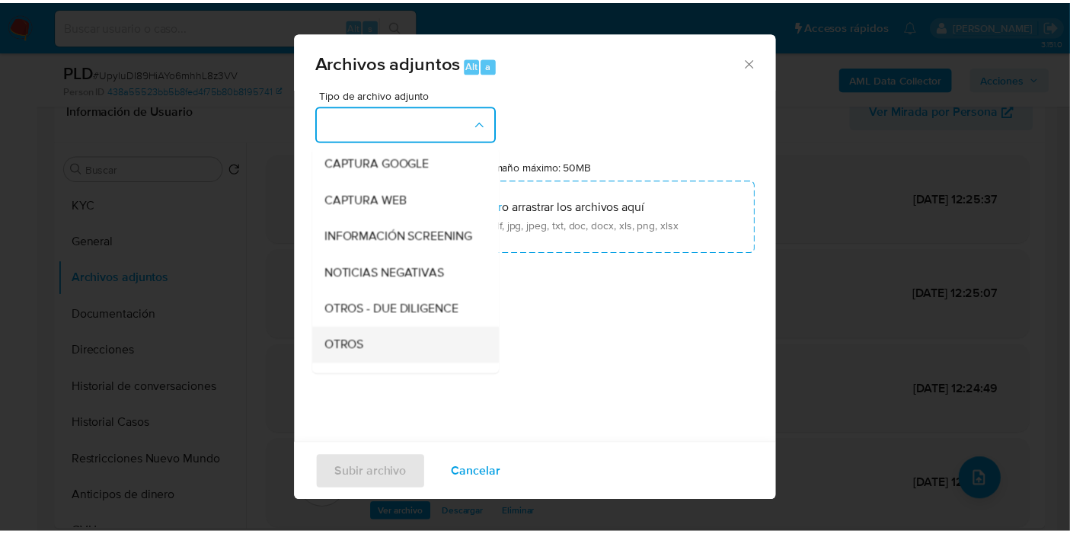
scroll to position [169, 0]
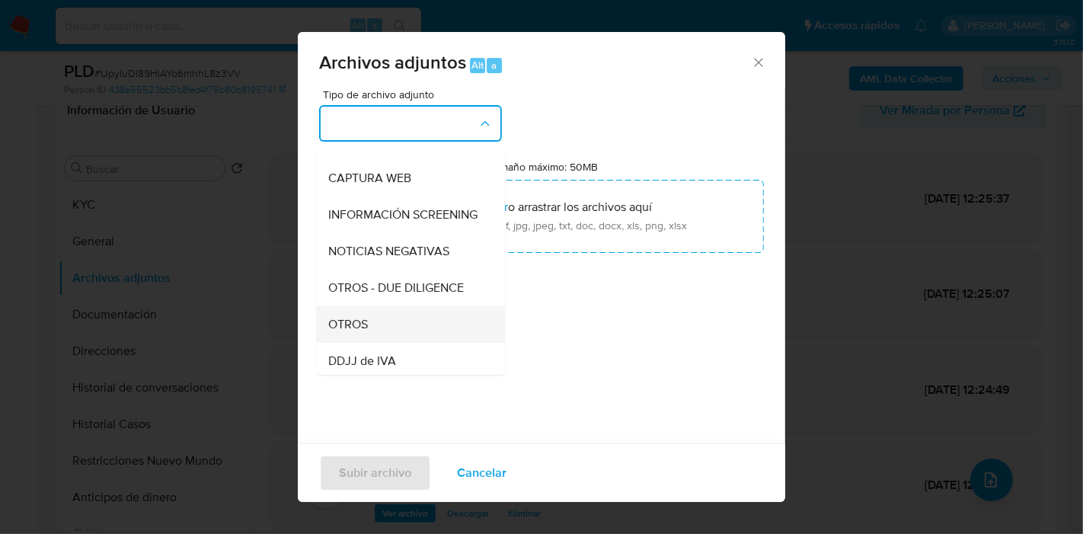
click at [369, 322] on div "OTROS" at bounding box center [405, 324] width 155 height 37
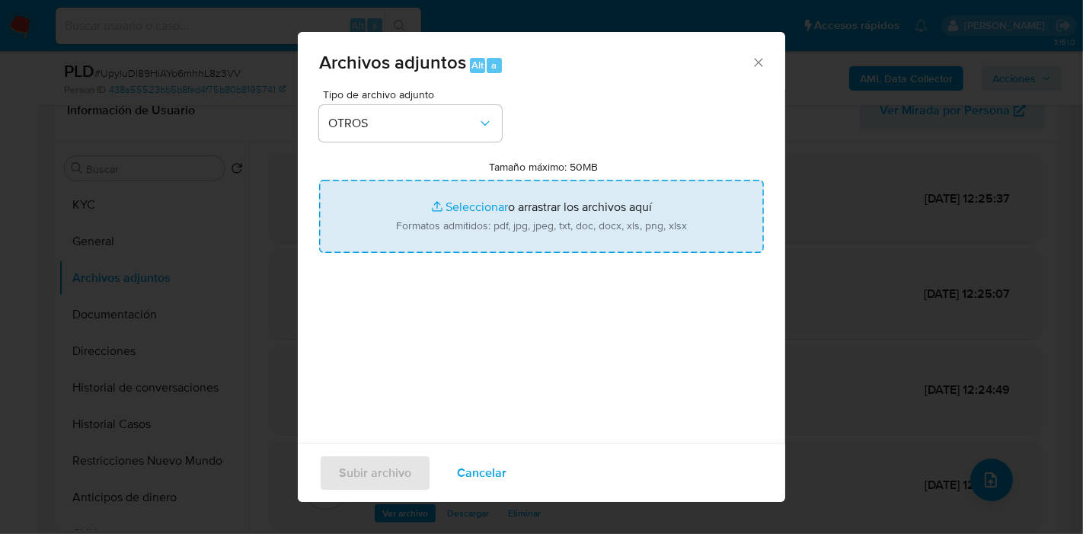
click at [518, 223] on input "Tamaño máximo: 50MB Seleccionar archivos" at bounding box center [541, 216] width 445 height 73
type input "C:\fakepath\Caselog UpyluDI89HiAYo6mhhL8z3VV_2025_07_18_03_54_13.docx"
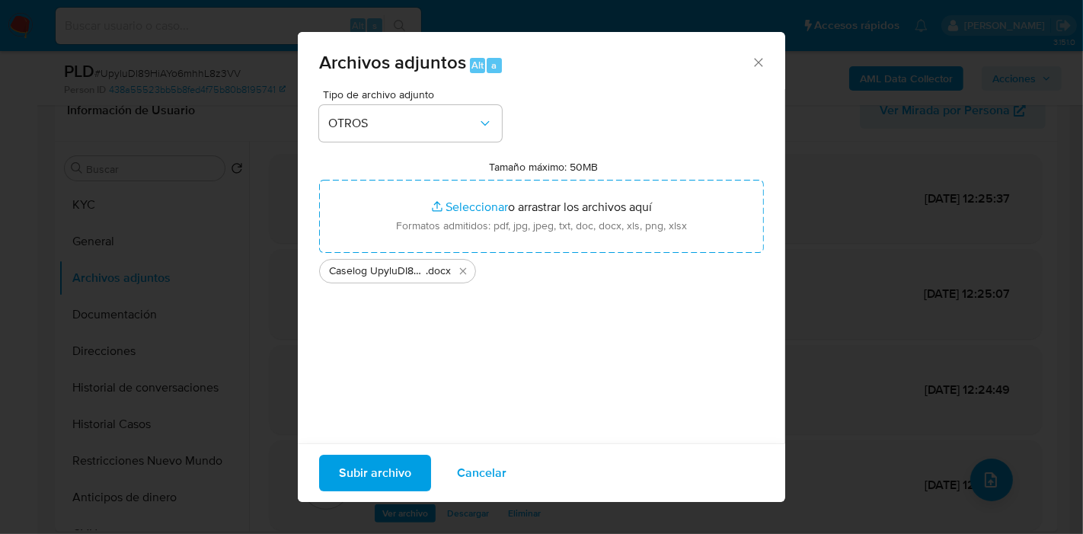
click at [378, 486] on span "Subir archivo" at bounding box center [375, 473] width 72 height 34
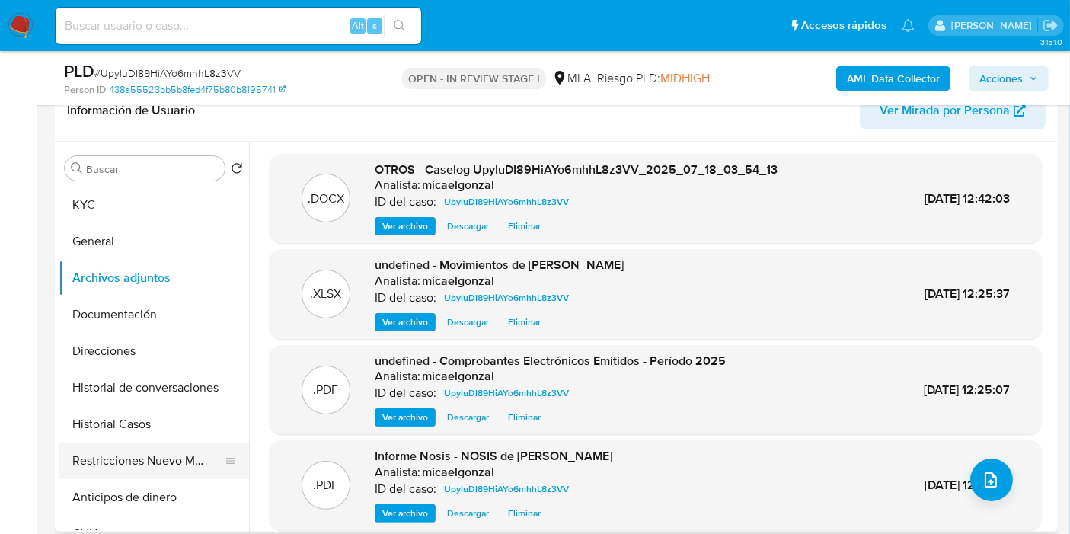
click at [152, 446] on button "Restricciones Nuevo Mundo" at bounding box center [148, 460] width 178 height 37
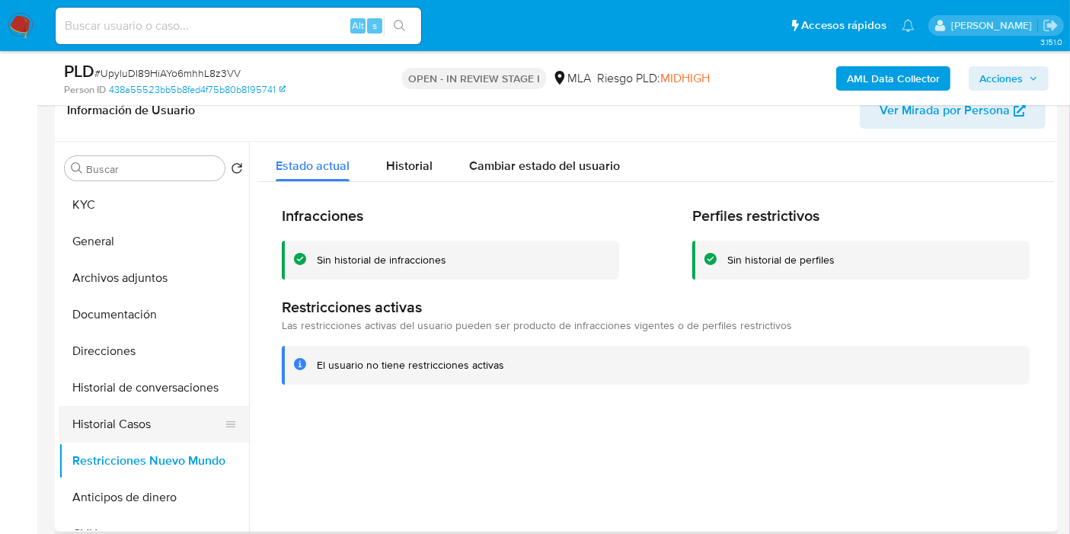
click at [117, 430] on button "Historial Casos" at bounding box center [148, 424] width 178 height 37
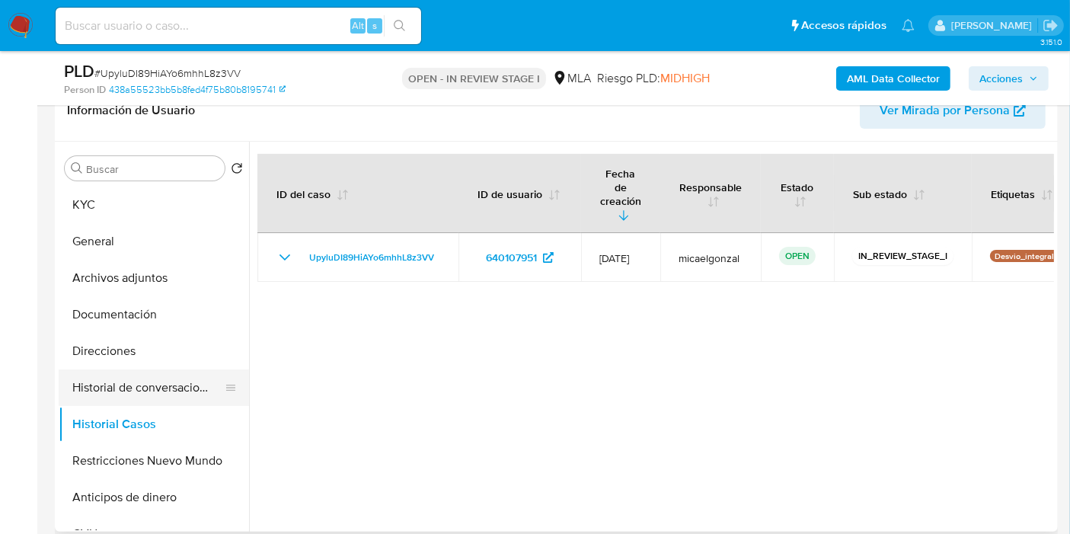
click at [116, 401] on button "Historial de conversaciones" at bounding box center [148, 387] width 178 height 37
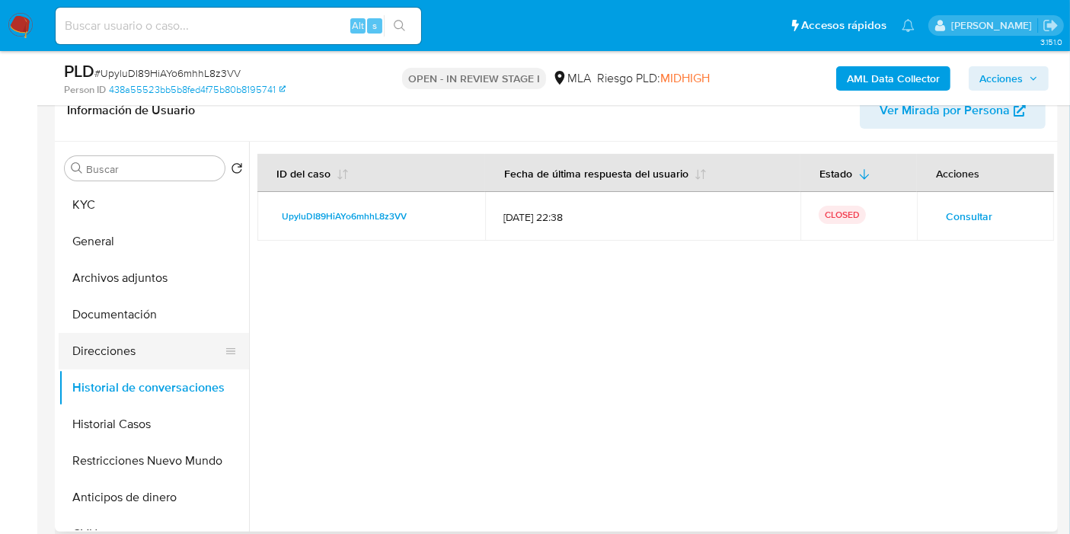
click at [113, 354] on button "Direcciones" at bounding box center [148, 351] width 178 height 37
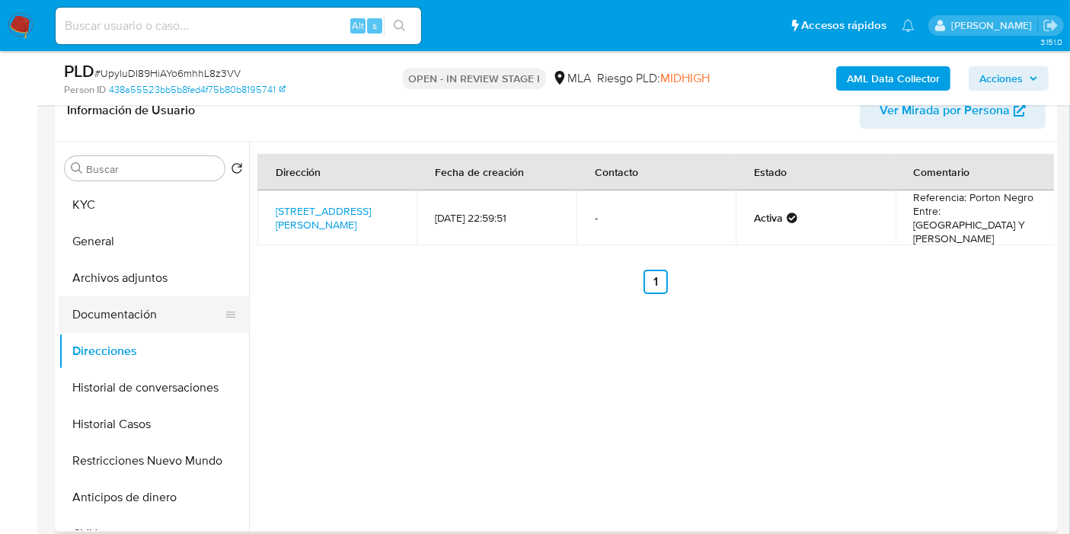
click at [152, 313] on button "Documentación" at bounding box center [148, 314] width 178 height 37
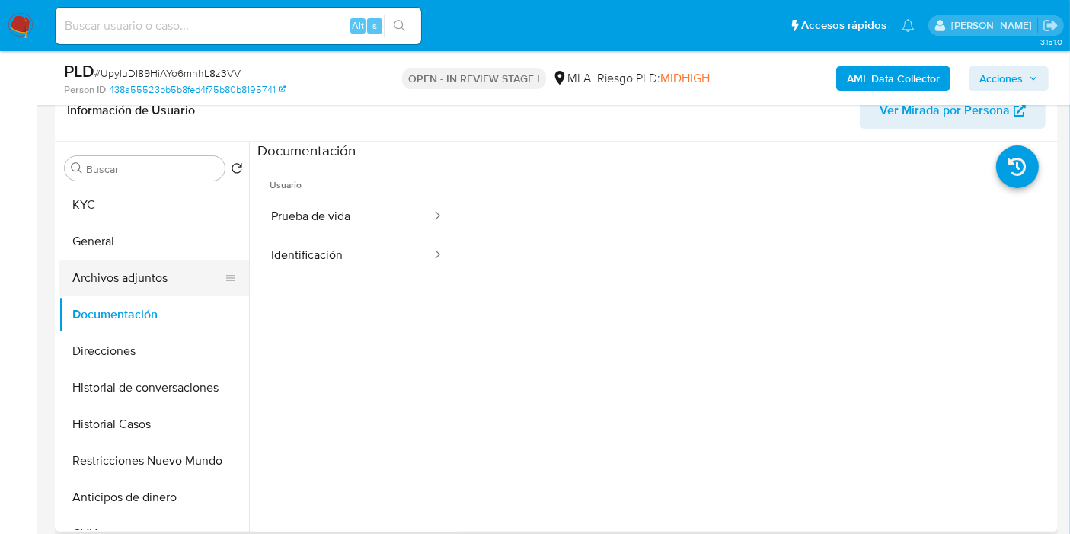
click at [136, 273] on button "Archivos adjuntos" at bounding box center [148, 278] width 178 height 37
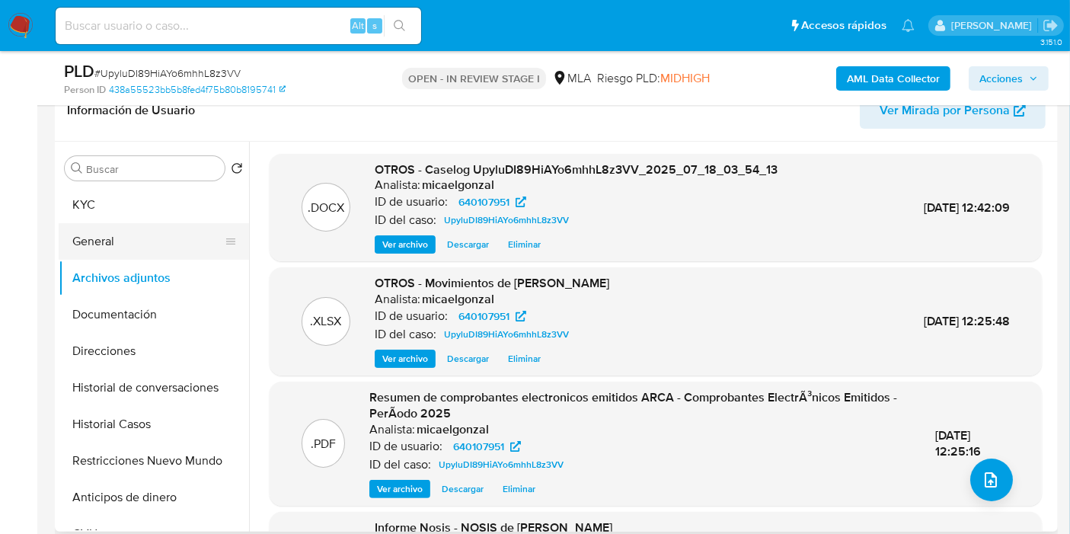
click at [146, 244] on button "General" at bounding box center [148, 241] width 178 height 37
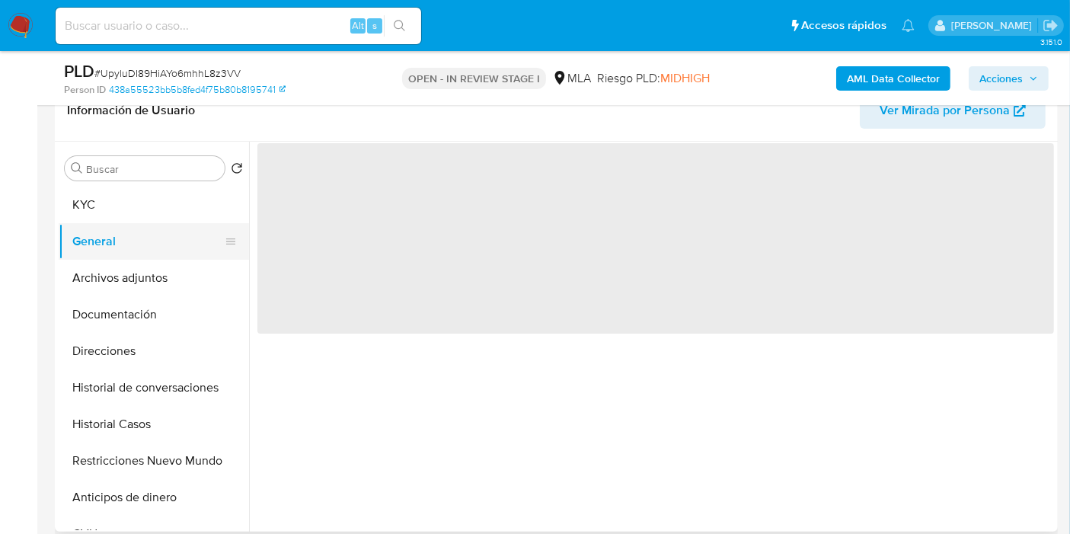
click at [143, 238] on button "General" at bounding box center [148, 241] width 178 height 37
click at [168, 206] on button "KYC" at bounding box center [148, 205] width 178 height 37
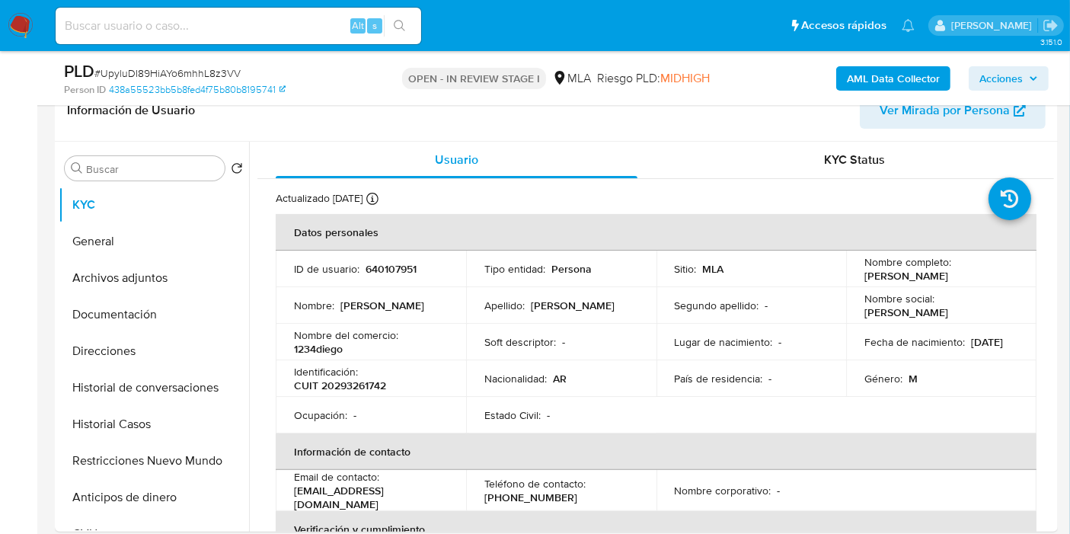
click at [1030, 77] on icon "button" at bounding box center [1033, 78] width 9 height 9
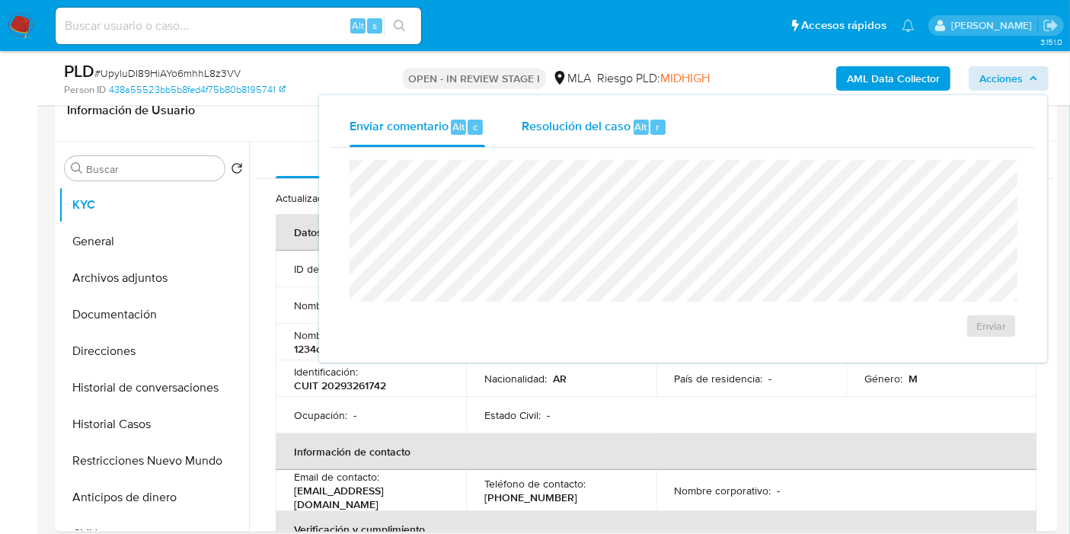
click at [628, 123] on div "Resolución del caso Alt r" at bounding box center [594, 127] width 145 height 40
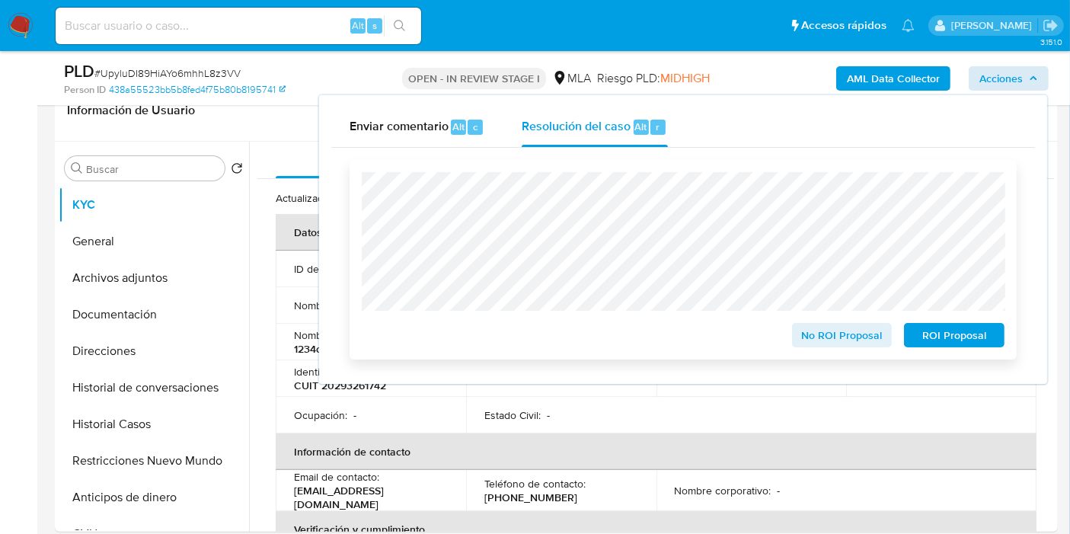
click at [828, 323] on div "No ROI Proposal" at bounding box center [842, 332] width 113 height 30
click at [829, 337] on span "No ROI Proposal" at bounding box center [842, 334] width 79 height 21
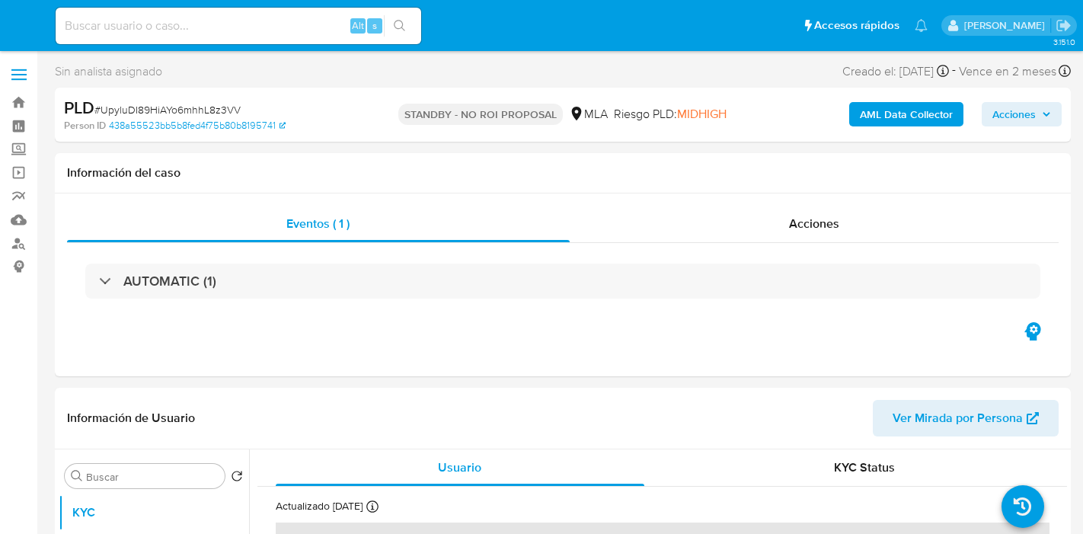
select select "10"
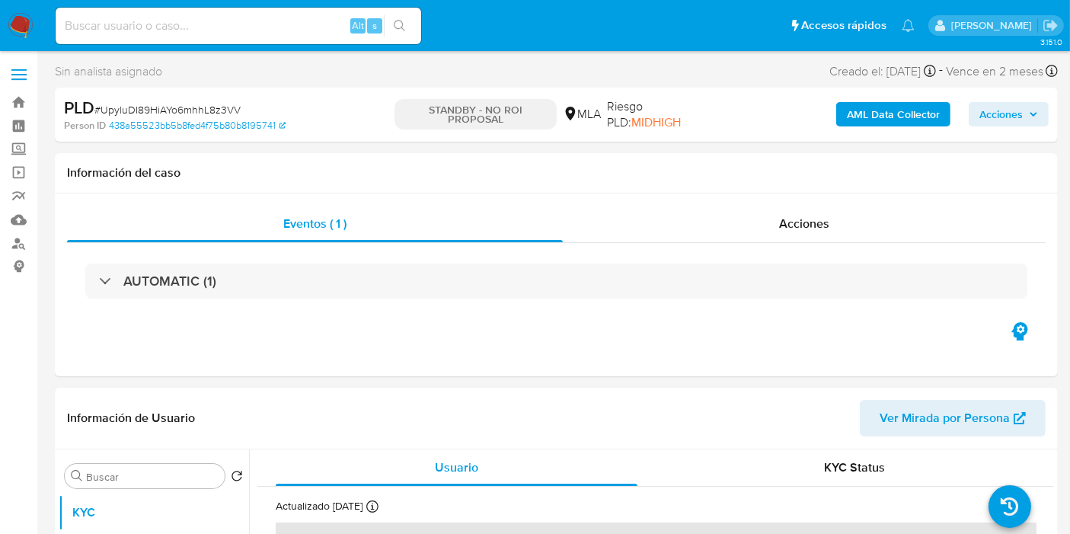
click at [10, 39] on nav "Pausado Ver notificaciones Alt s Accesos rápidos Presiona las siguientes teclas…" at bounding box center [535, 25] width 1070 height 51
click at [39, 24] on nav "Pausado Ver notificaciones Alt s Accesos rápidos Presiona las siguientes teclas…" at bounding box center [535, 25] width 1070 height 51
click at [23, 26] on img at bounding box center [21, 26] width 26 height 26
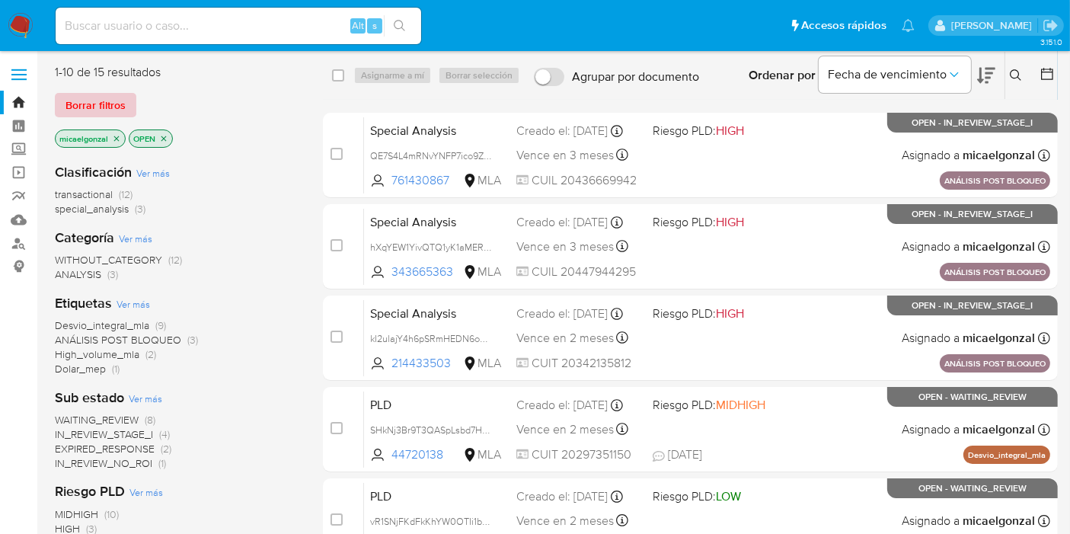
click at [113, 109] on span "Borrar filtros" at bounding box center [95, 104] width 60 height 21
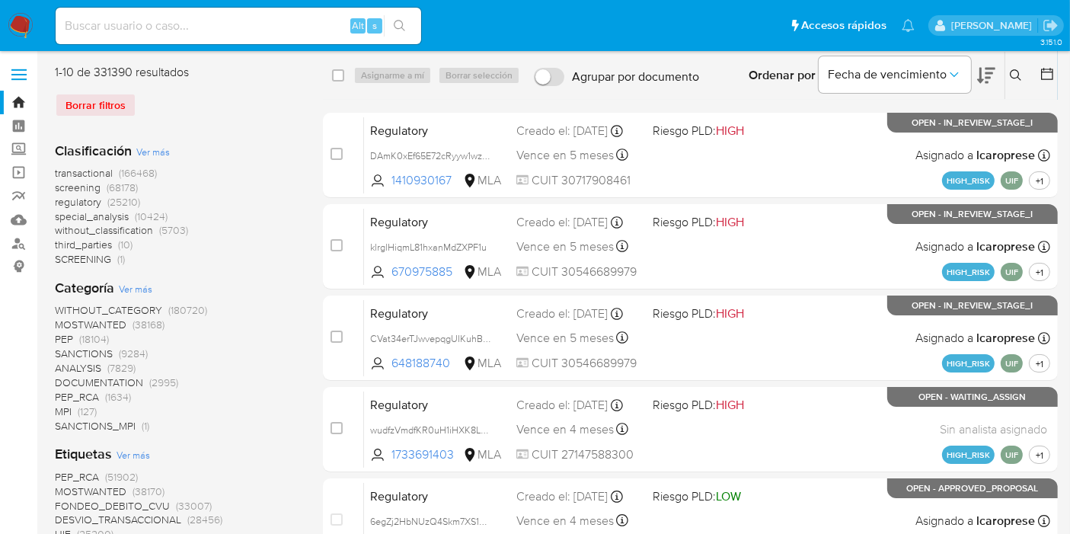
click at [1007, 70] on button at bounding box center [1017, 75] width 25 height 18
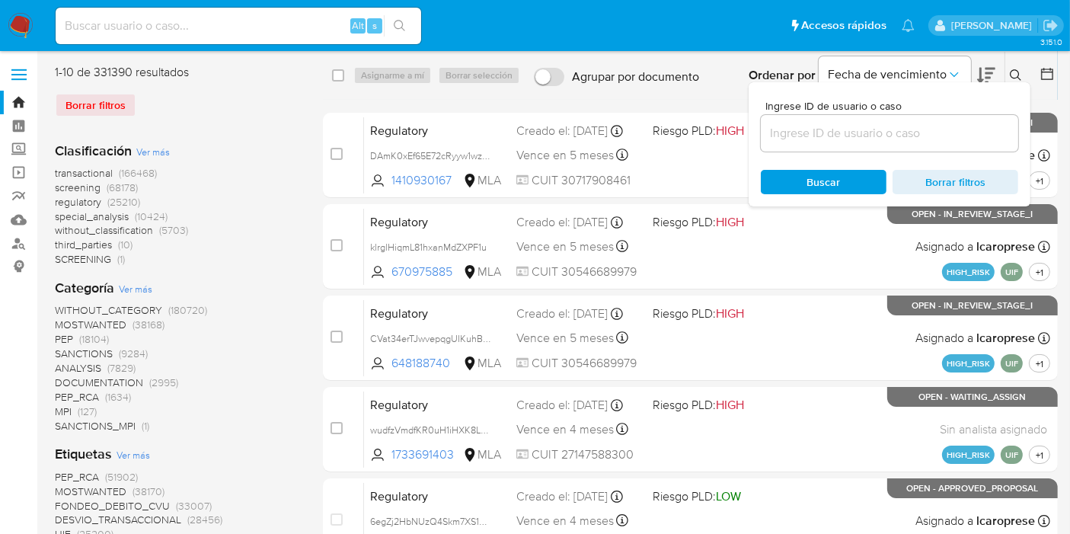
drag, startPoint x: 899, startPoint y: 125, endPoint x: 915, endPoint y: 136, distance: 19.9
click at [899, 125] on input at bounding box center [889, 133] width 257 height 20
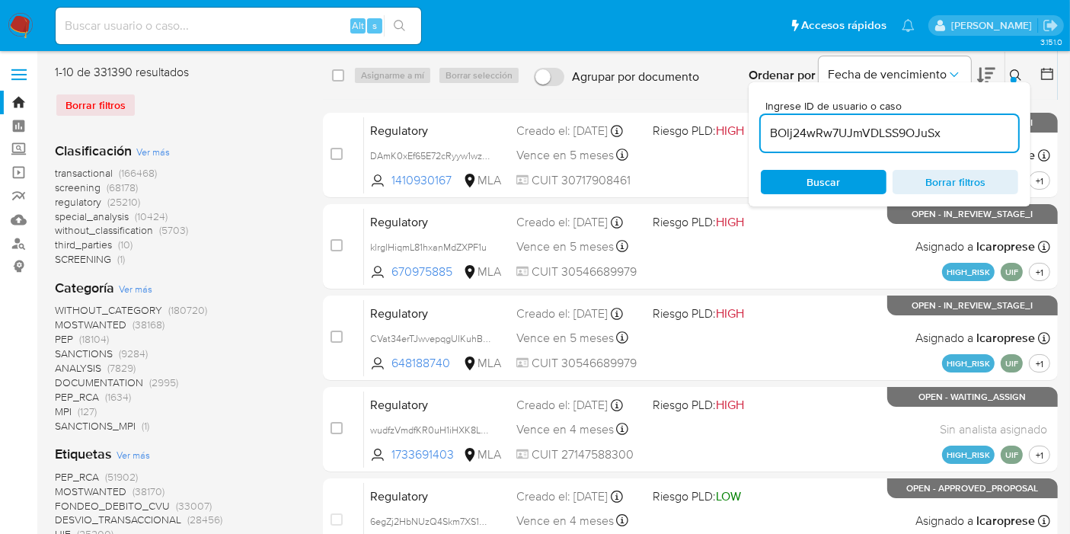
type input "BOlj24wRw7UJmVDLSS9OJuSx"
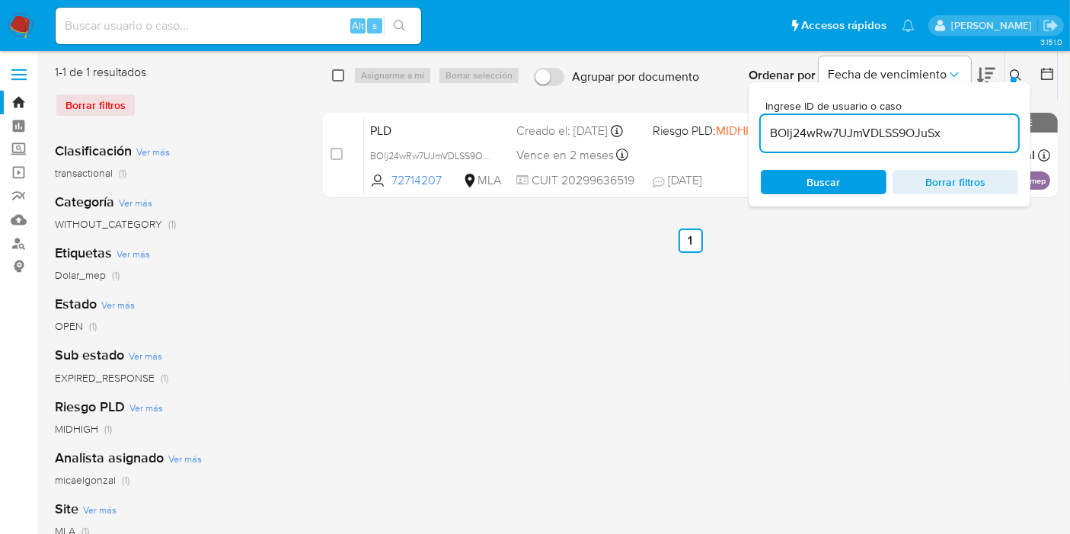
click at [341, 80] on input "checkbox" at bounding box center [338, 75] width 12 height 12
checkbox input "true"
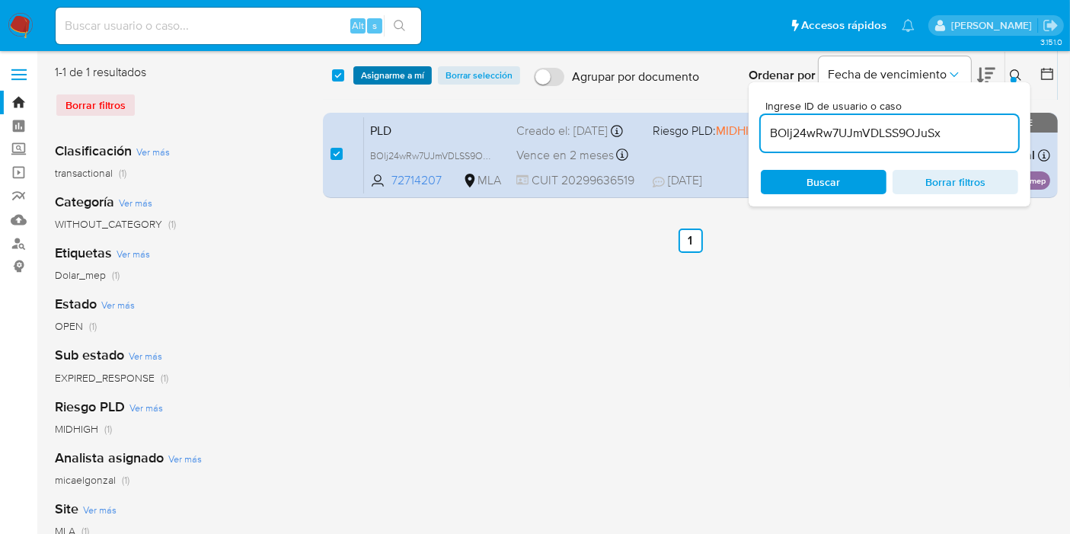
click at [366, 72] on span "Asignarme a mí" at bounding box center [392, 75] width 63 height 15
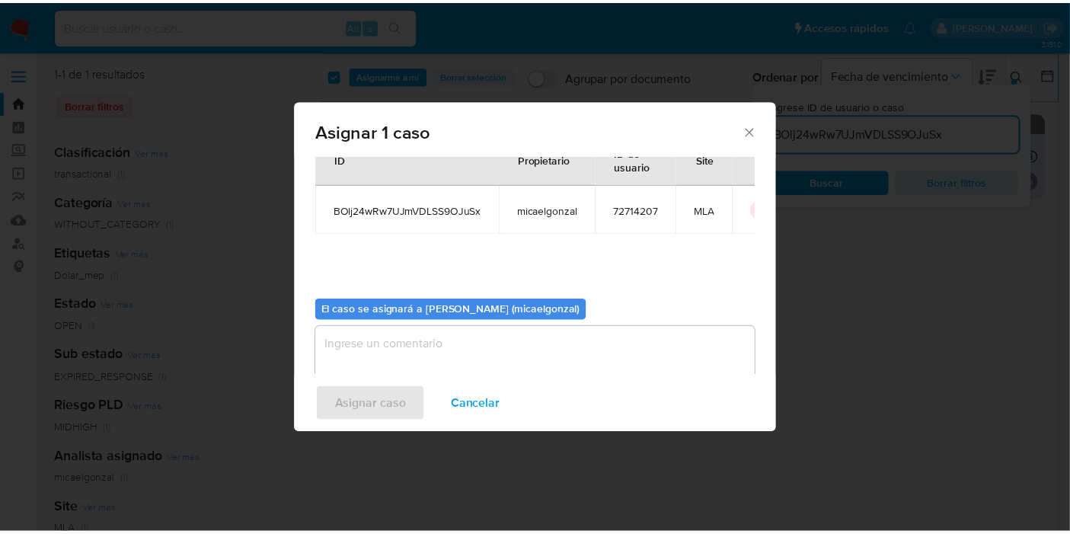
scroll to position [78, 0]
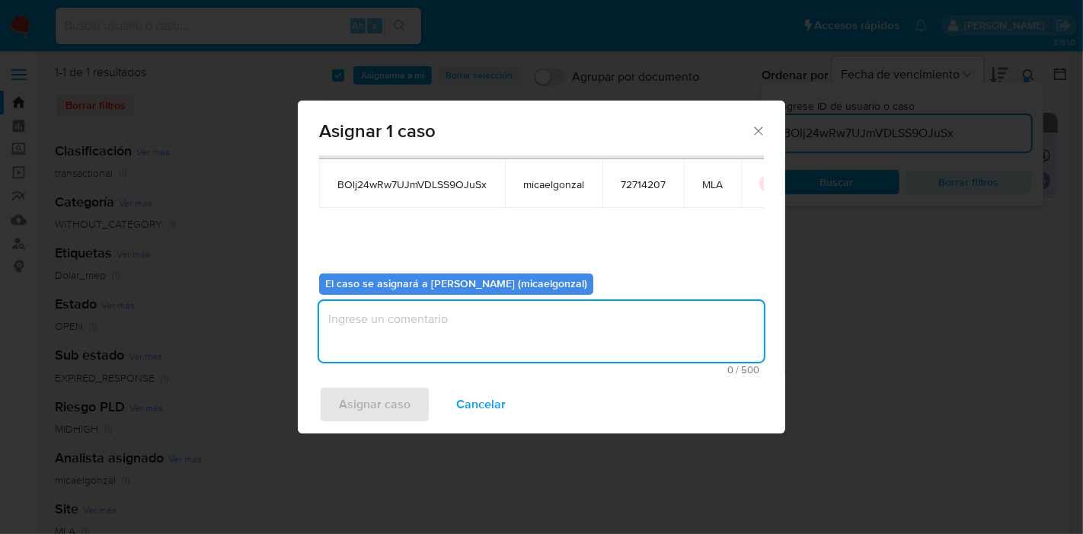
click at [456, 327] on textarea "assign-modal" at bounding box center [541, 331] width 445 height 61
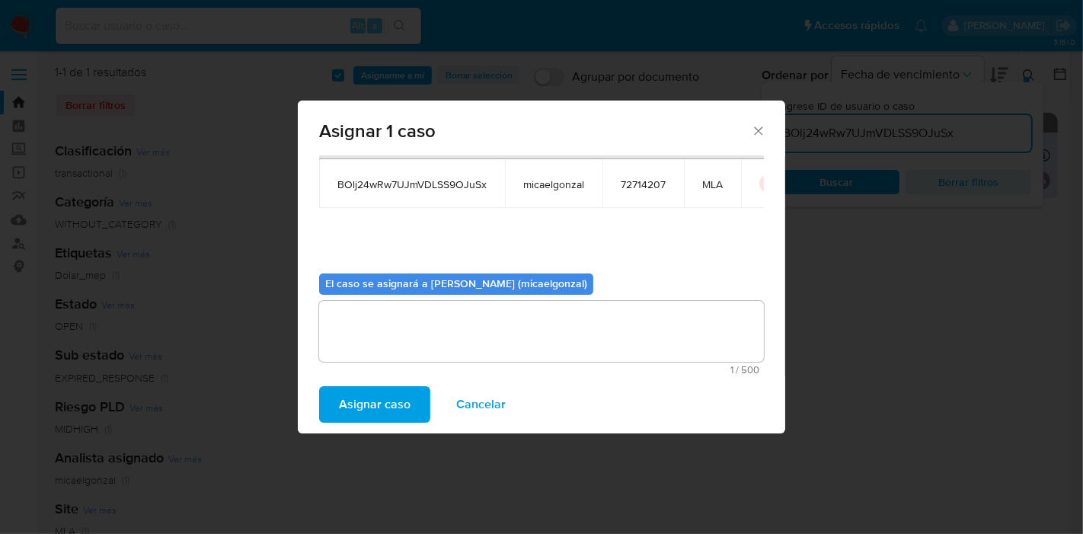
click at [367, 397] on span "Asignar caso" at bounding box center [375, 405] width 72 height 34
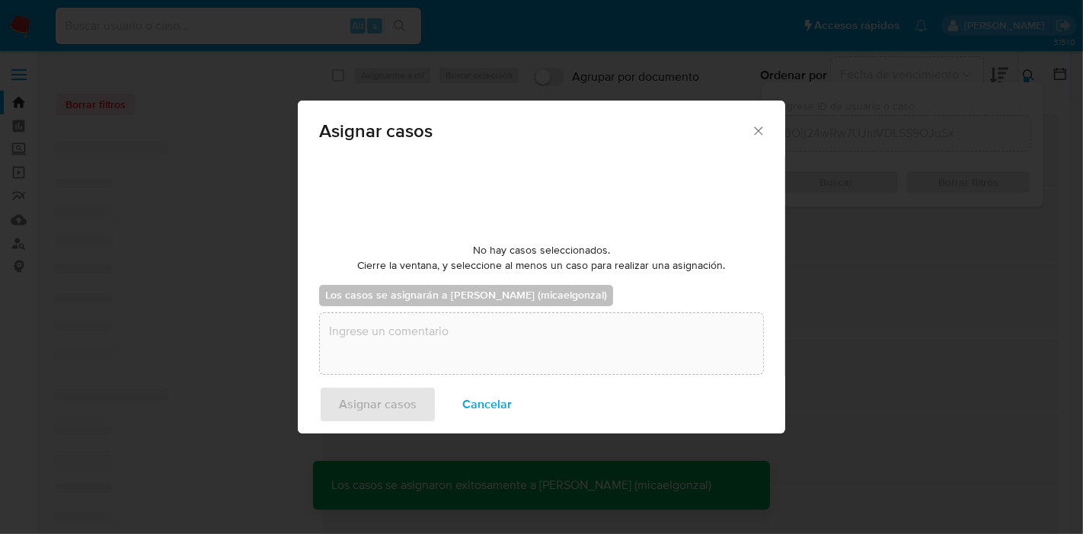
checkbox input "false"
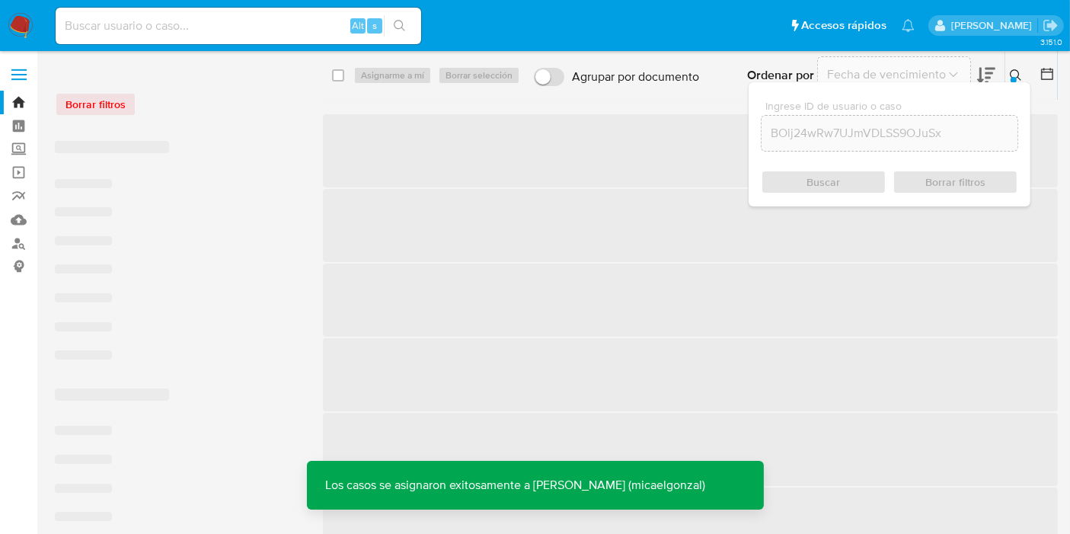
click at [147, 36] on div "Alt s" at bounding box center [239, 26] width 366 height 37
click at [152, 31] on input at bounding box center [239, 26] width 366 height 20
paste input "BOlj24wRw7UJmVDLSS9OJuSx"
type input "BOlj24wRw7UJmVDLSS9OJuSx"
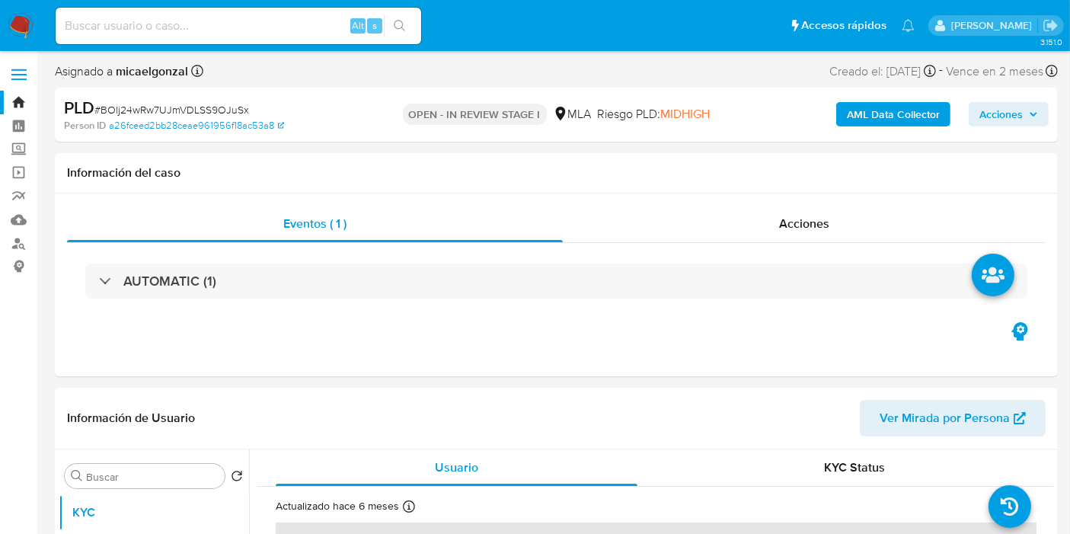
select select "10"
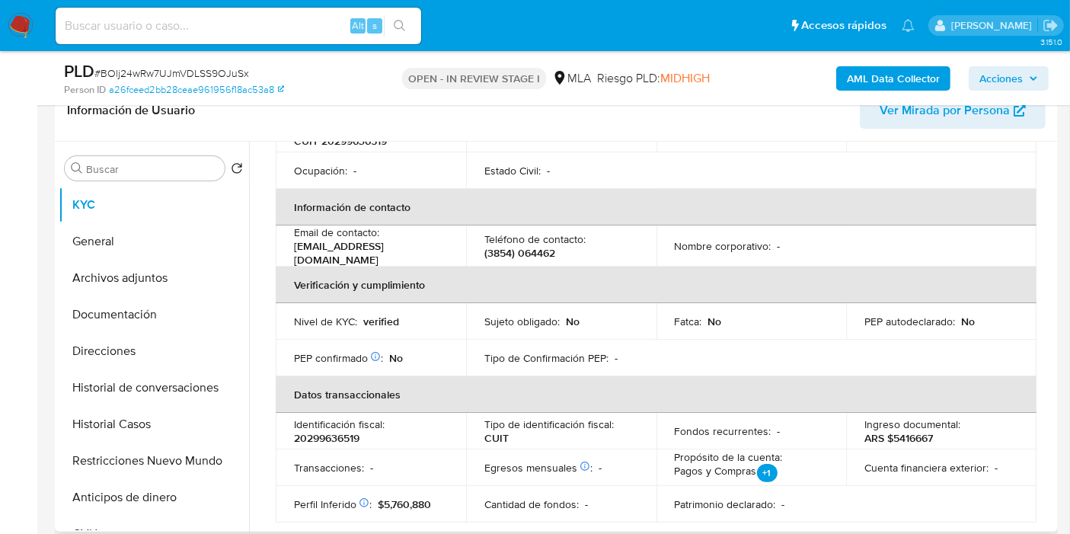
scroll to position [169, 0]
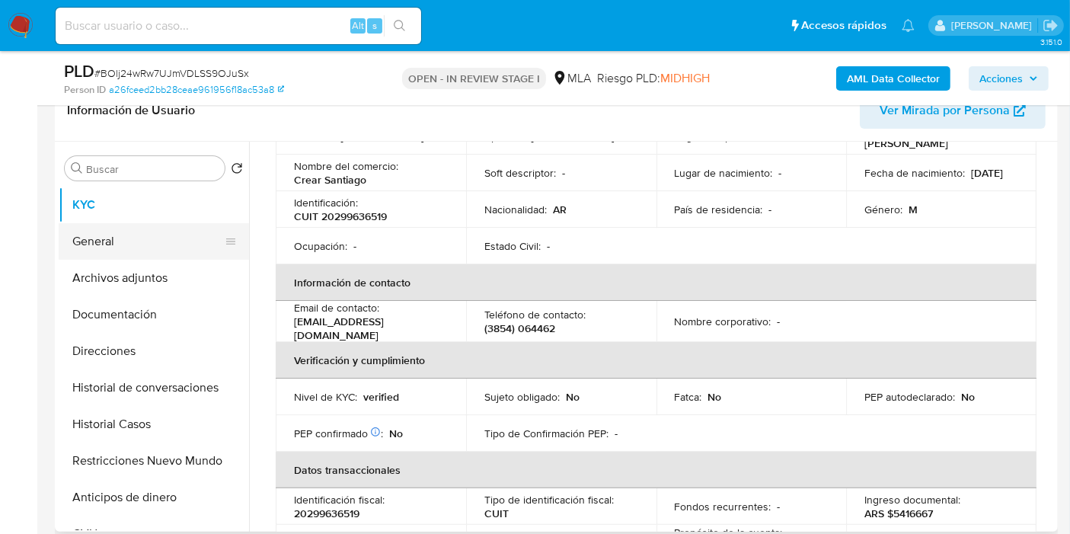
click at [113, 255] on button "General" at bounding box center [148, 241] width 178 height 37
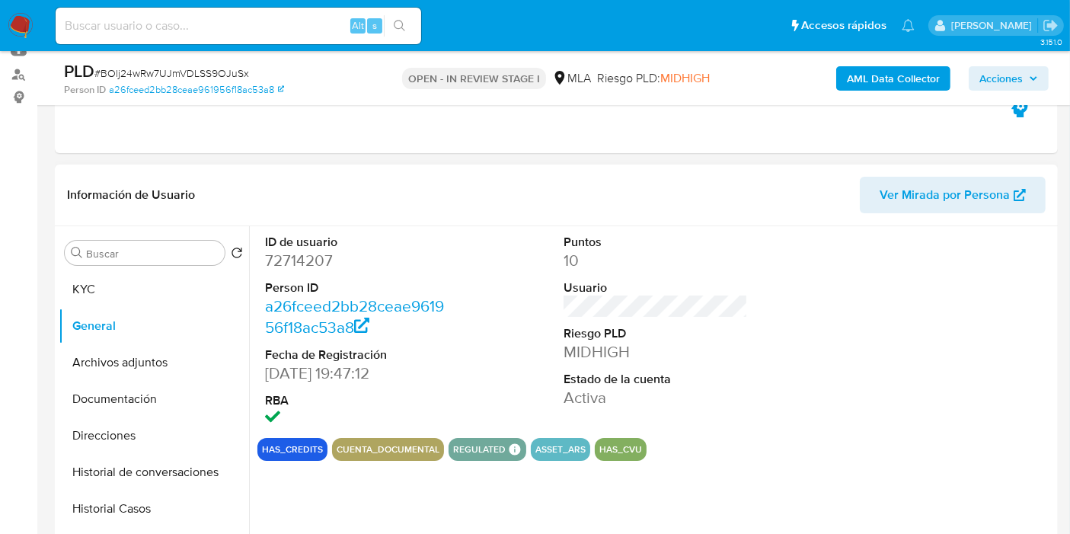
click at [307, 260] on dd "72714207" at bounding box center [357, 260] width 184 height 21
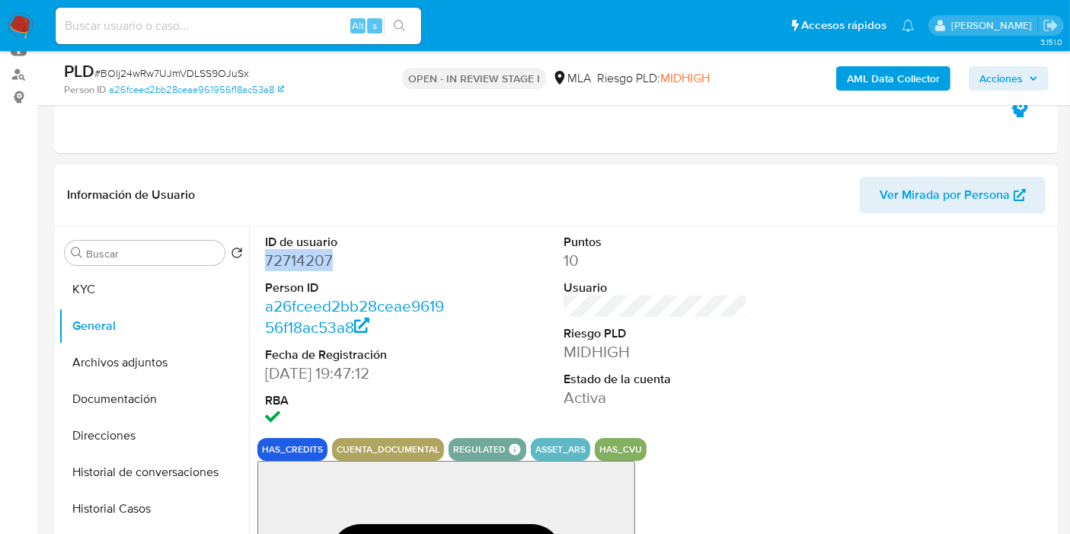
copy dd "72714207"
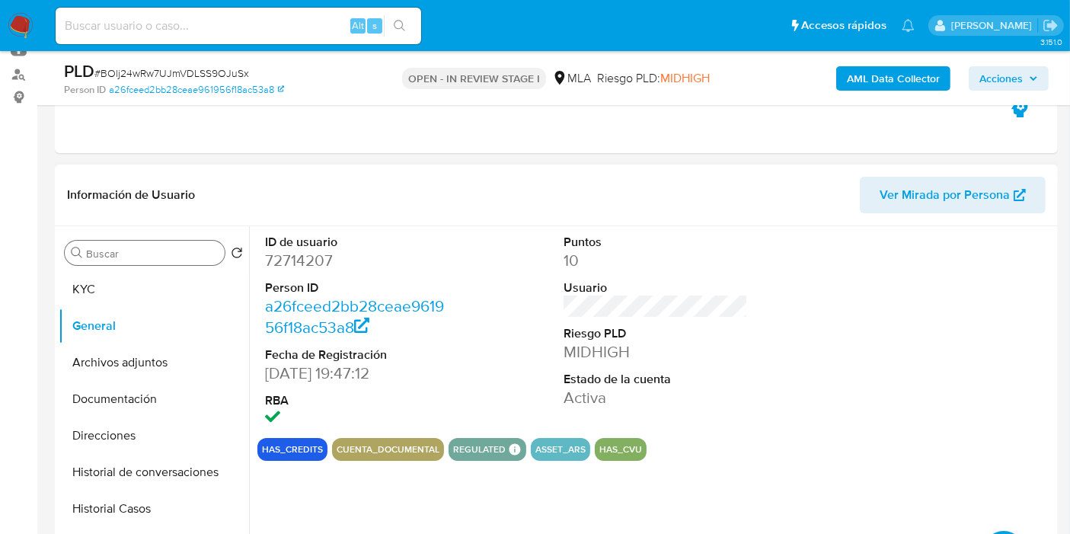
click at [108, 260] on div "Buscar" at bounding box center [145, 253] width 160 height 24
click at [113, 286] on button "KYC" at bounding box center [148, 289] width 178 height 37
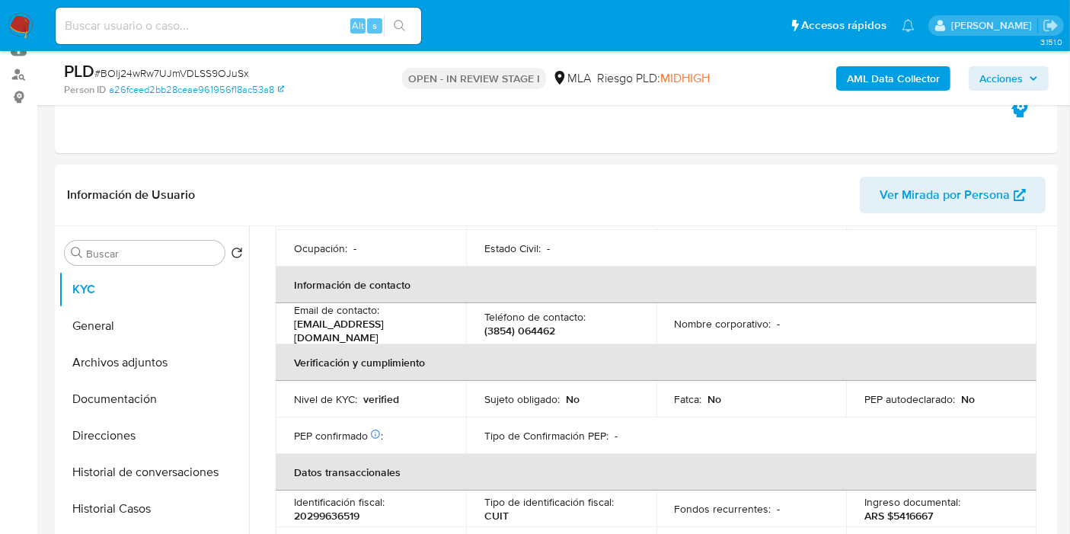
scroll to position [254, 0]
drag, startPoint x: 422, startPoint y: 328, endPoint x: 297, endPoint y: 328, distance: 124.9
click at [305, 327] on p "[EMAIL_ADDRESS][DOMAIN_NAME]" at bounding box center [368, 327] width 148 height 27
click at [292, 330] on td "Email de contacto : [EMAIL_ADDRESS][DOMAIN_NAME]" at bounding box center [371, 321] width 190 height 41
drag, startPoint x: 289, startPoint y: 327, endPoint x: 441, endPoint y: 331, distance: 152.3
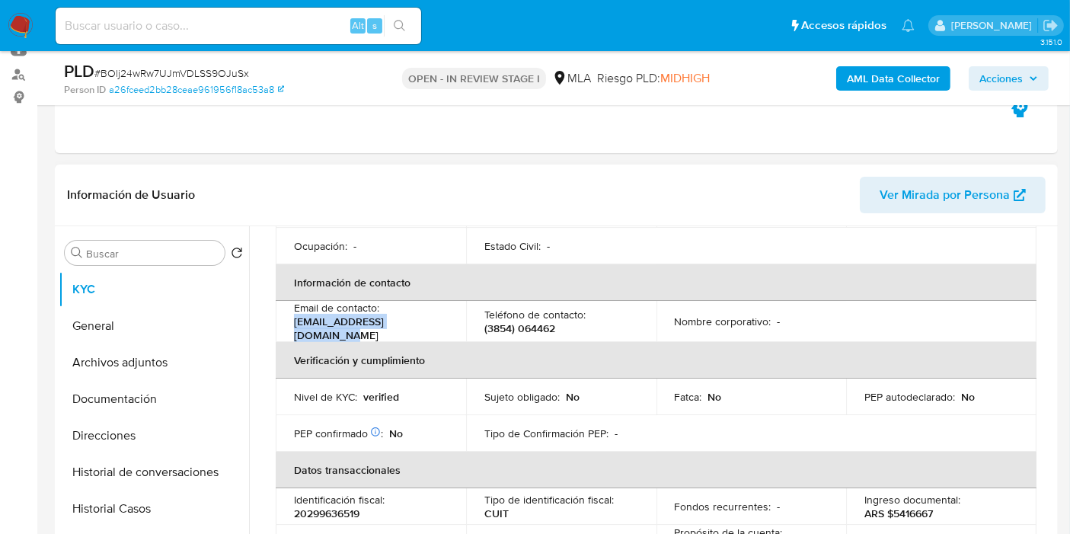
click at [442, 331] on td "Email de contacto : [EMAIL_ADDRESS][DOMAIN_NAME]" at bounding box center [371, 321] width 190 height 41
copy p "[EMAIL_ADDRESS][DOMAIN_NAME]"
click at [402, 329] on p "[EMAIL_ADDRESS][DOMAIN_NAME]" at bounding box center [368, 327] width 148 height 27
copy p "[EMAIL_ADDRESS][DOMAIN_NAME]"
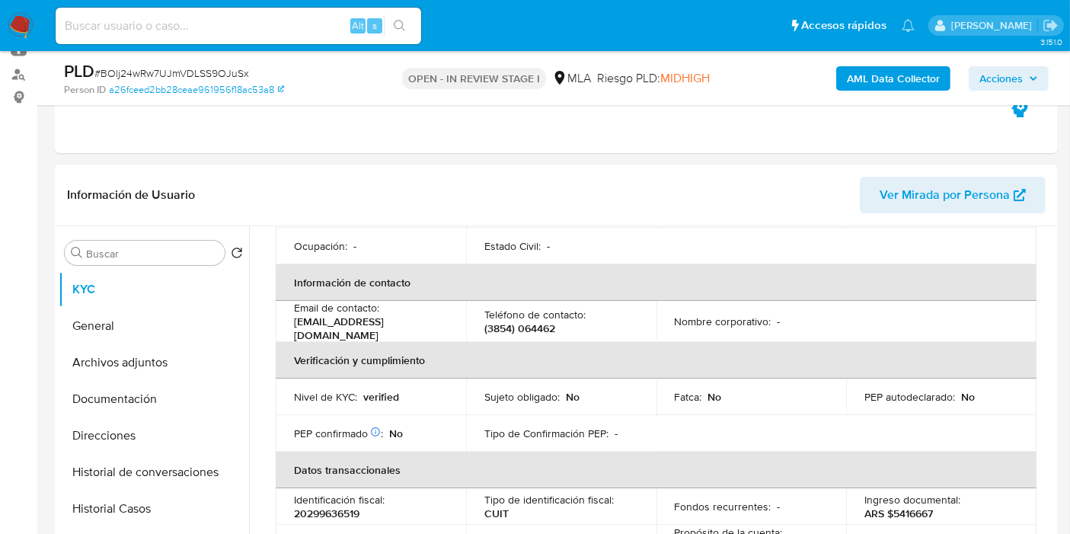
click at [539, 331] on p "(3854) 064462" at bounding box center [519, 328] width 71 height 14
copy p "064462"
click at [124, 435] on button "Direcciones" at bounding box center [148, 435] width 178 height 37
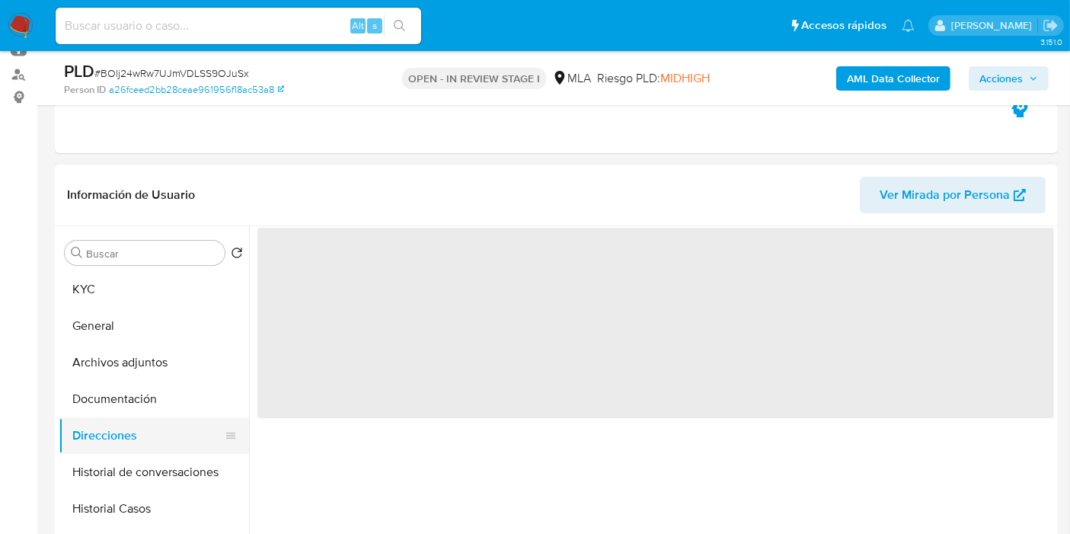
scroll to position [0, 0]
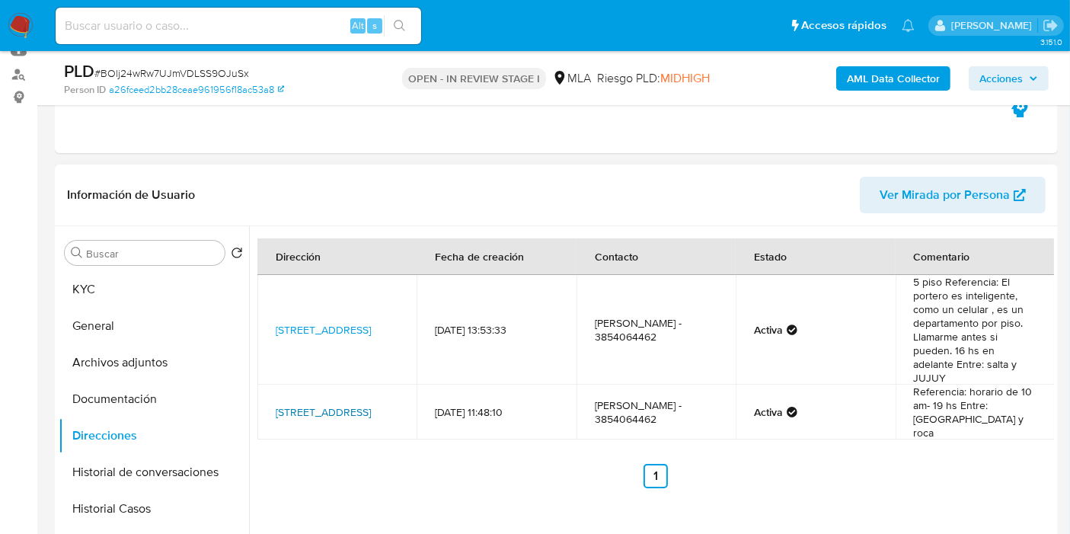
click at [318, 412] on link "[STREET_ADDRESS]" at bounding box center [323, 411] width 95 height 15
click at [82, 279] on button "KYC" at bounding box center [148, 289] width 178 height 37
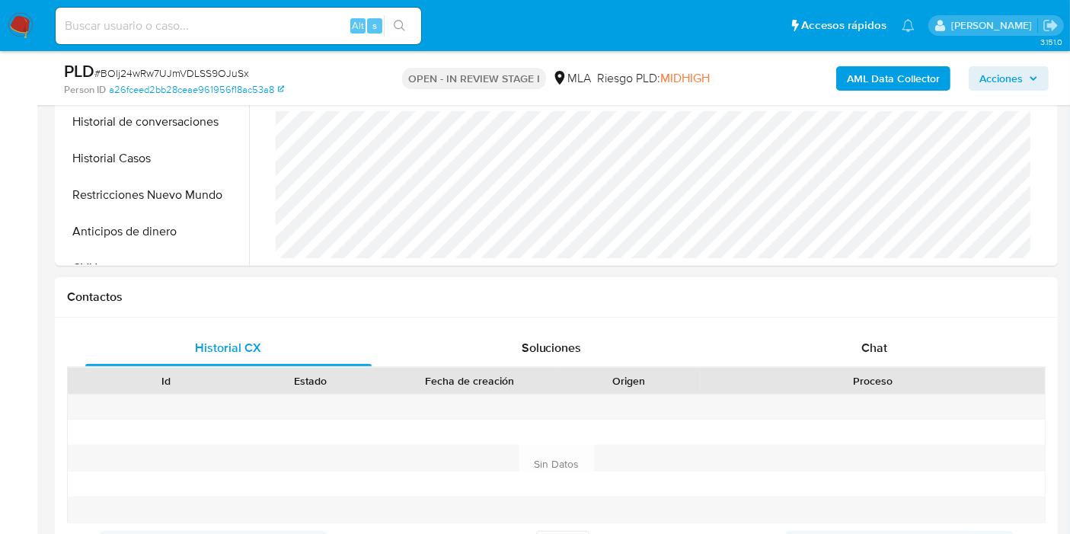
scroll to position [592, 0]
